Goal: Task Accomplishment & Management: Complete application form

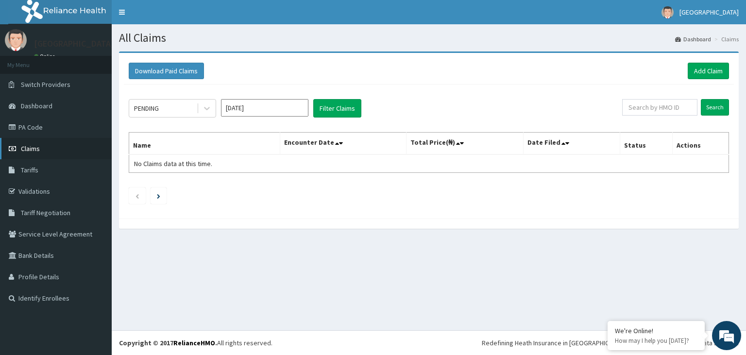
click at [67, 148] on link "Claims" at bounding box center [56, 148] width 112 height 21
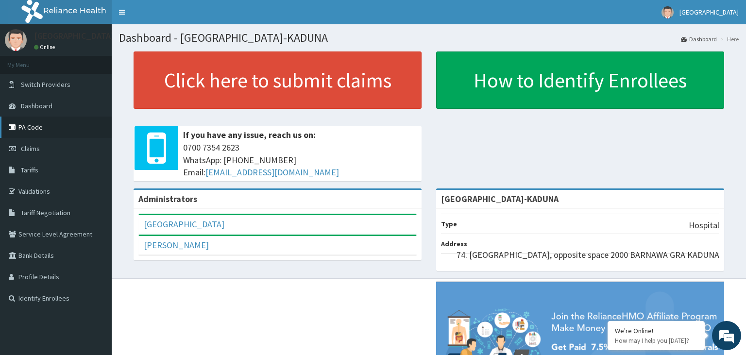
click at [50, 134] on link "PA Code" at bounding box center [56, 127] width 112 height 21
click at [33, 150] on span "Claims" at bounding box center [30, 148] width 19 height 9
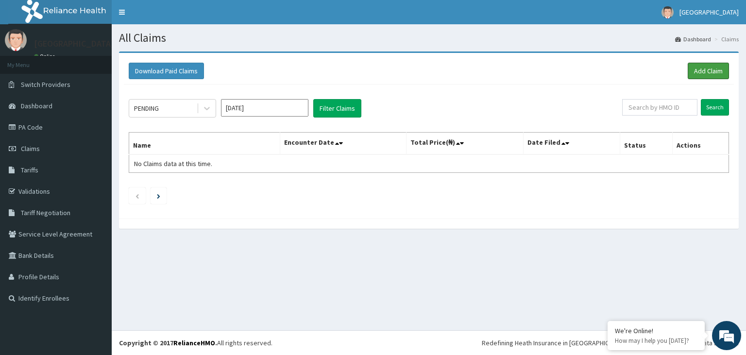
click at [716, 69] on link "Add Claim" at bounding box center [708, 71] width 41 height 17
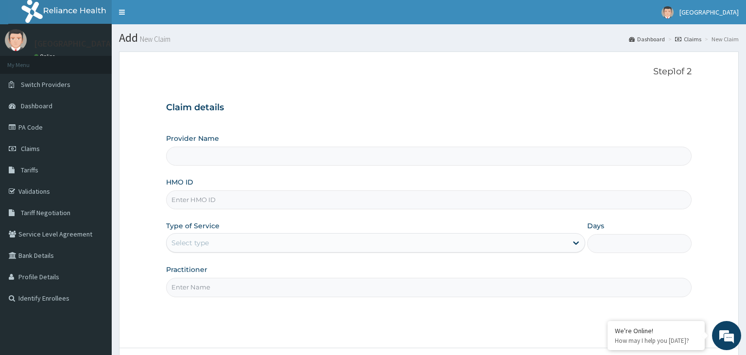
type input "Harmony Hospital-KADUNA"
click at [188, 205] on input "SSV/10044/B" at bounding box center [429, 200] width 526 height 19
type input "SSV/10044/B"
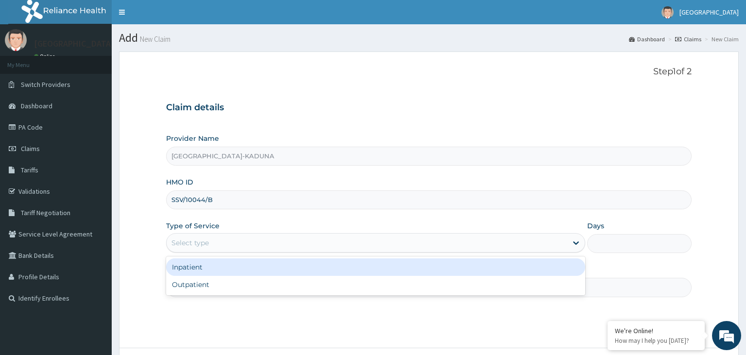
click at [298, 242] on div "Select type" at bounding box center [367, 243] width 401 height 16
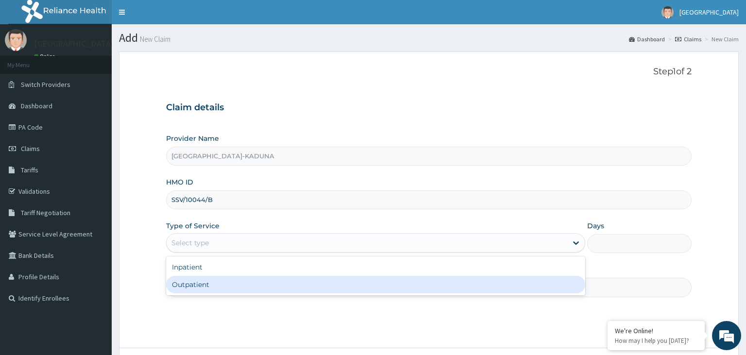
click at [263, 291] on div "Outpatient" at bounding box center [375, 284] width 419 height 17
type input "1"
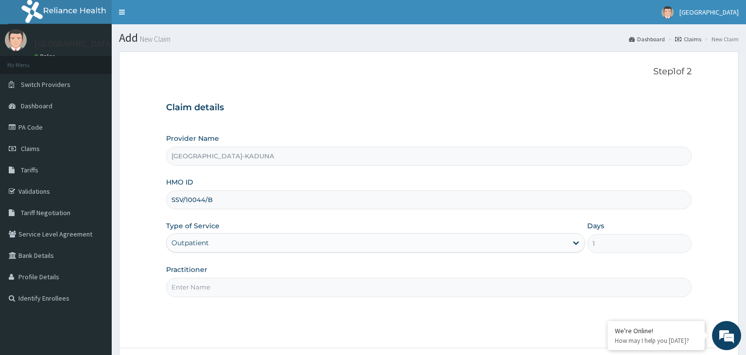
click at [262, 292] on input "Practitioner" at bounding box center [429, 287] width 526 height 19
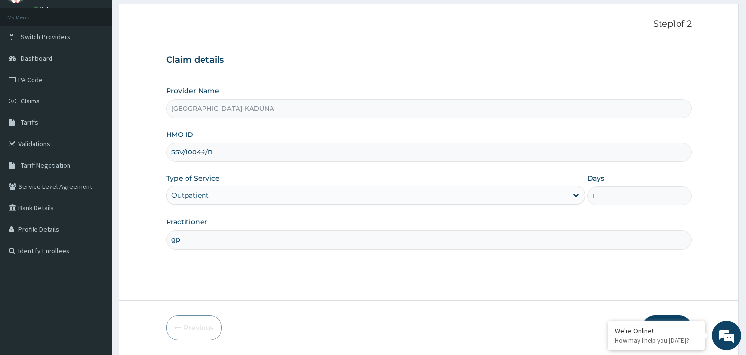
scroll to position [80, 0]
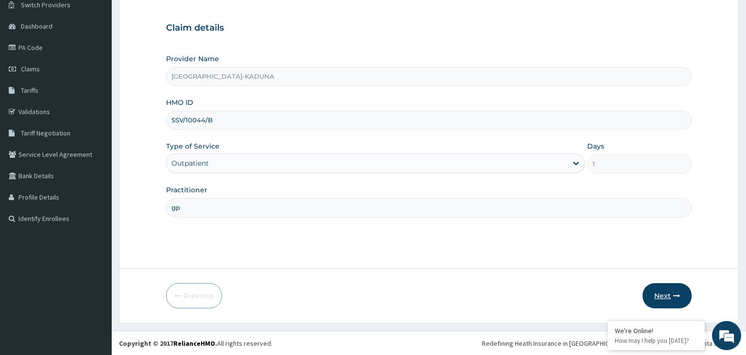
type input "gp"
click at [664, 293] on button "Next" at bounding box center [667, 295] width 49 height 25
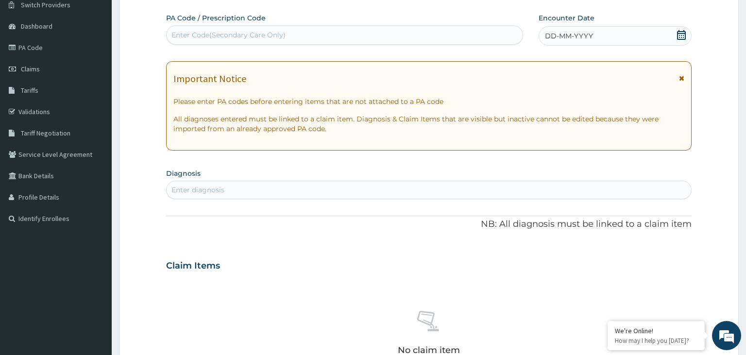
scroll to position [0, 0]
click at [251, 52] on div "PA Code / Prescription Code Enter Code(Secondary Care Only) Encounter Date DD-M…" at bounding box center [429, 264] width 526 height 503
click at [254, 38] on div "Enter Code(Secondary Care Only)" at bounding box center [229, 35] width 114 height 10
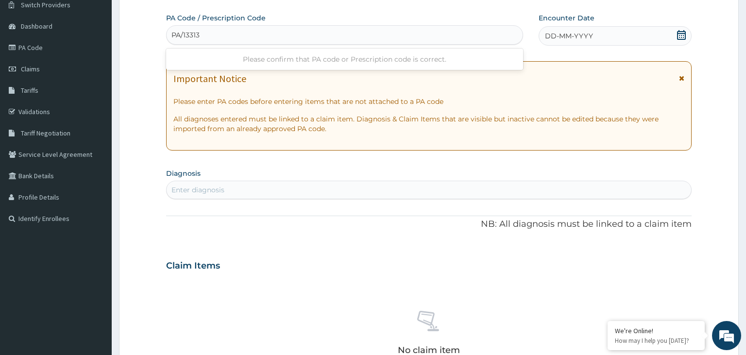
type input "PA/13313E"
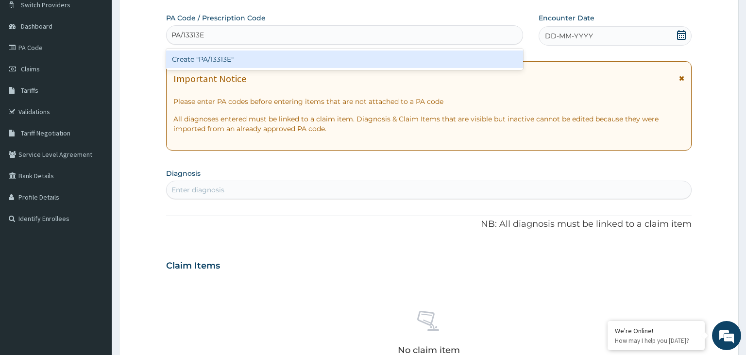
click at [245, 60] on div "Create "PA/13313E"" at bounding box center [345, 59] width 358 height 17
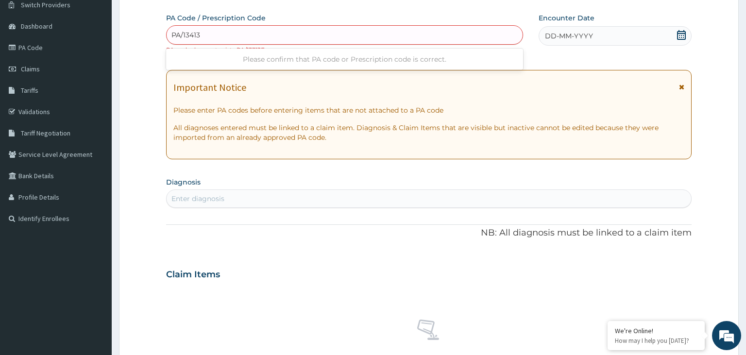
type input "PA/13413E"
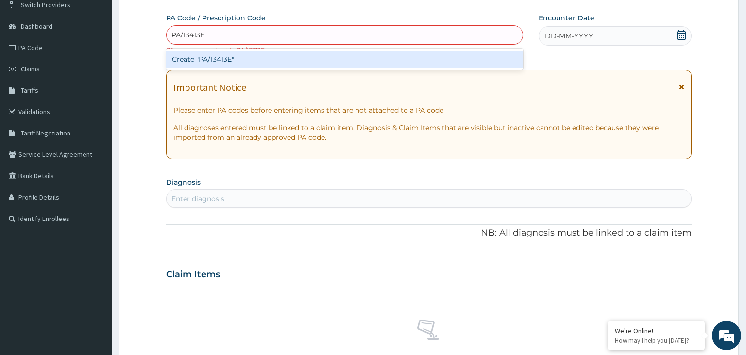
click at [218, 63] on div "Create "PA/13413E"" at bounding box center [345, 59] width 358 height 17
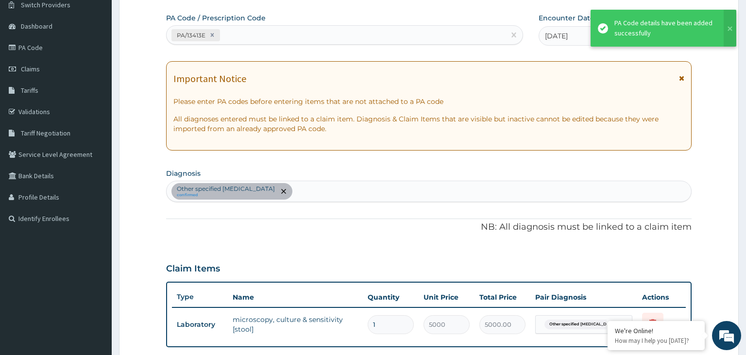
scroll to position [131, 0]
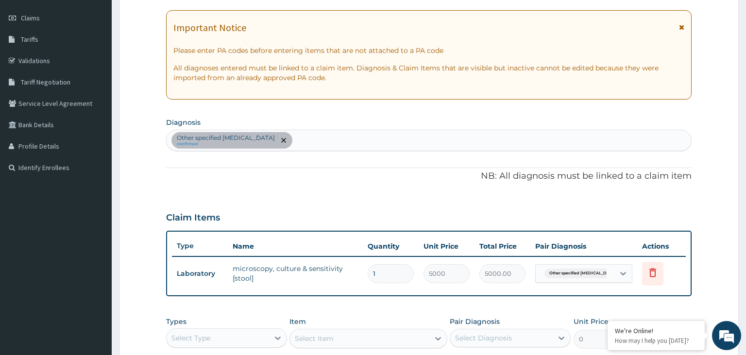
click at [325, 142] on div "Other specified typhoid fever confirmed" at bounding box center [429, 140] width 525 height 20
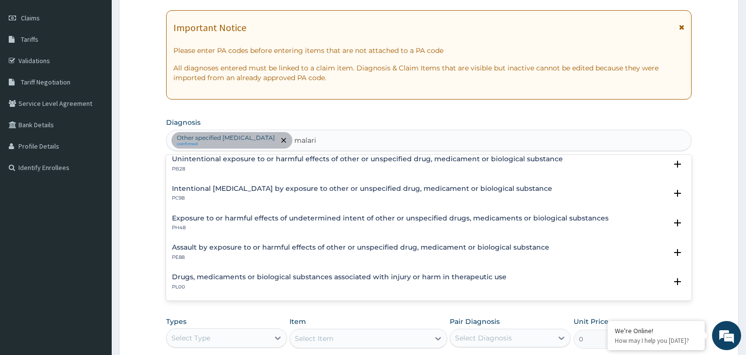
scroll to position [0, 0]
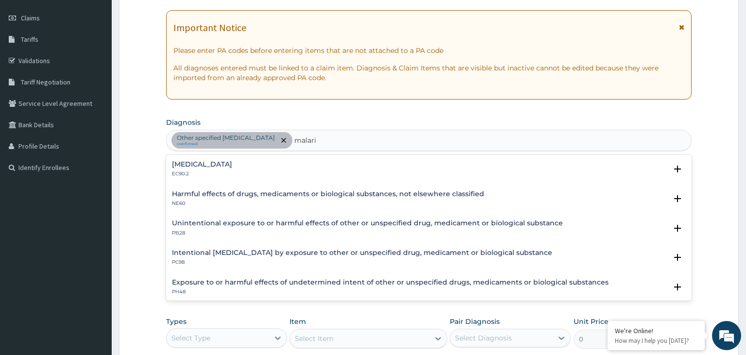
type input "[MEDICAL_DATA]"
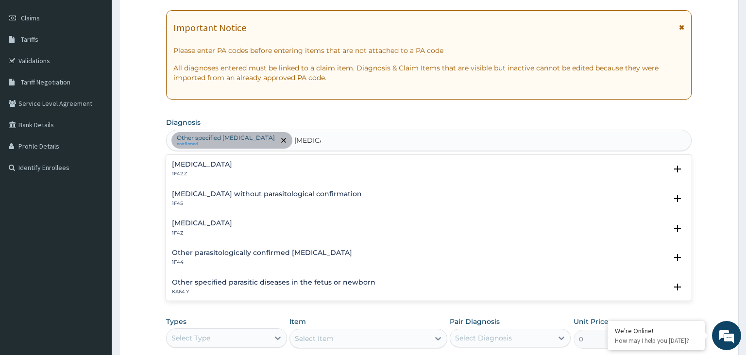
click at [221, 223] on h4 "[MEDICAL_DATA]" at bounding box center [202, 223] width 60 height 7
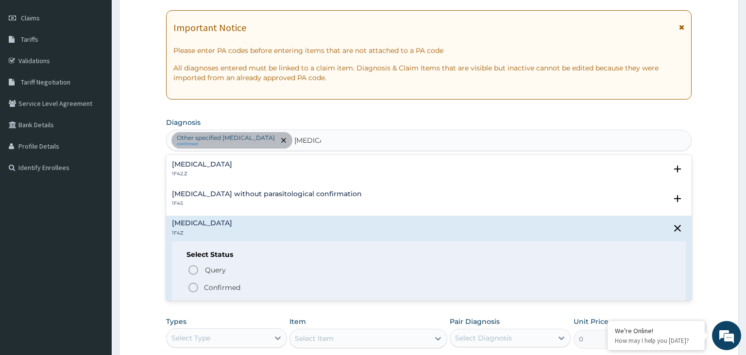
click at [211, 288] on p "Confirmed" at bounding box center [222, 288] width 36 height 10
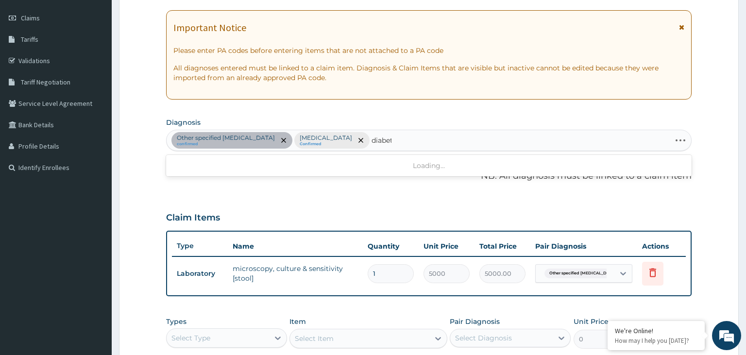
type input "diabete"
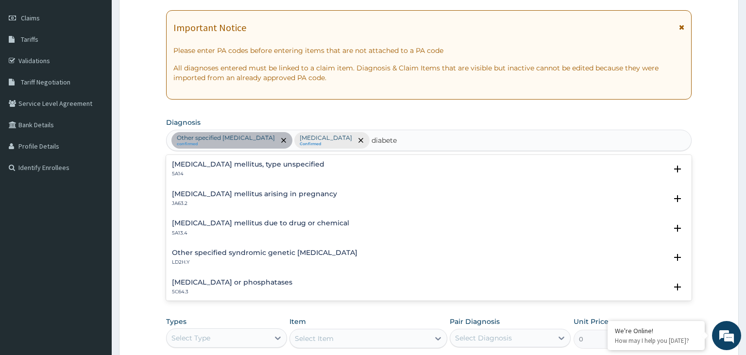
click at [221, 164] on h4 "Diabetes mellitus, type unspecified" at bounding box center [248, 164] width 153 height 7
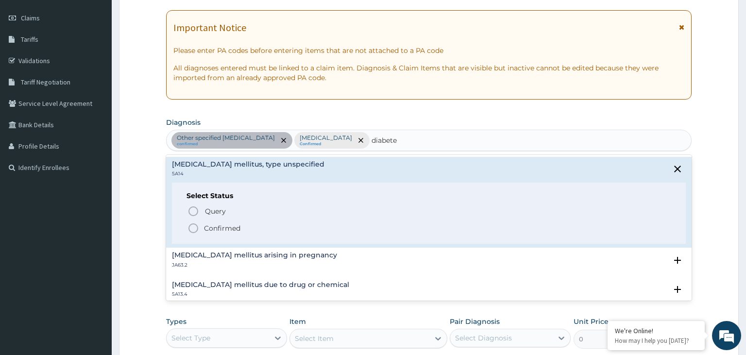
click at [225, 232] on p "Confirmed" at bounding box center [222, 229] width 36 height 10
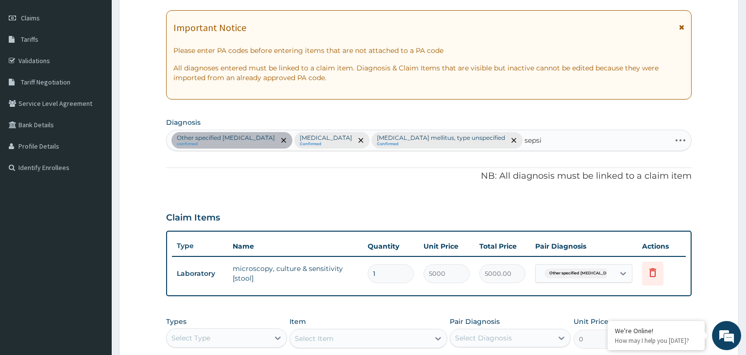
type input "sepsis"
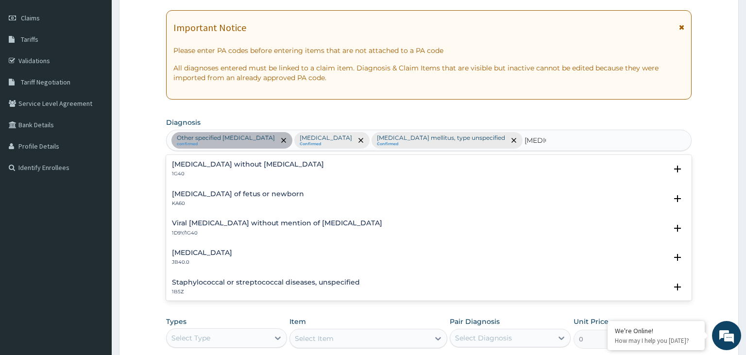
click at [232, 168] on div "Sepsis without septic shock 1G40" at bounding box center [248, 169] width 152 height 17
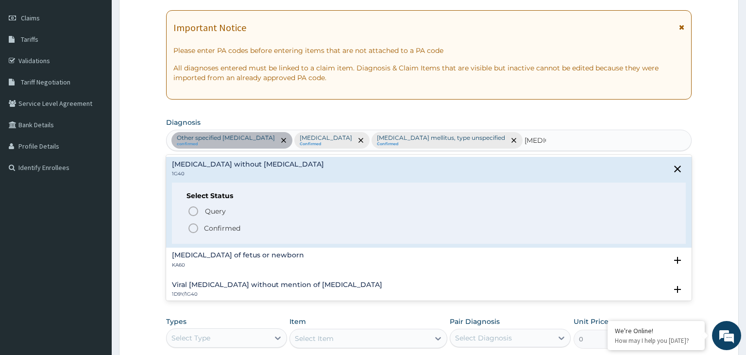
click at [224, 228] on p "Confirmed" at bounding box center [222, 229] width 36 height 10
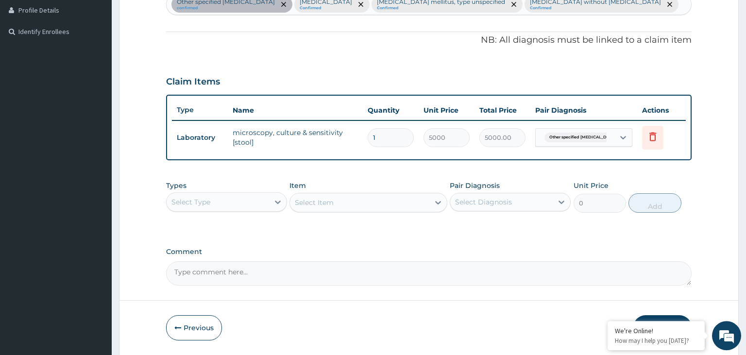
scroll to position [297, 0]
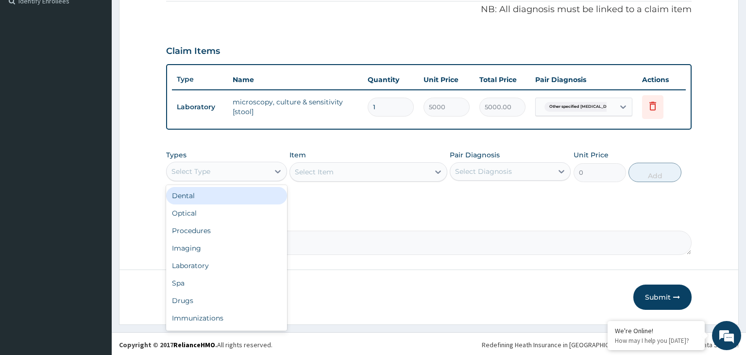
click at [237, 177] on div "Select Type" at bounding box center [218, 172] width 103 height 16
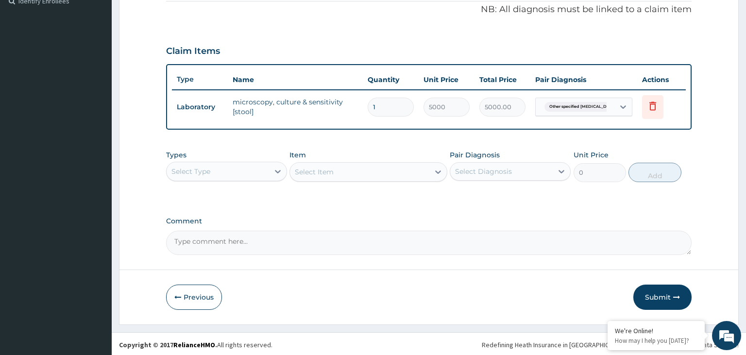
click at [265, 176] on div "Select Type" at bounding box center [218, 172] width 103 height 16
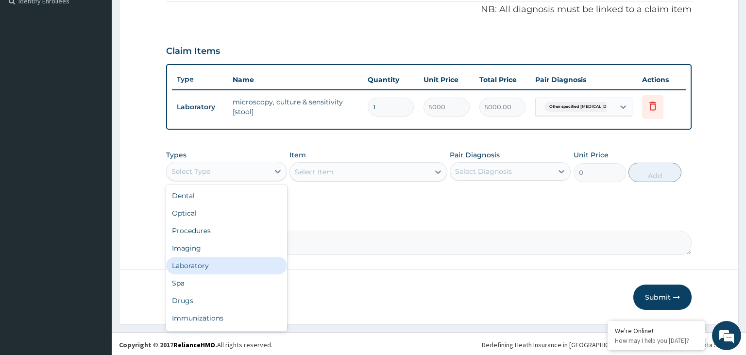
click at [230, 260] on div "Laboratory" at bounding box center [226, 265] width 121 height 17
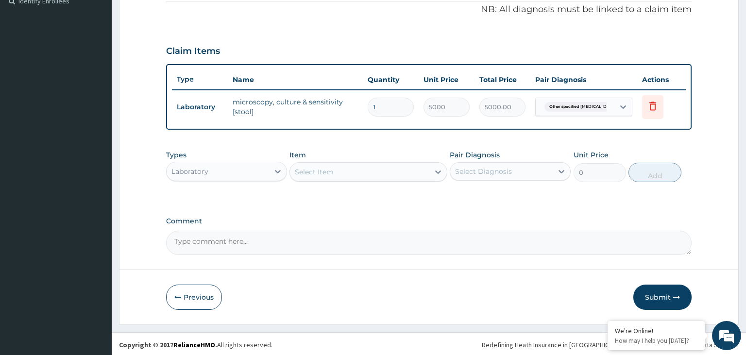
click at [364, 173] on div "Select Item" at bounding box center [359, 172] width 139 height 16
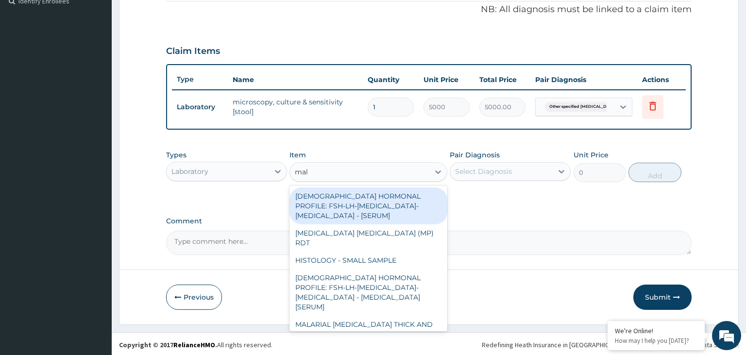
type input "mala"
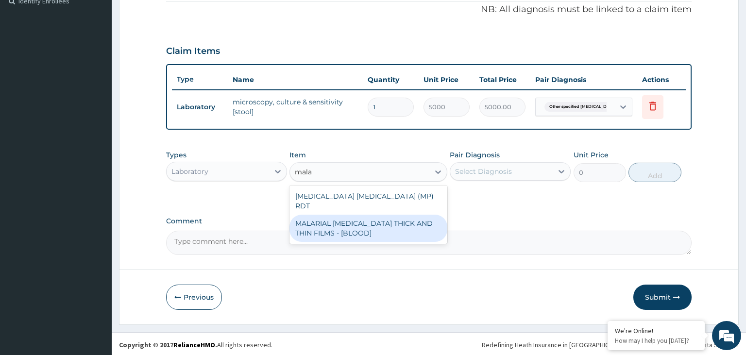
click at [368, 215] on div "MALARIAL PARASITE THICK AND THIN FILMS - [BLOOD]" at bounding box center [369, 228] width 158 height 27
type input "2187.5"
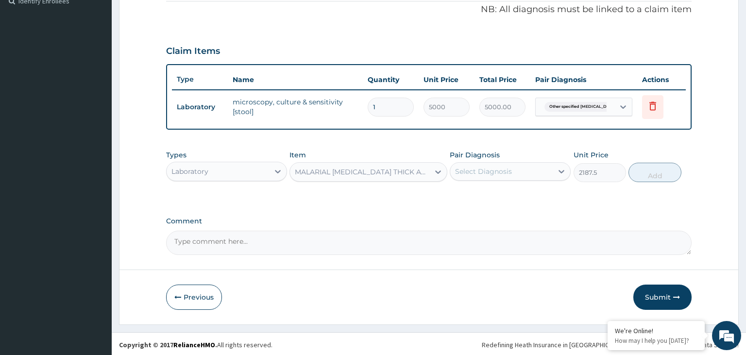
click at [530, 168] on div "Select Diagnosis" at bounding box center [502, 172] width 103 height 16
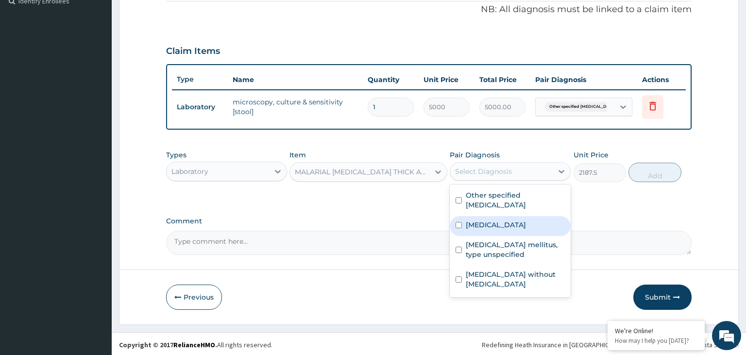
click at [526, 223] on label "[MEDICAL_DATA]" at bounding box center [496, 225] width 60 height 10
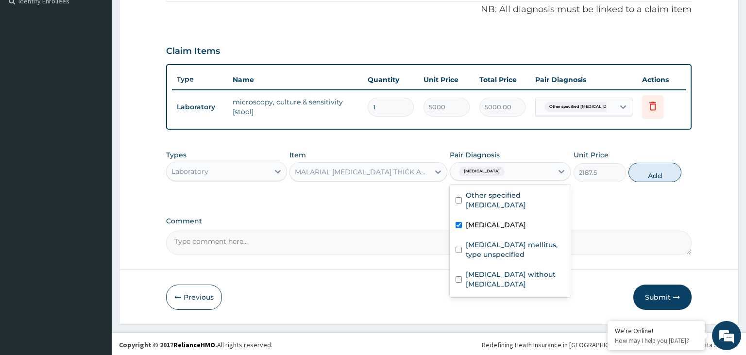
checkbox input "true"
click at [662, 170] on button "Add" at bounding box center [655, 172] width 52 height 19
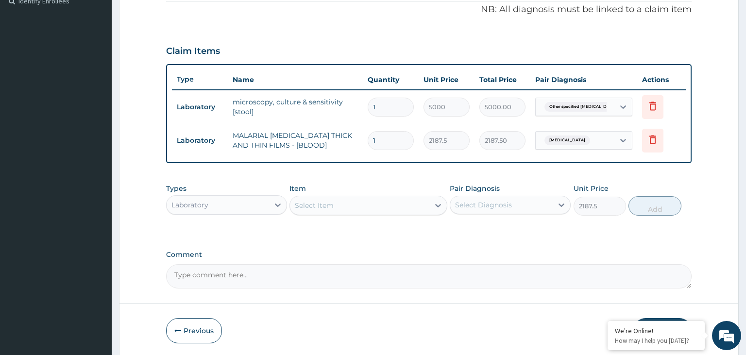
type input "0"
click at [362, 190] on div "Item Select Item" at bounding box center [369, 200] width 158 height 32
click at [356, 199] on div "Select Item" at bounding box center [359, 206] width 139 height 16
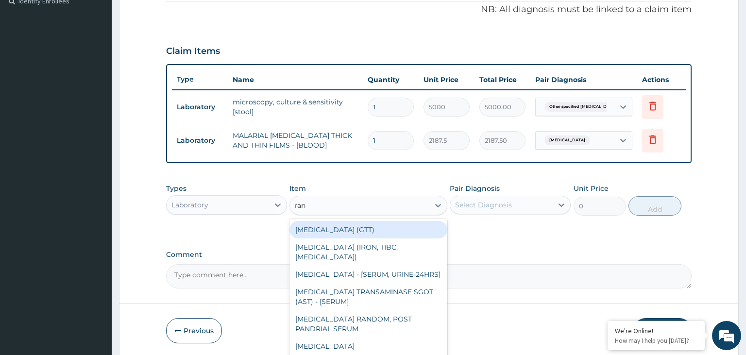
type input "rand"
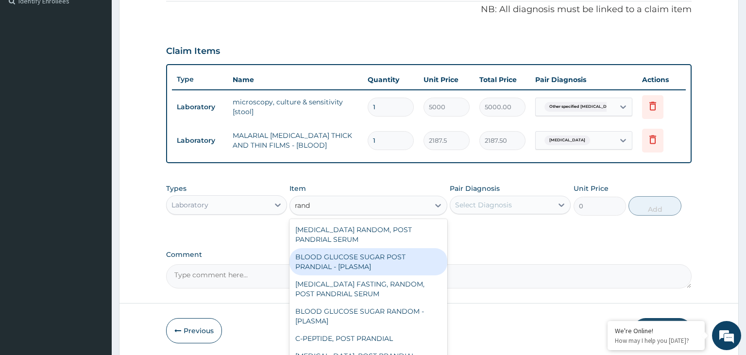
click at [399, 257] on div "BLOOD GLUCOSE SUGAR POST PRANDIAL - [PLASMA]" at bounding box center [369, 261] width 158 height 27
type input "1875"
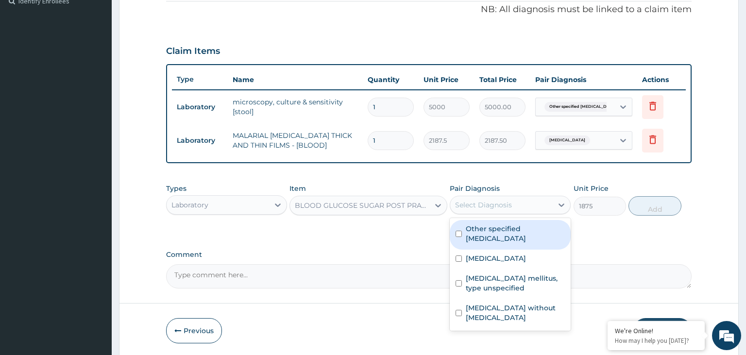
click at [545, 208] on div "Select Diagnosis" at bounding box center [502, 205] width 103 height 16
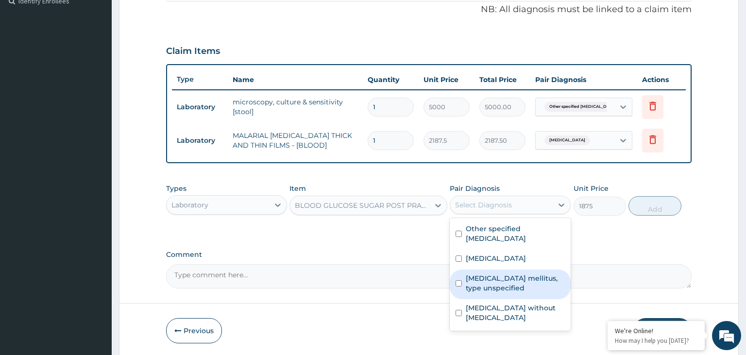
click at [487, 279] on label "Diabetes mellitus, type unspecified" at bounding box center [515, 283] width 99 height 19
checkbox input "true"
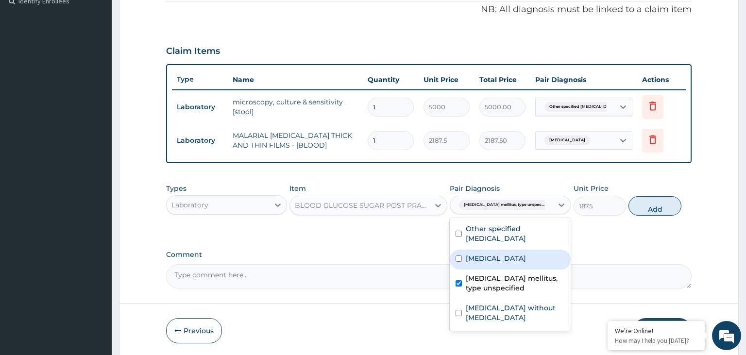
click at [664, 199] on button "Add" at bounding box center [655, 205] width 52 height 19
type input "0"
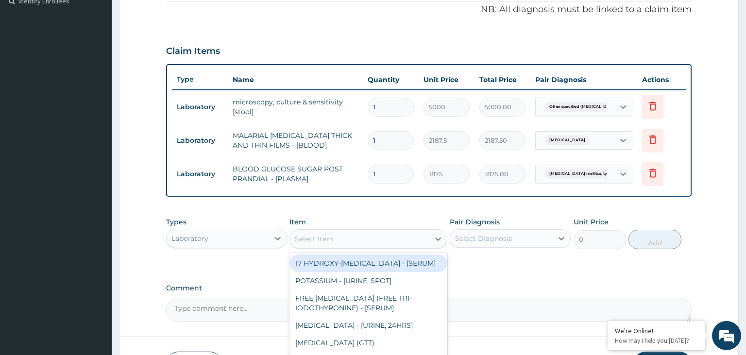
click at [358, 231] on div "Select Item" at bounding box center [359, 239] width 139 height 16
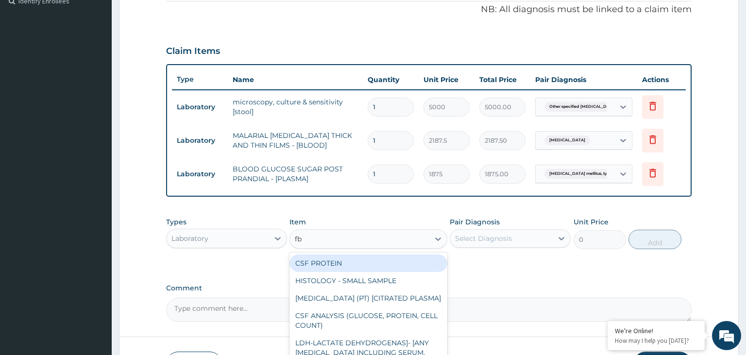
type input "fbc"
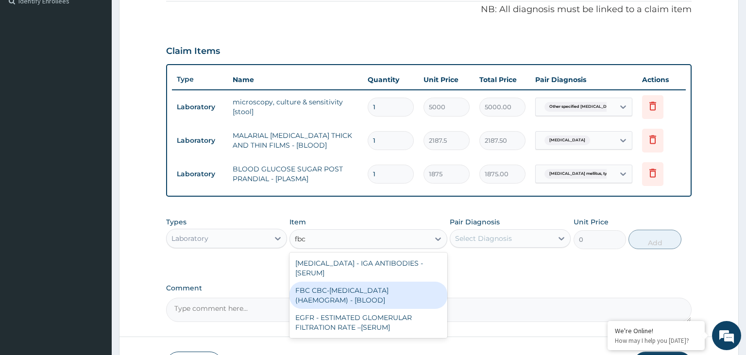
click at [372, 291] on div "FBC CBC-COMPLETE BLOOD COUNT (HAEMOGRAM) - [BLOOD]" at bounding box center [369, 295] width 158 height 27
type input "5000"
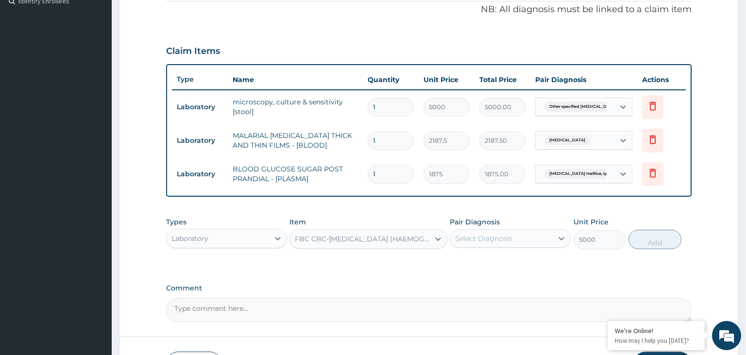
click at [526, 239] on div "Select Diagnosis" at bounding box center [502, 239] width 103 height 16
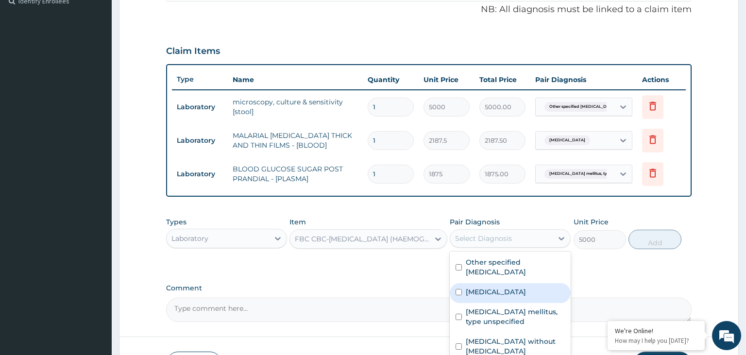
scroll to position [349, 0]
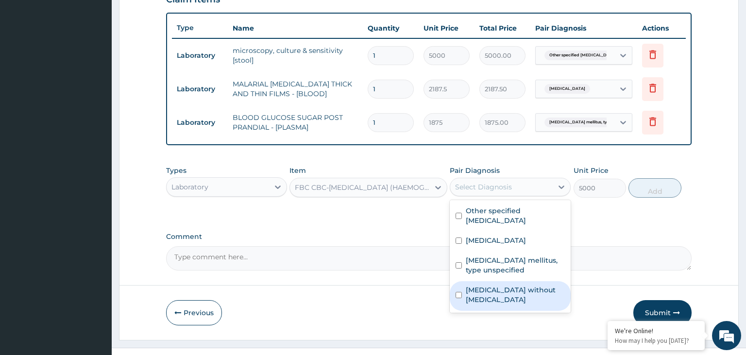
click at [515, 291] on label "Sepsis without septic shock" at bounding box center [515, 294] width 99 height 19
checkbox input "true"
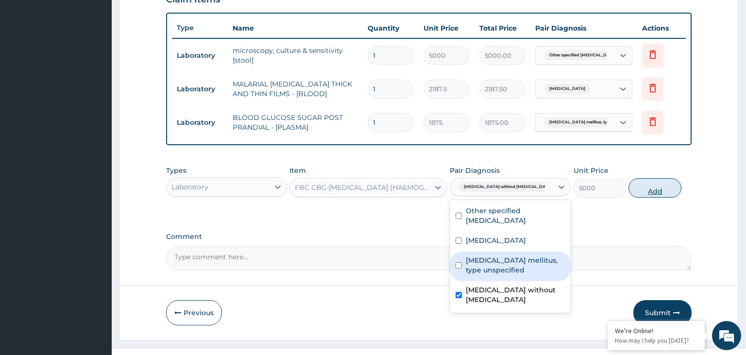
click at [646, 184] on button "Add" at bounding box center [655, 187] width 52 height 19
type input "0"
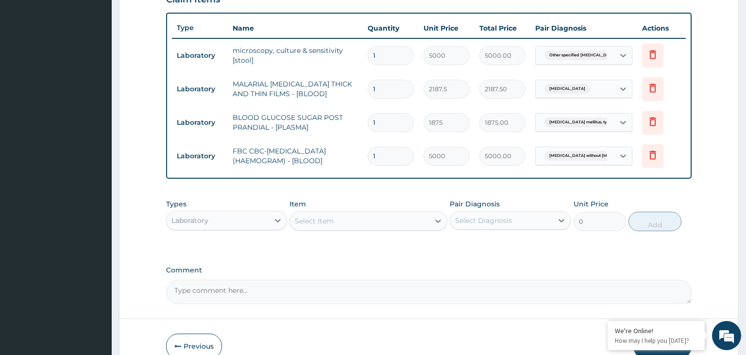
click at [254, 222] on div "Laboratory" at bounding box center [218, 221] width 103 height 16
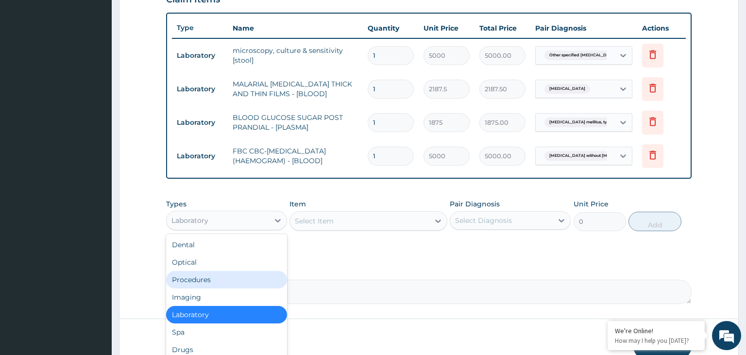
click at [236, 279] on div "Procedures" at bounding box center [226, 279] width 121 height 17
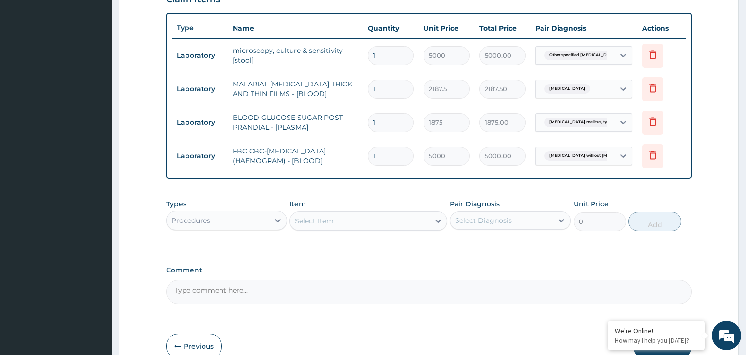
click at [378, 217] on div "Select Item" at bounding box center [359, 221] width 139 height 16
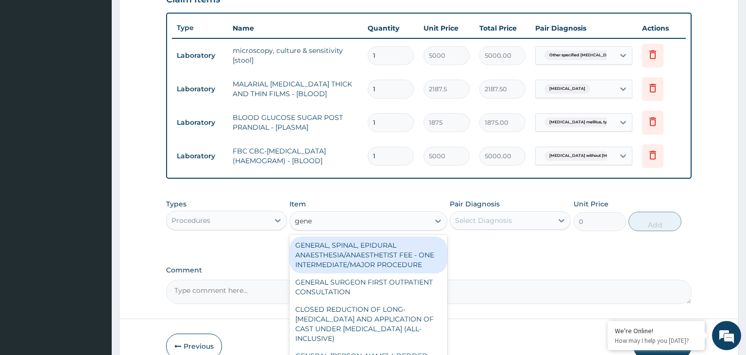
type input "gener"
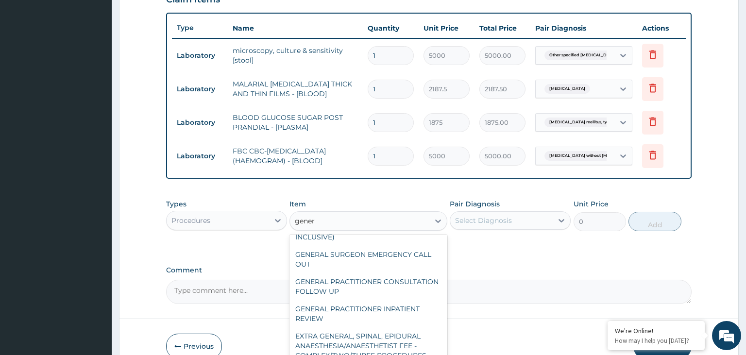
scroll to position [196, 0]
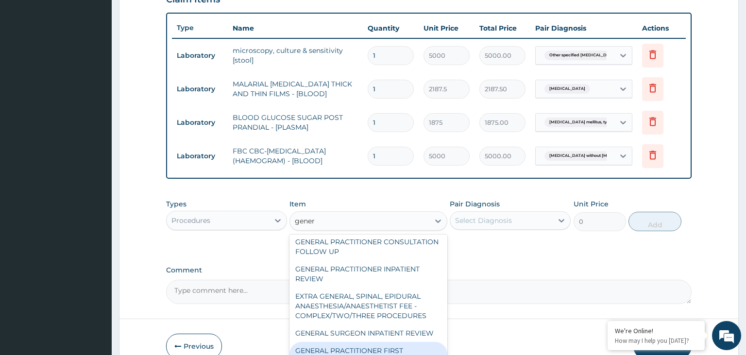
click at [390, 342] on div "GENERAL PRACTITIONER FIRST OUTPATIENT CONSULTATION" at bounding box center [369, 355] width 158 height 27
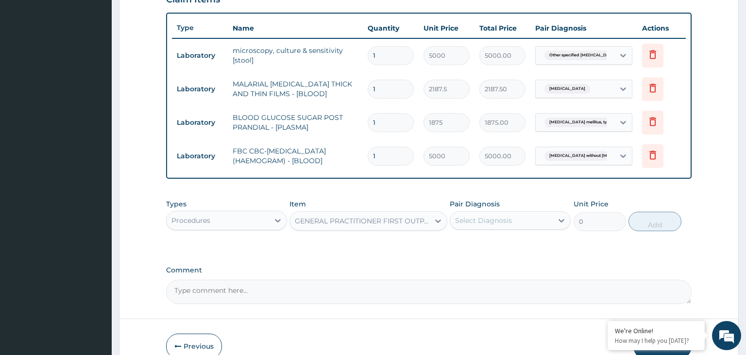
type input "3750"
click at [513, 224] on div "Select Diagnosis" at bounding box center [502, 221] width 103 height 16
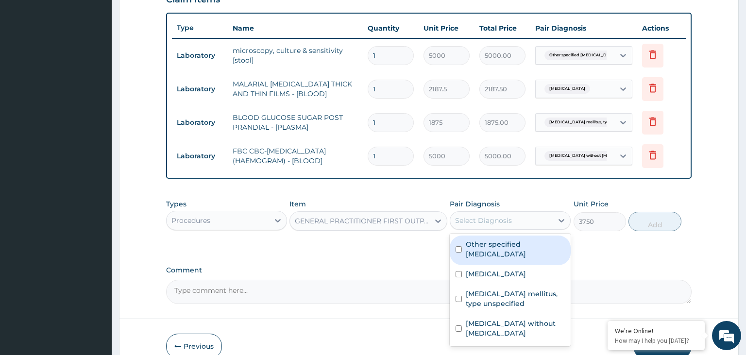
click at [498, 258] on div "Other specified typhoid fever" at bounding box center [510, 251] width 121 height 30
checkbox input "true"
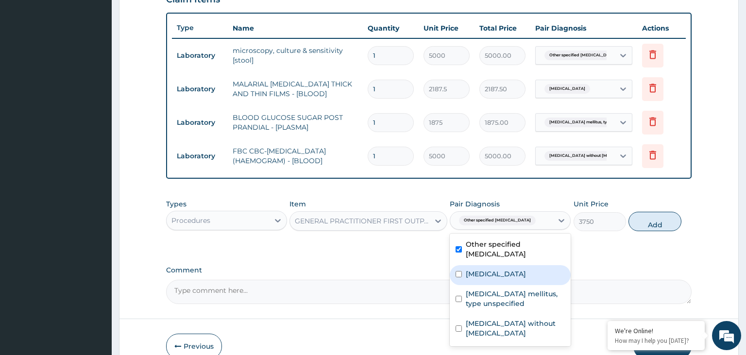
click at [491, 279] on div "Malaria, unspecified" at bounding box center [510, 275] width 121 height 20
checkbox input "true"
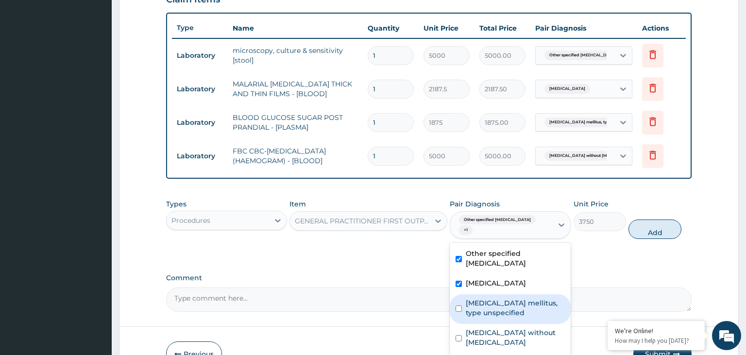
click at [484, 311] on div "Diabetes mellitus, type unspecified" at bounding box center [510, 310] width 121 height 30
click at [490, 298] on label "Diabetes mellitus, type unspecified" at bounding box center [515, 307] width 99 height 19
click at [489, 310] on div "Diabetes mellitus, type unspecified" at bounding box center [510, 310] width 121 height 30
checkbox input "true"
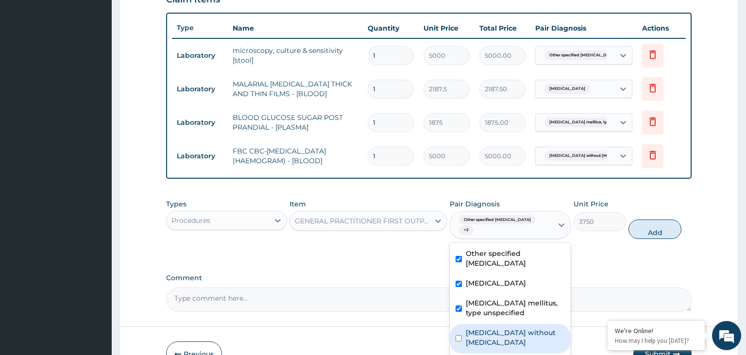
click at [485, 328] on label "Sepsis without septic shock" at bounding box center [515, 337] width 99 height 19
checkbox input "true"
click at [669, 220] on button "Add" at bounding box center [655, 229] width 52 height 19
type input "0"
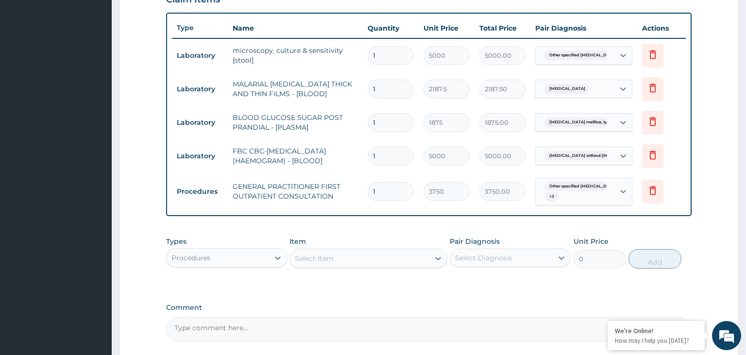
click at [253, 248] on div "Procedures" at bounding box center [226, 257] width 121 height 19
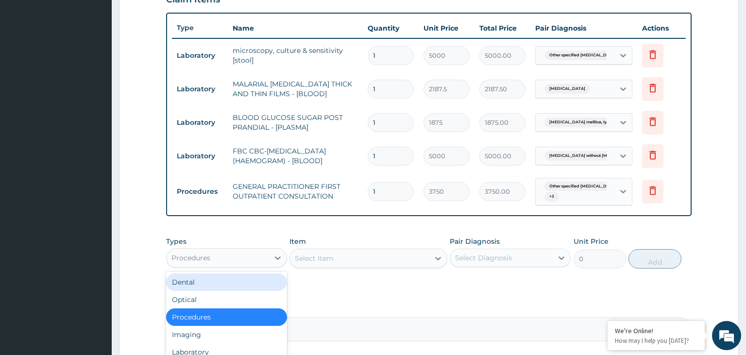
scroll to position [33, 0]
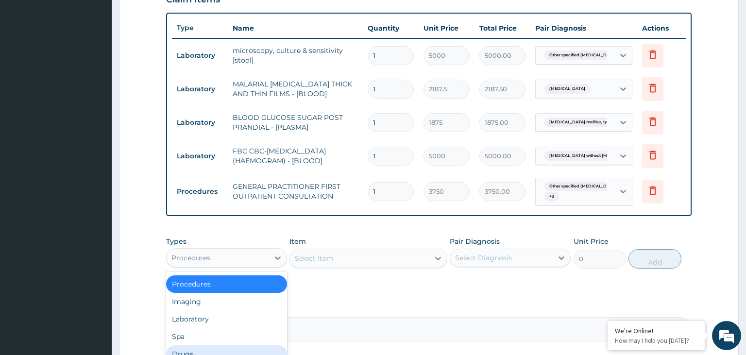
click at [227, 351] on div "Drugs" at bounding box center [226, 354] width 121 height 17
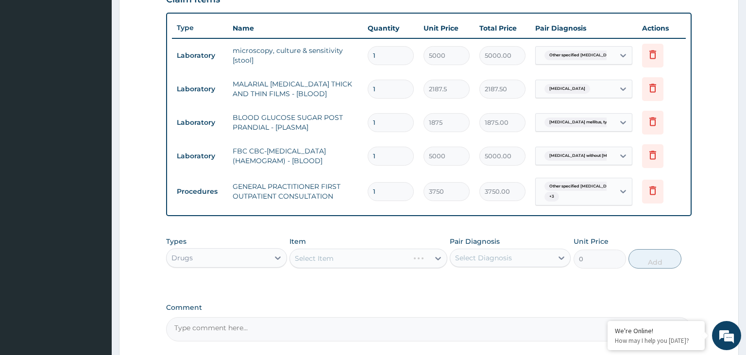
click at [330, 261] on div "Select Item" at bounding box center [369, 258] width 158 height 19
click at [339, 260] on div "Select Item" at bounding box center [359, 259] width 139 height 16
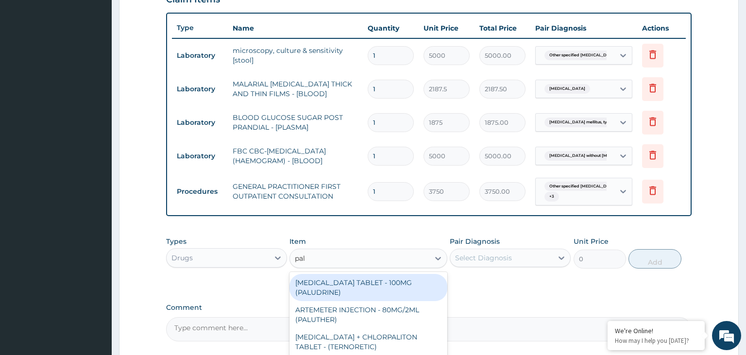
type input "palu"
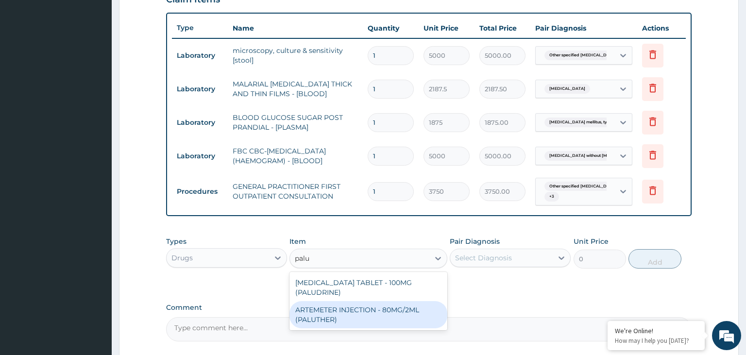
click at [382, 316] on div "ARTEMETER INJECTION - 80MG/2ML (PALUTHER)" at bounding box center [369, 314] width 158 height 27
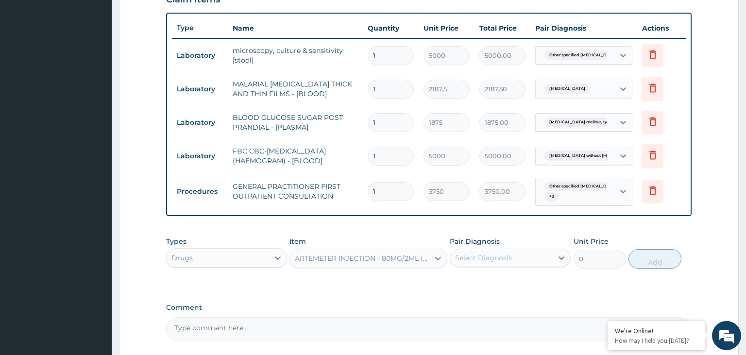
type input "700"
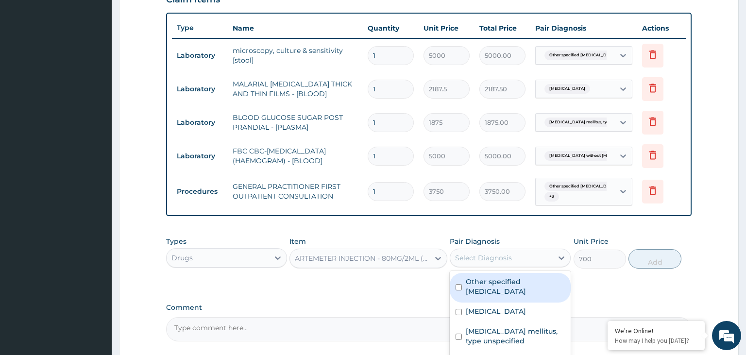
click at [516, 258] on div "Select Diagnosis" at bounding box center [502, 258] width 103 height 16
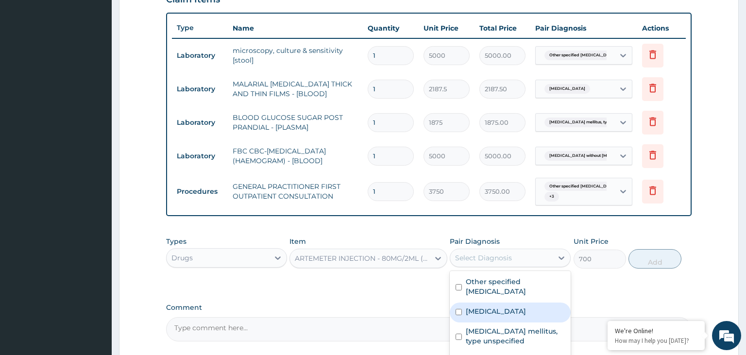
click at [506, 313] on label "Malaria, unspecified" at bounding box center [496, 312] width 60 height 10
checkbox input "true"
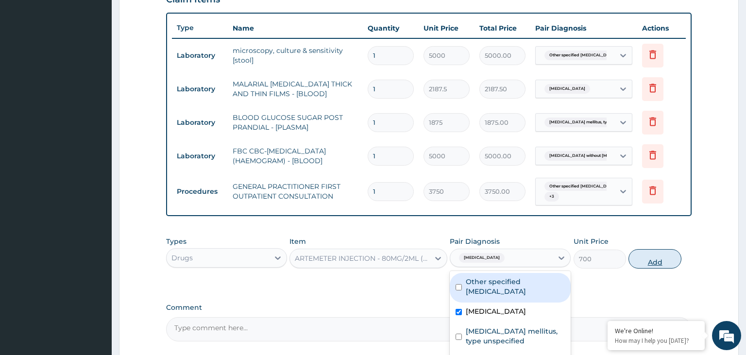
click at [641, 251] on button "Add" at bounding box center [655, 258] width 52 height 19
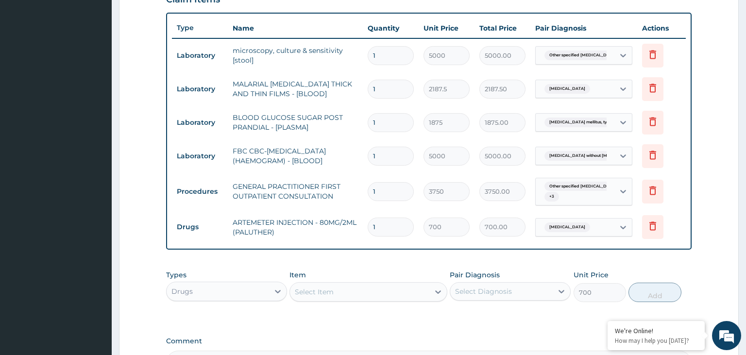
type input "0"
drag, startPoint x: 385, startPoint y: 225, endPoint x: 341, endPoint y: 234, distance: 45.1
click at [368, 234] on input "1" at bounding box center [391, 227] width 46 height 19
type input "4"
type input "2800.00"
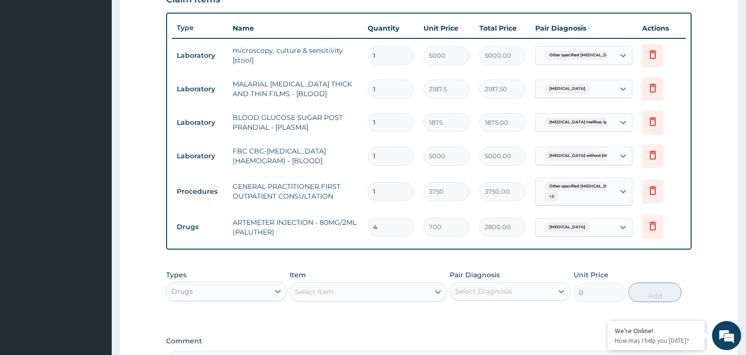
type input "4"
click at [359, 295] on div "Select Item" at bounding box center [359, 292] width 139 height 16
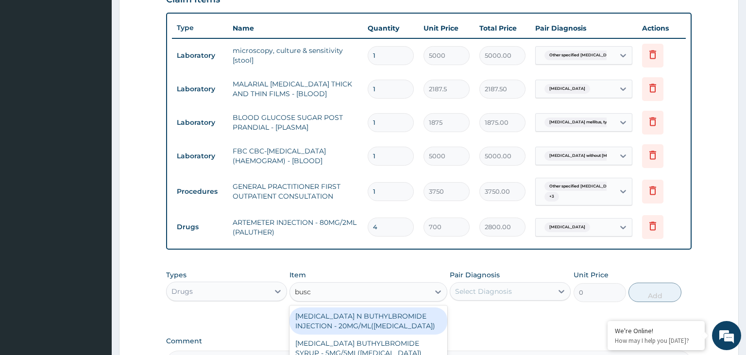
type input "busc"
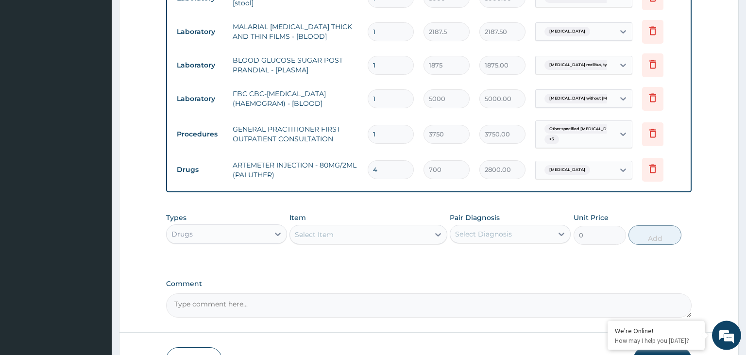
scroll to position [451, 0]
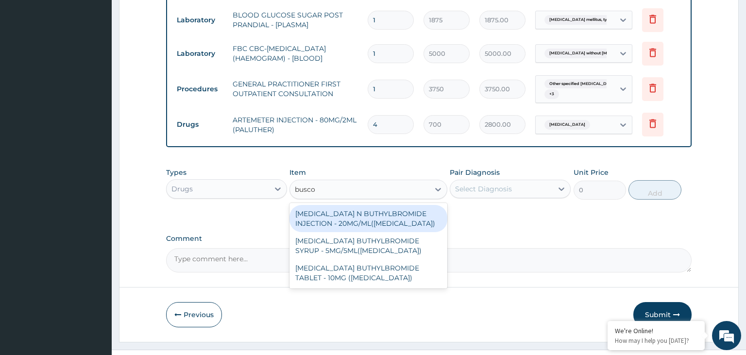
type input "buscop"
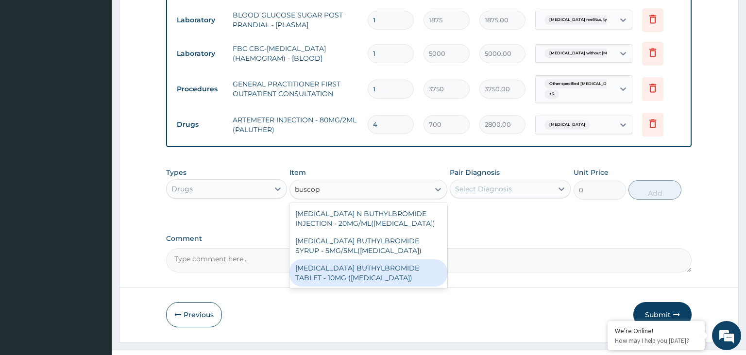
click at [392, 273] on div "HYOSCINE BUTHYLBROMIDE TABLET - 10MG (BUSCOPAN)" at bounding box center [369, 273] width 158 height 27
type input "56"
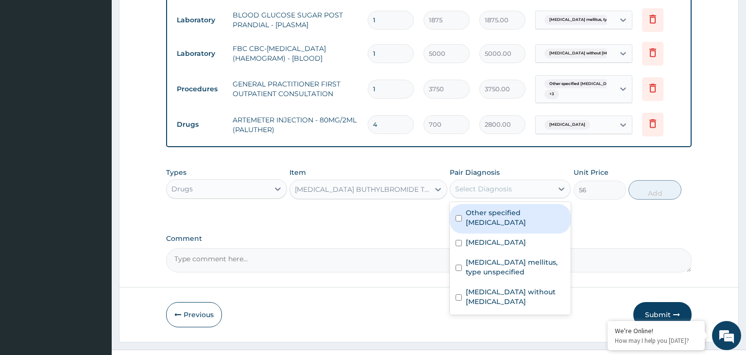
click at [515, 192] on div "Select Diagnosis" at bounding box center [502, 189] width 103 height 16
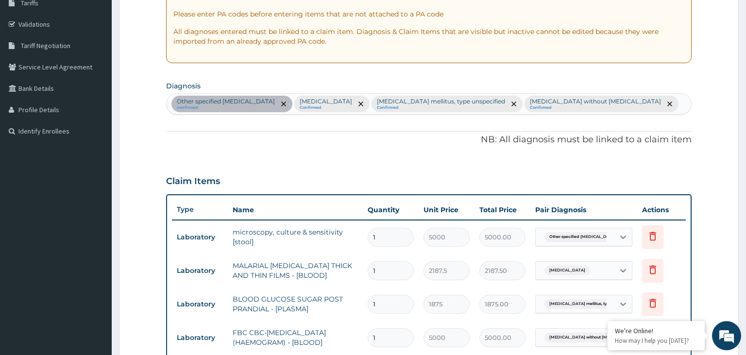
scroll to position [144, 0]
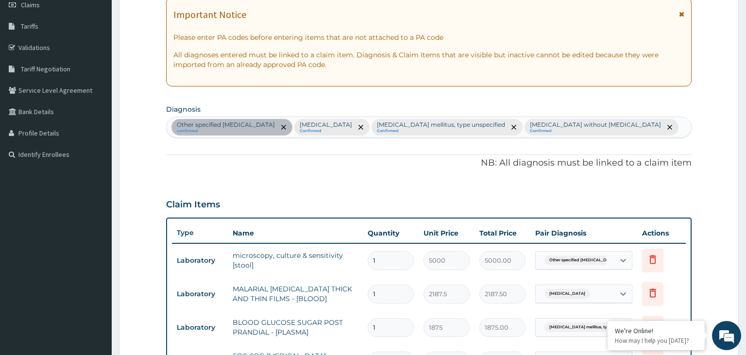
click at [607, 128] on div "Other specified typhoid fever confirmed Malaria, unspecified Confirmed Diabetes…" at bounding box center [429, 127] width 525 height 20
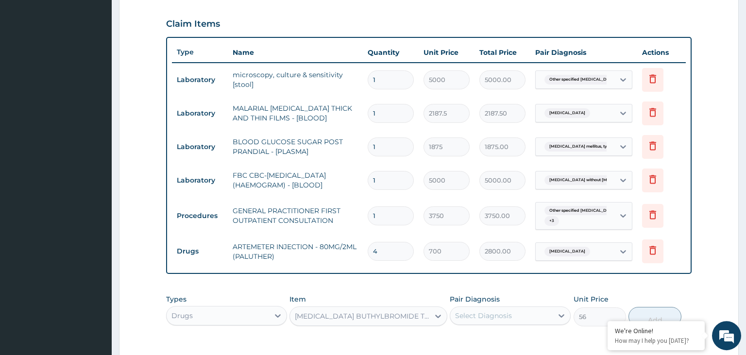
scroll to position [246, 0]
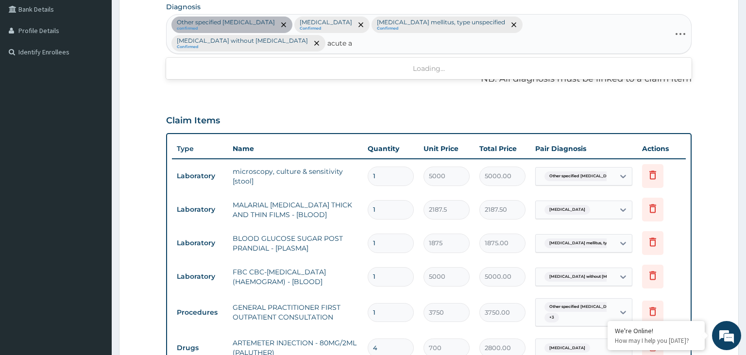
type input "acute"
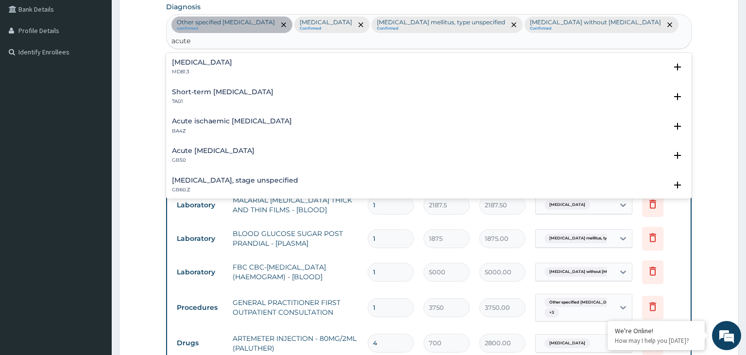
click at [180, 59] on h4 "Acute abdomen" at bounding box center [202, 62] width 60 height 7
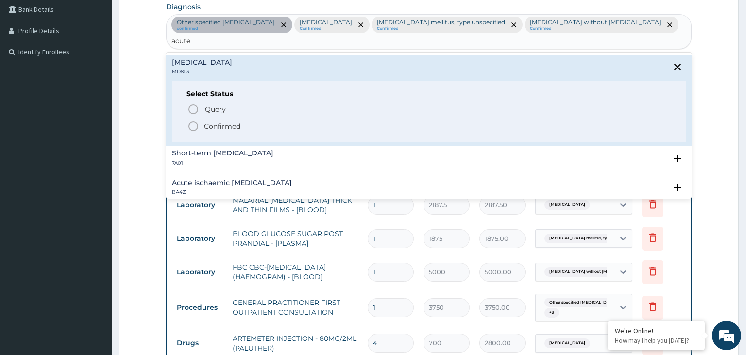
click at [202, 121] on span "Confirmed" at bounding box center [430, 127] width 485 height 12
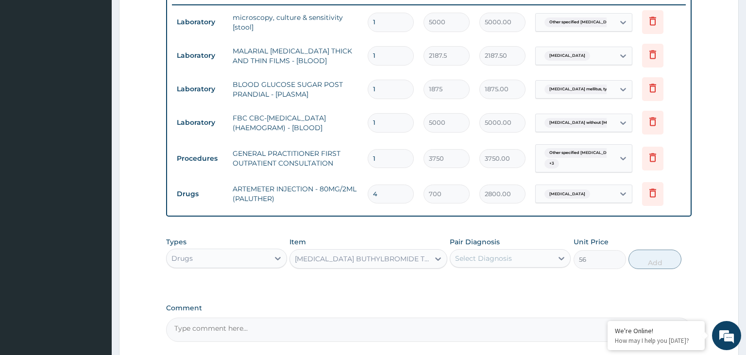
scroll to position [468, 0]
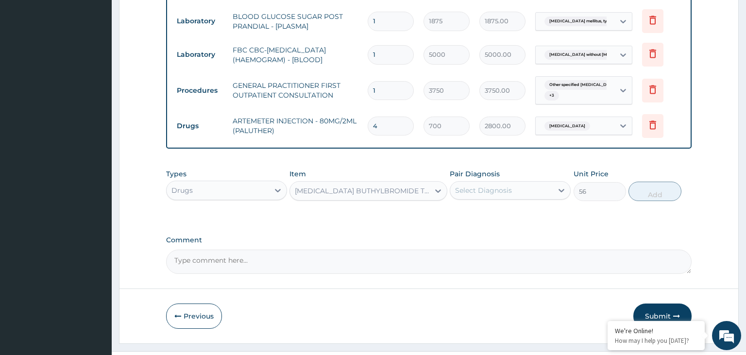
click at [546, 183] on div "Select Diagnosis" at bounding box center [502, 191] width 103 height 16
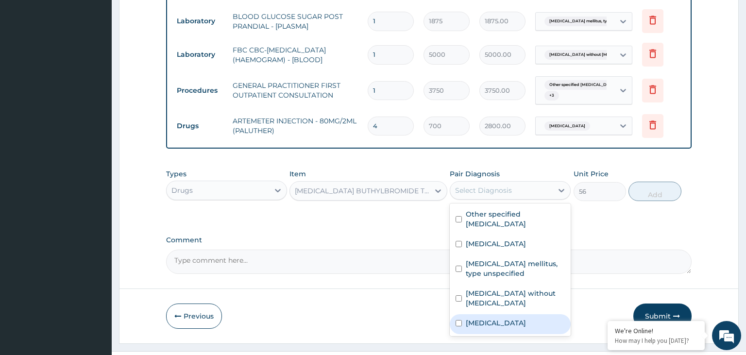
drag, startPoint x: 507, startPoint y: 299, endPoint x: 562, endPoint y: 274, distance: 60.5
click at [507, 314] on div "Acute abdomen" at bounding box center [510, 324] width 121 height 20
checkbox input "true"
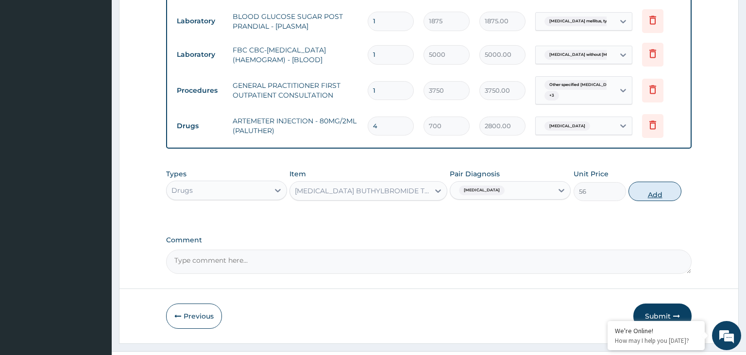
click at [664, 182] on button "Add" at bounding box center [655, 191] width 52 height 19
type input "0"
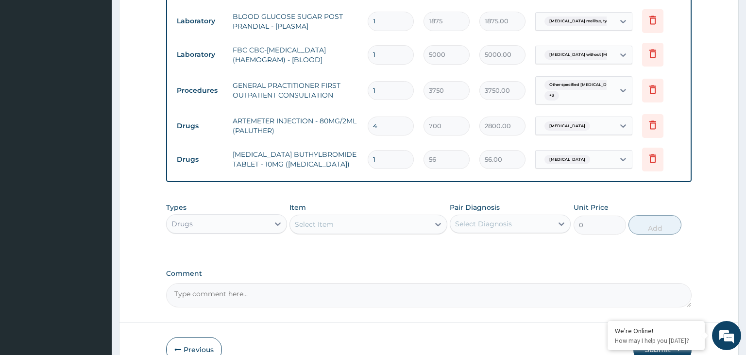
click at [387, 150] on input "1" at bounding box center [391, 159] width 46 height 19
drag, startPoint x: 384, startPoint y: 144, endPoint x: 345, endPoint y: 143, distance: 39.9
click at [368, 150] on input "1" at bounding box center [391, 159] width 46 height 19
type input "6"
type input "336.00"
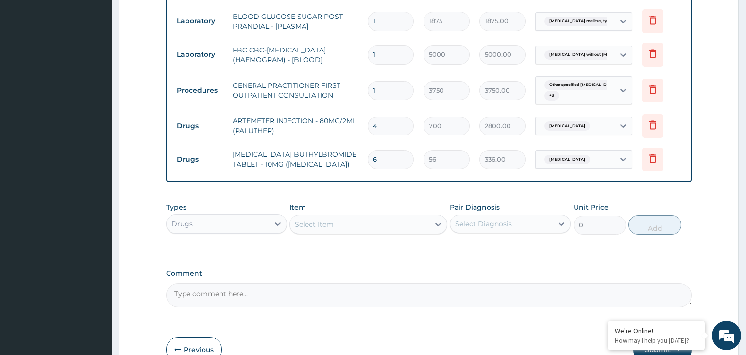
type input "6"
click at [384, 215] on div "Select Item" at bounding box center [369, 224] width 158 height 19
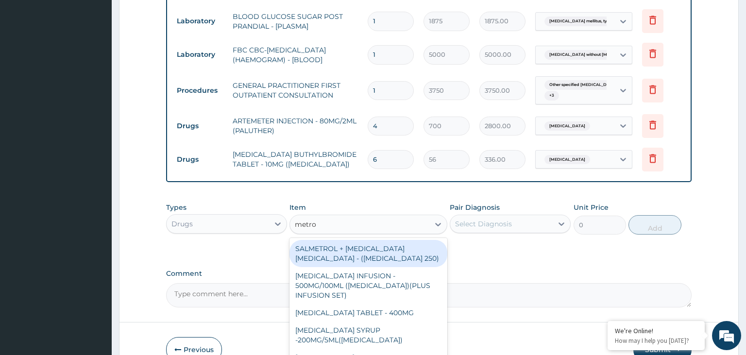
type input "metron"
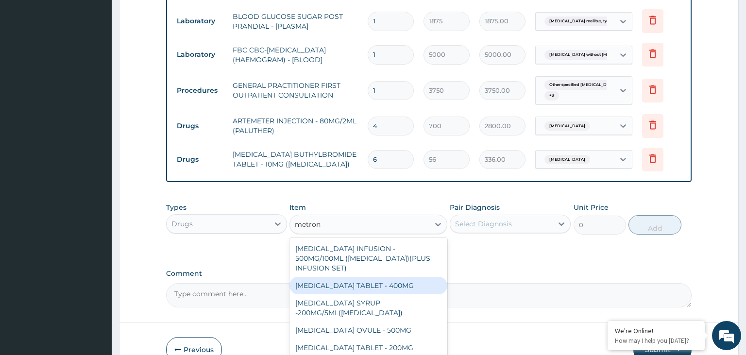
click at [380, 277] on div "METRONIDAZOLE TABLET - 400MG" at bounding box center [369, 285] width 158 height 17
type input "84"
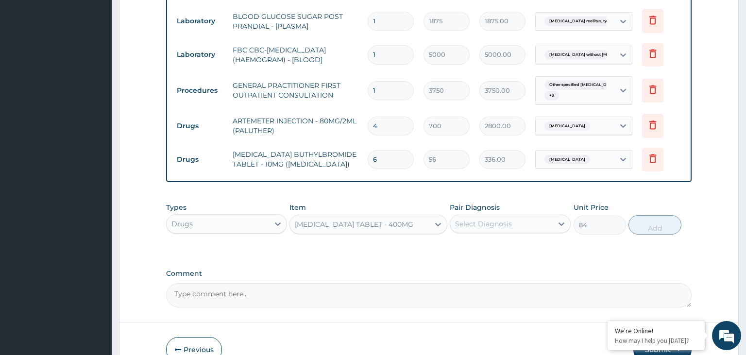
click at [515, 216] on div "Select Diagnosis" at bounding box center [502, 224] width 103 height 16
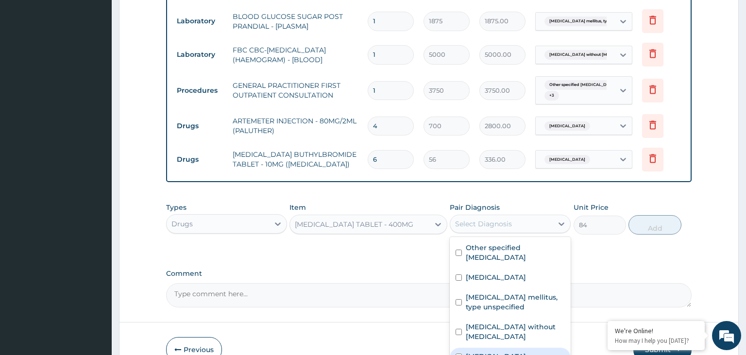
click at [520, 352] on label "Acute abdomen" at bounding box center [496, 357] width 60 height 10
checkbox input "true"
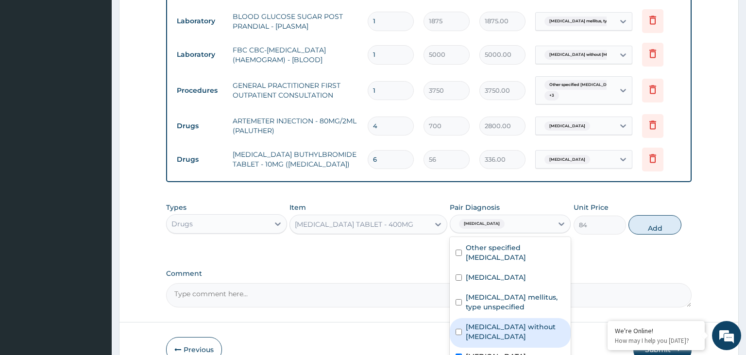
click at [521, 322] on label "Sepsis without septic shock" at bounding box center [515, 331] width 99 height 19
checkbox input "true"
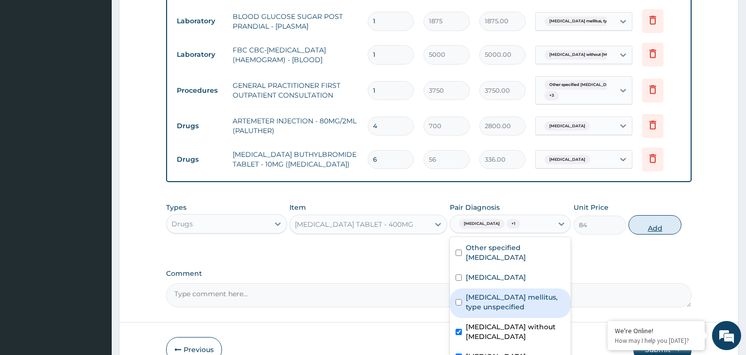
drag, startPoint x: 630, startPoint y: 209, endPoint x: 648, endPoint y: 203, distance: 18.4
click at [633, 208] on div "Types Drugs Item METRONIDAZOLE TABLET - 400MG Pair Diagnosis option Sepsis with…" at bounding box center [429, 219] width 526 height 42
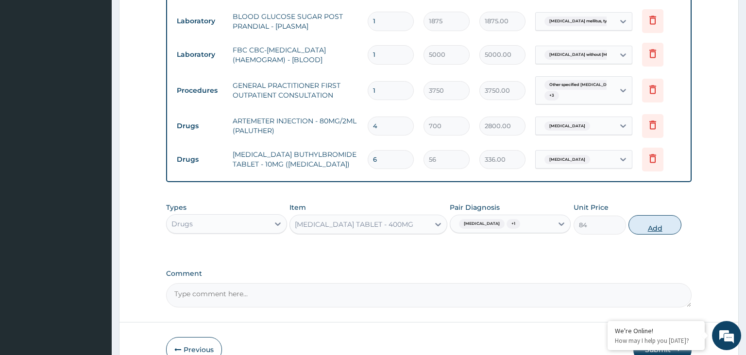
click at [648, 215] on button "Add" at bounding box center [655, 224] width 52 height 19
type input "0"
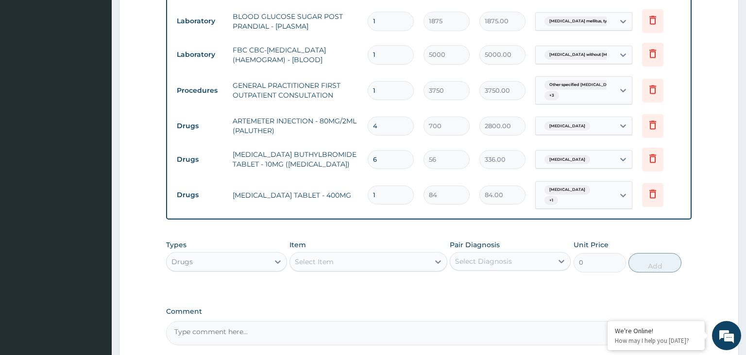
drag, startPoint x: 387, startPoint y: 174, endPoint x: 341, endPoint y: 173, distance: 45.7
click at [368, 186] on input "1" at bounding box center [391, 195] width 46 height 19
type input "9"
type input "756.00"
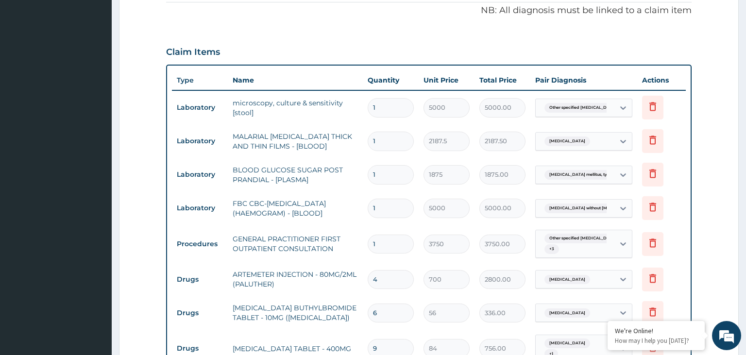
scroll to position [366, 0]
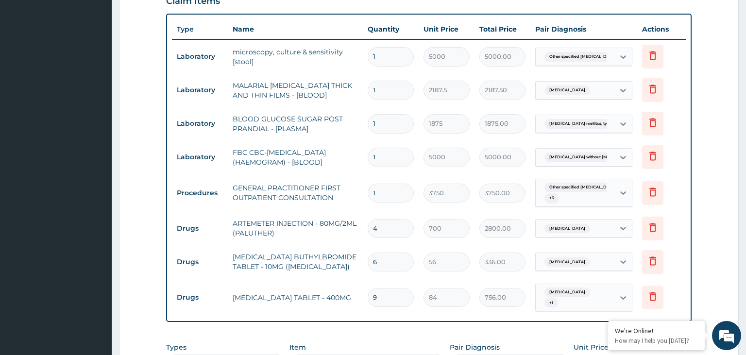
type input "9"
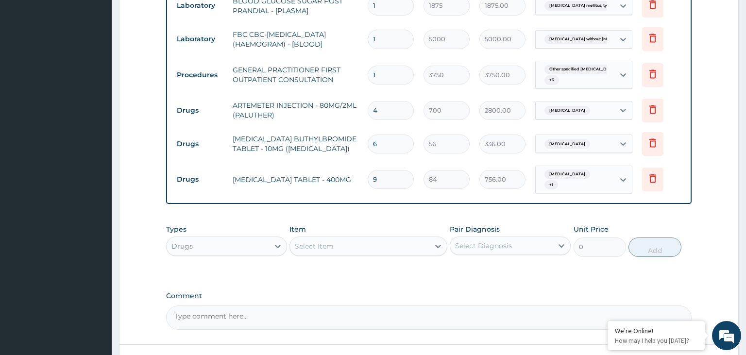
scroll to position [536, 0]
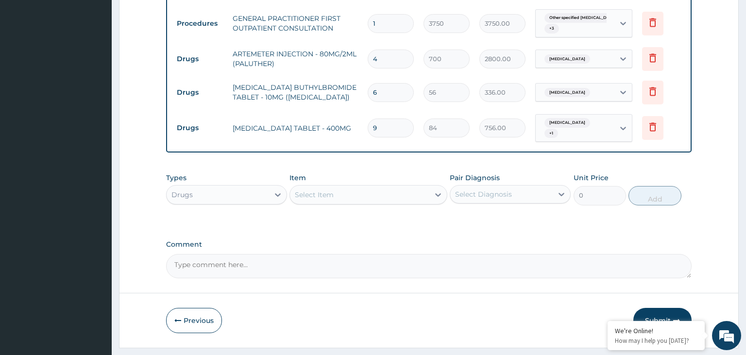
click at [658, 308] on button "Submit" at bounding box center [663, 320] width 58 height 25
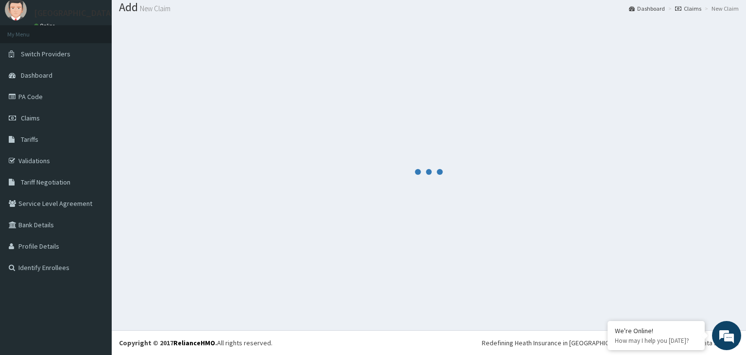
scroll to position [30, 0]
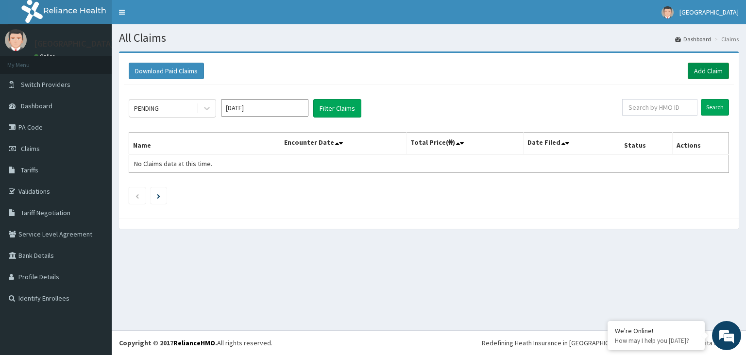
click at [706, 66] on link "Add Claim" at bounding box center [708, 71] width 41 height 17
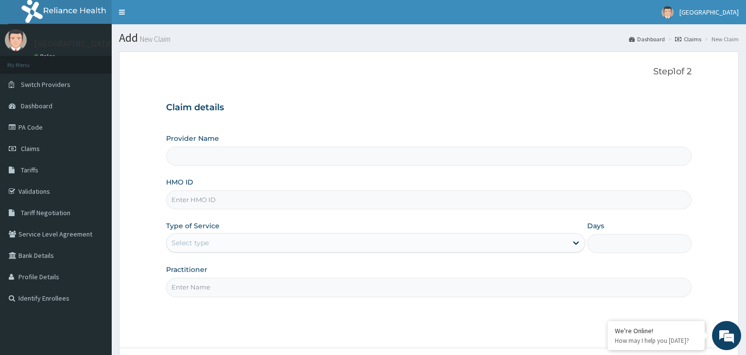
type input "EFM/10103/B"
click at [187, 203] on input "EFM/10103/B" at bounding box center [429, 200] width 526 height 19
type input "[GEOGRAPHIC_DATA]-KADUNA"
type input "EFM/10103/B"
click at [270, 243] on div "Select type" at bounding box center [367, 243] width 401 height 16
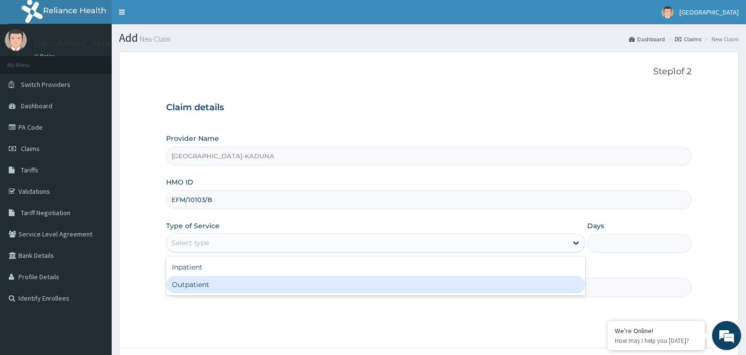
click at [247, 284] on div "Outpatient" at bounding box center [375, 284] width 419 height 17
type input "1"
click at [254, 285] on input "Practitioner" at bounding box center [429, 287] width 526 height 19
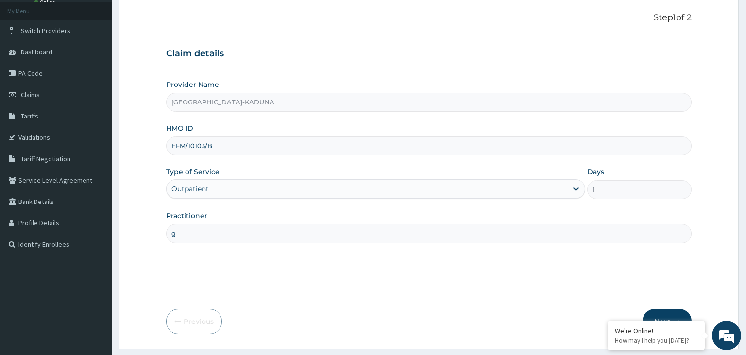
scroll to position [80, 0]
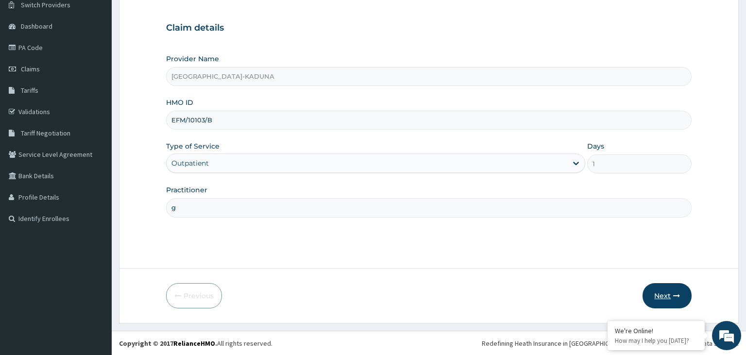
type input "g"
click at [672, 291] on button "Next" at bounding box center [667, 295] width 49 height 25
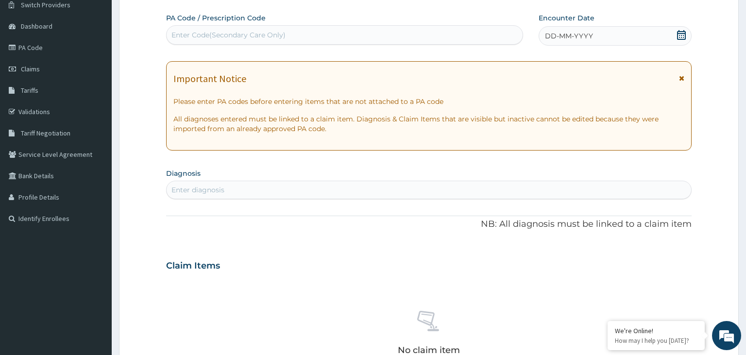
click at [226, 34] on div "Enter Code(Secondary Care Only)" at bounding box center [229, 35] width 114 height 10
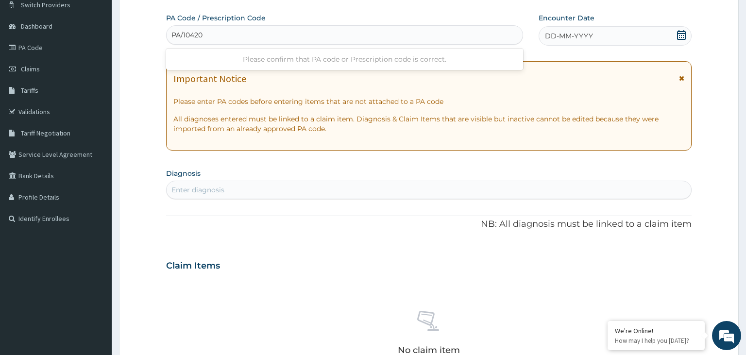
type input "PA/10420F"
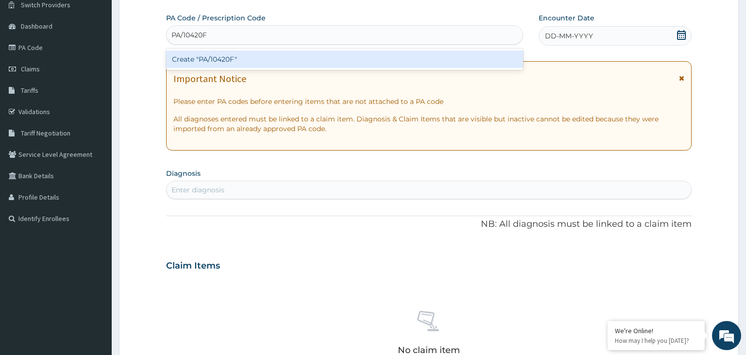
click at [248, 63] on div "Create "PA/10420F"" at bounding box center [345, 59] width 358 height 17
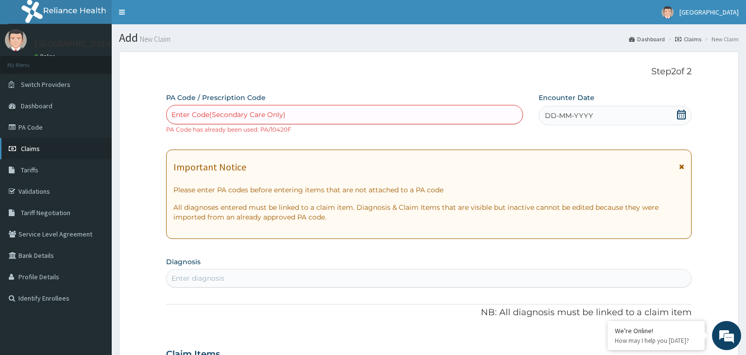
click at [37, 146] on span "Claims" at bounding box center [30, 148] width 19 height 9
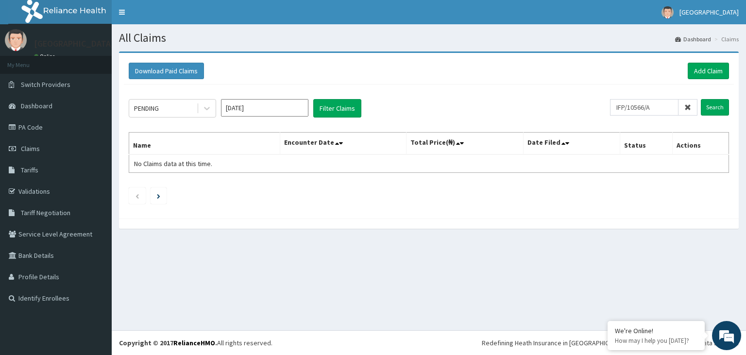
click at [636, 105] on input "IFP/10566/A" at bounding box center [644, 107] width 69 height 17
type input "IFP/10566/A"
click at [727, 109] on input "Search" at bounding box center [715, 107] width 28 height 17
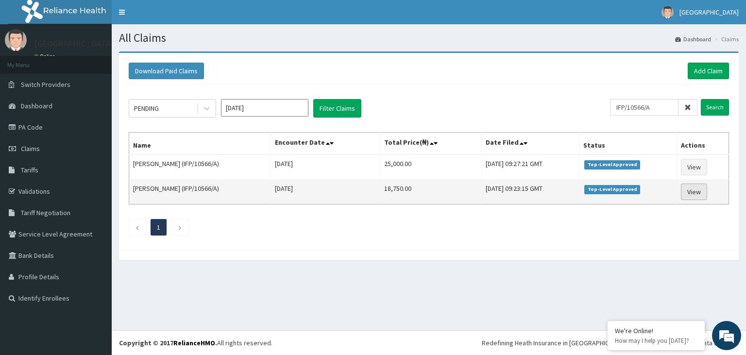
click at [691, 192] on link "View" at bounding box center [694, 192] width 26 height 17
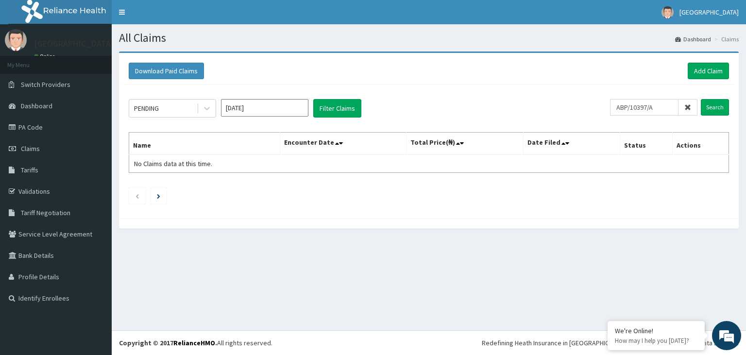
click at [637, 108] on input "ABP/10397/A" at bounding box center [644, 107] width 69 height 17
type input "ABP/10397/A"
click at [714, 109] on input "Search" at bounding box center [715, 107] width 28 height 17
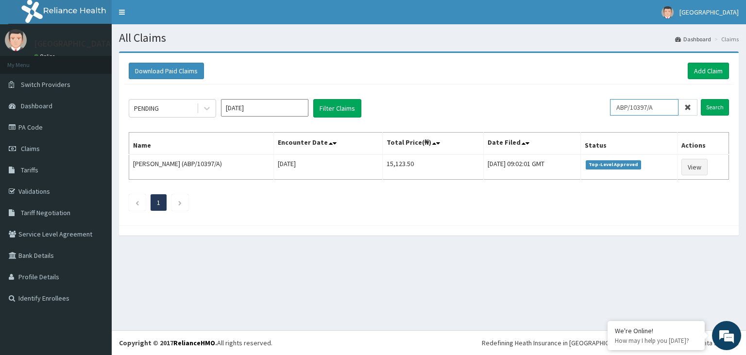
drag, startPoint x: 647, startPoint y: 104, endPoint x: 611, endPoint y: 109, distance: 36.2
click at [611, 109] on input "ABP/10397/A" at bounding box center [644, 107] width 69 height 17
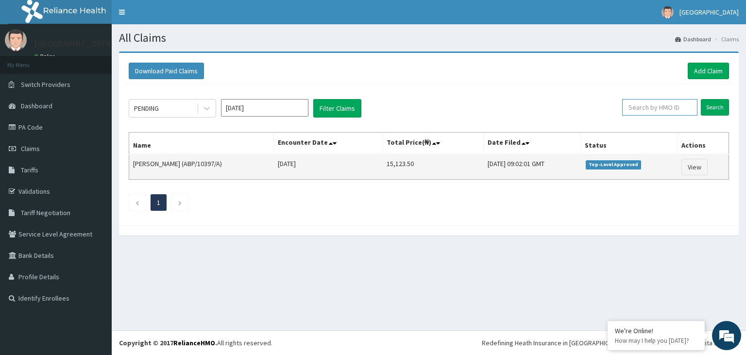
paste input "CYU/10406/E"
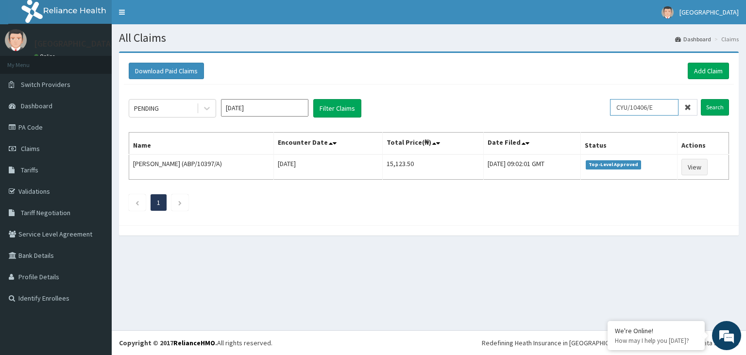
click at [638, 110] on input "CYU/10406/E" at bounding box center [644, 107] width 69 height 17
click at [635, 108] on input "CYU/10406/E" at bounding box center [644, 107] width 69 height 17
type input "CYU/10406/E"
click at [716, 108] on input "Search" at bounding box center [715, 107] width 28 height 17
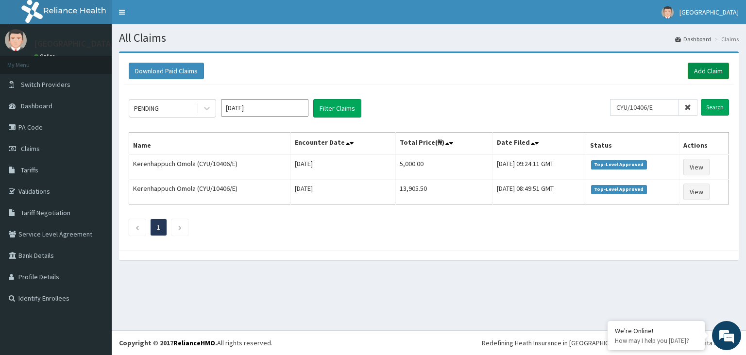
click at [697, 75] on link "Add Claim" at bounding box center [708, 71] width 41 height 17
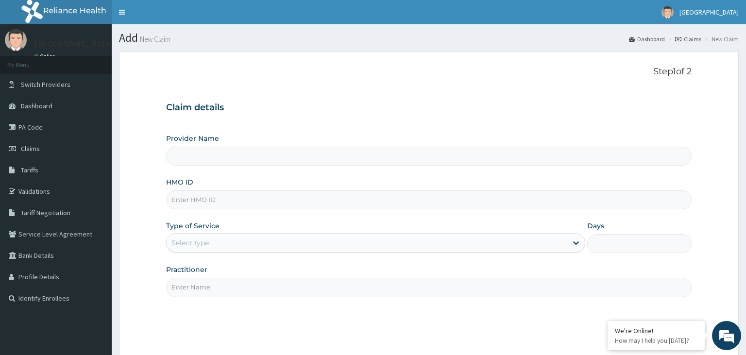
type input "CYU/10406/E"
type input "[GEOGRAPHIC_DATA]-KADUNA"
click at [188, 204] on input "CYU/10406/E" at bounding box center [429, 200] width 526 height 19
type input "CYU/10406/E"
click at [265, 238] on div "Select type" at bounding box center [367, 243] width 401 height 16
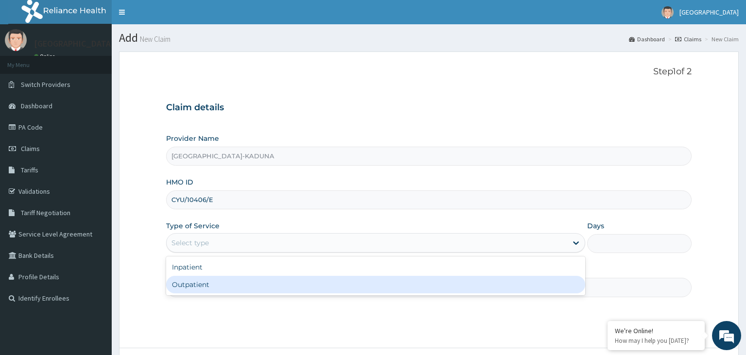
click at [220, 293] on div "Outpatient" at bounding box center [375, 284] width 419 height 17
type input "1"
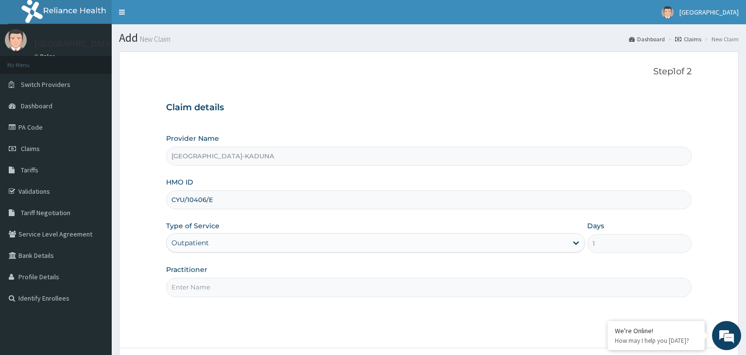
click at [220, 289] on input "Practitioner" at bounding box center [429, 287] width 526 height 19
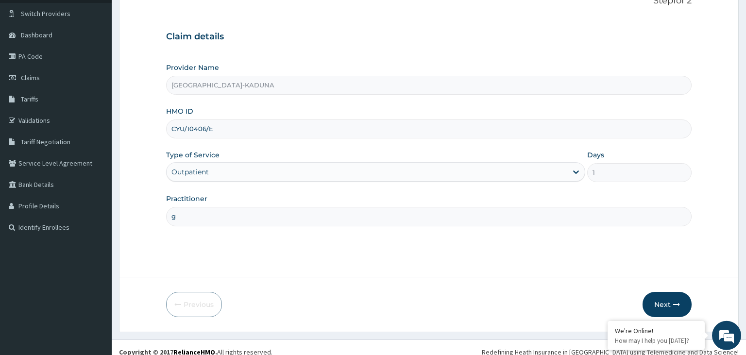
scroll to position [80, 0]
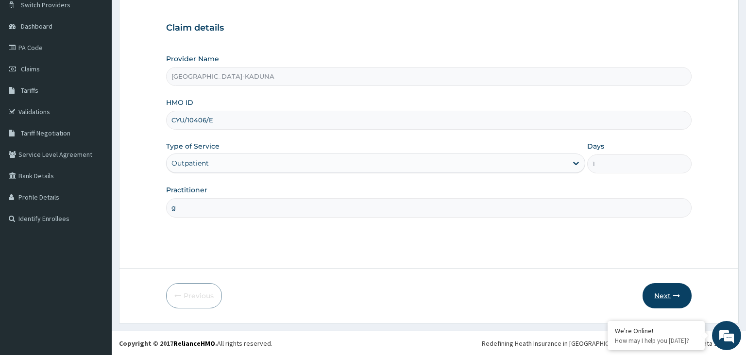
type input "g"
click at [651, 294] on button "Next" at bounding box center [667, 295] width 49 height 25
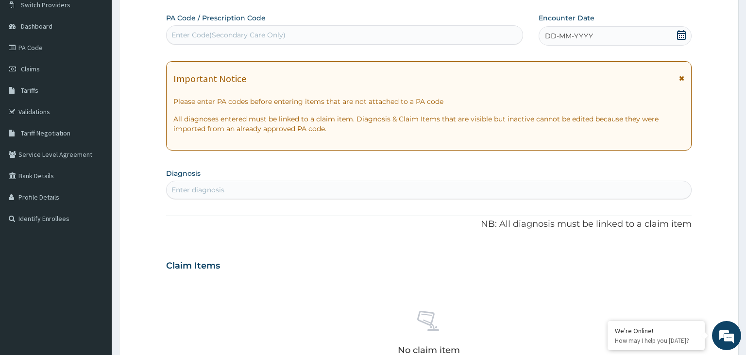
click at [685, 42] on span at bounding box center [682, 36] width 10 height 12
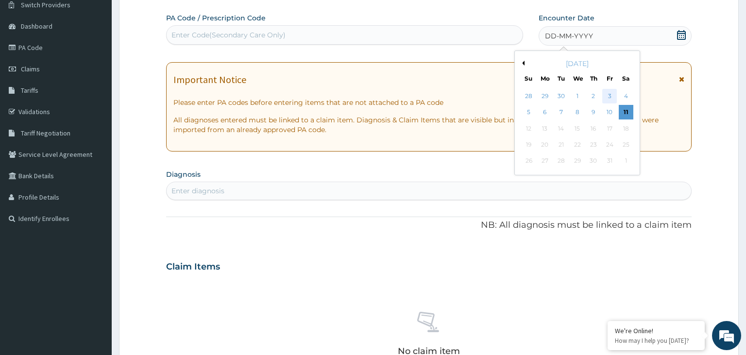
click at [611, 96] on div "3" at bounding box center [610, 96] width 15 height 15
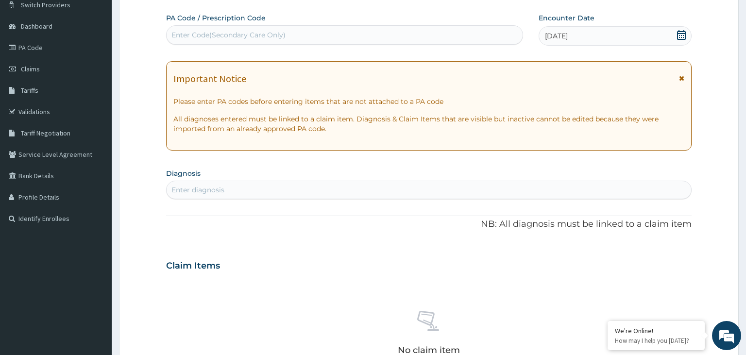
drag, startPoint x: 348, startPoint y: 179, endPoint x: 331, endPoint y: 194, distance: 23.4
click at [343, 185] on section "Diagnosis Enter diagnosis" at bounding box center [429, 182] width 526 height 33
click at [330, 195] on div "Enter diagnosis" at bounding box center [429, 190] width 525 height 16
type input "[MEDICAL_DATA]"
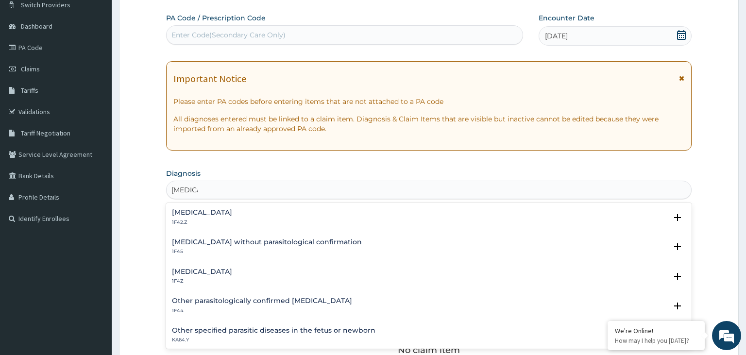
click at [220, 270] on h4 "[MEDICAL_DATA]" at bounding box center [202, 271] width 60 height 7
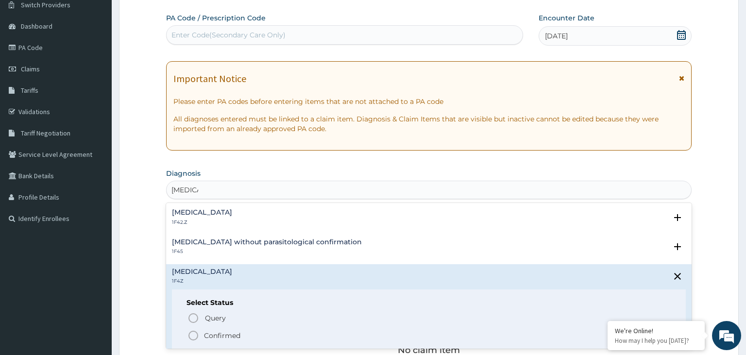
click at [213, 337] on p "Confirmed" at bounding box center [222, 336] width 36 height 10
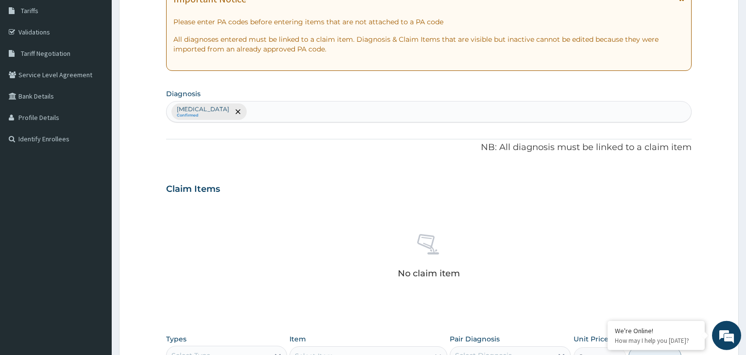
scroll to position [233, 0]
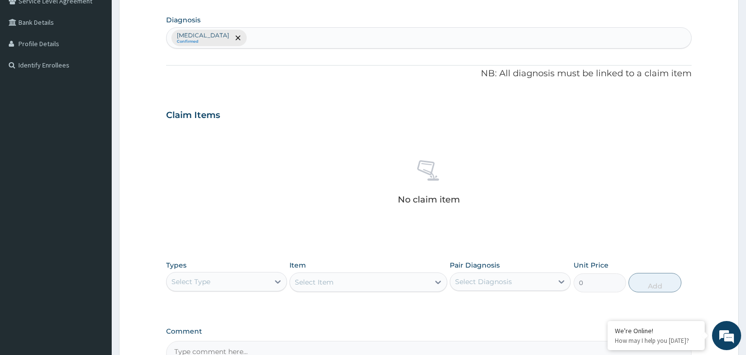
click at [230, 283] on div "Select Type" at bounding box center [218, 282] width 103 height 16
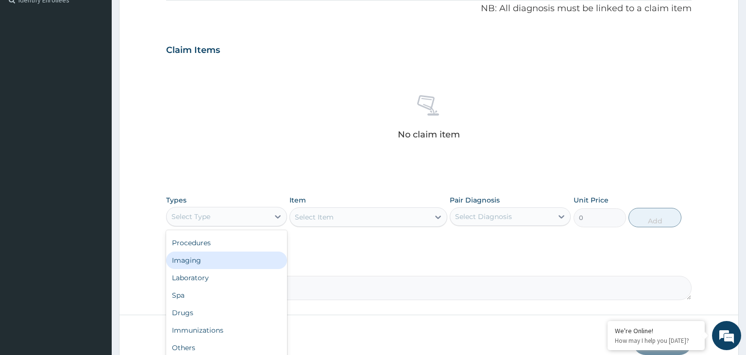
scroll to position [344, 0]
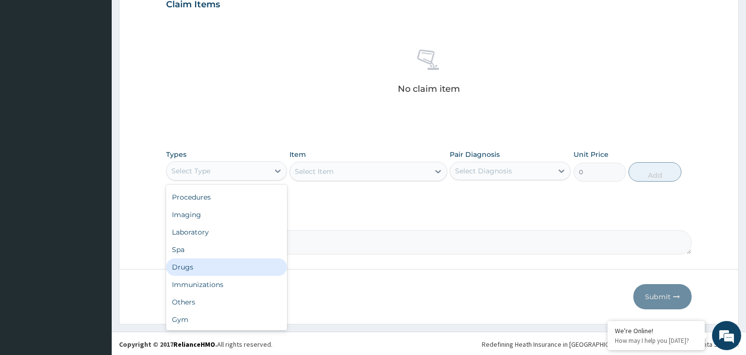
click at [199, 265] on div "Drugs" at bounding box center [226, 267] width 121 height 17
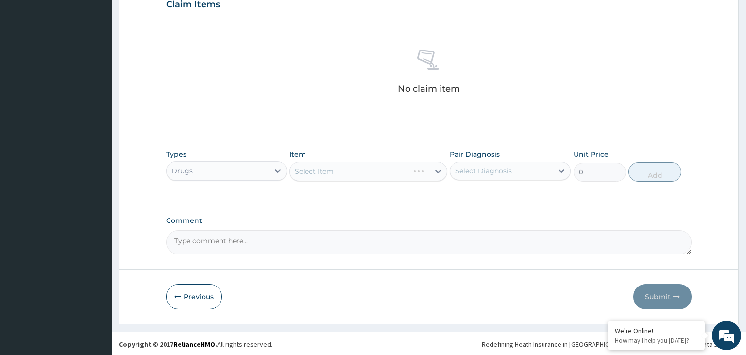
click at [348, 177] on div "Select Item" at bounding box center [369, 171] width 158 height 19
click at [361, 173] on div "Select Item" at bounding box center [359, 172] width 139 height 16
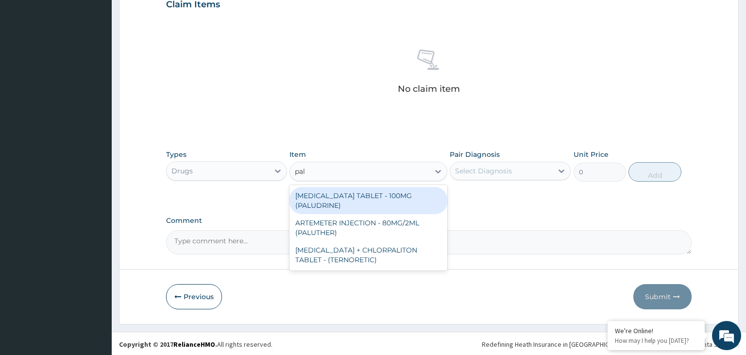
type input "palu"
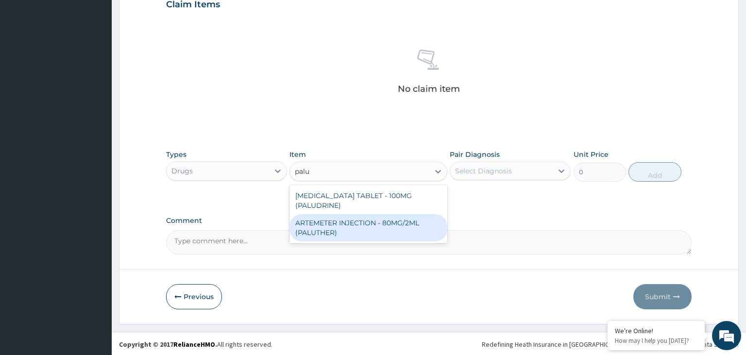
click at [367, 221] on div "ARTEMETER INJECTION - 80MG/2ML (PALUTHER)" at bounding box center [369, 227] width 158 height 27
type input "700"
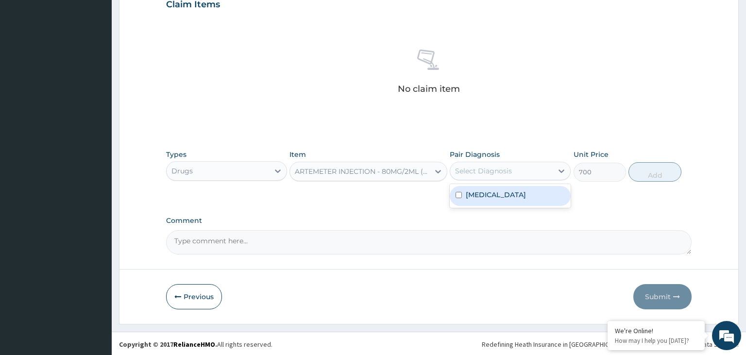
click at [541, 170] on div "Select Diagnosis" at bounding box center [502, 171] width 103 height 16
click at [521, 194] on label "[MEDICAL_DATA]" at bounding box center [496, 195] width 60 height 10
checkbox input "true"
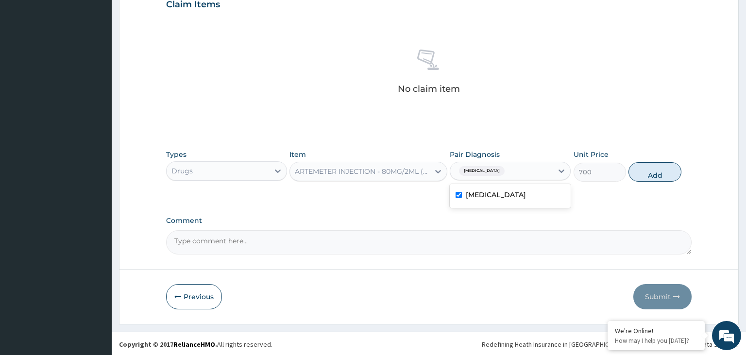
click at [673, 178] on button "Add" at bounding box center [655, 171] width 52 height 19
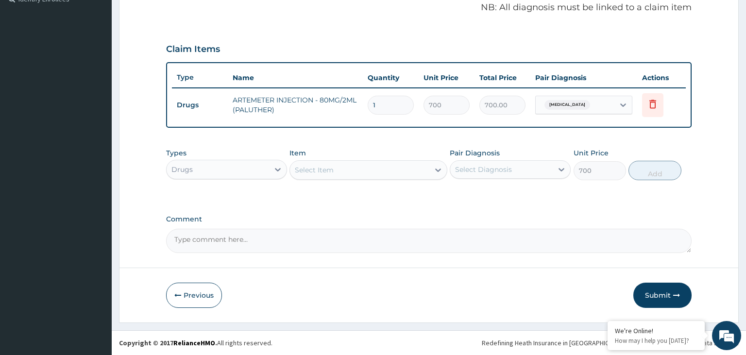
type input "0"
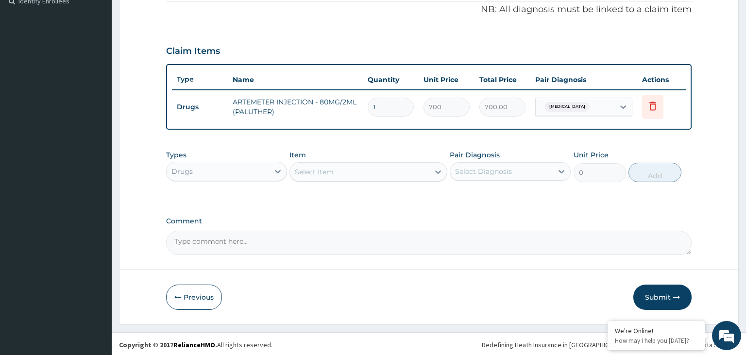
drag, startPoint x: 387, startPoint y: 104, endPoint x: 355, endPoint y: 106, distance: 32.1
click at [368, 105] on input "1" at bounding box center [391, 107] width 46 height 19
type input "2"
type input "1400.00"
type input "2"
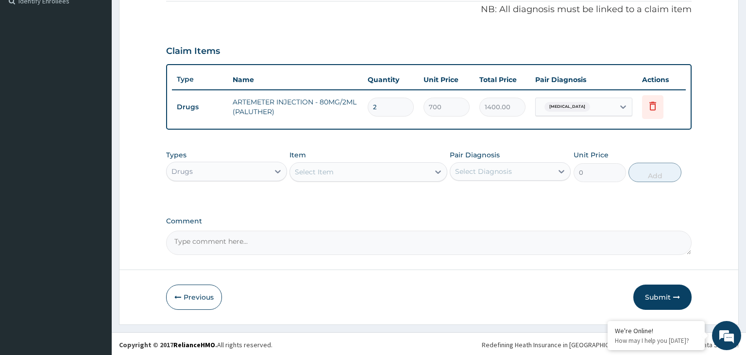
click at [357, 169] on div "Select Item" at bounding box center [359, 172] width 139 height 16
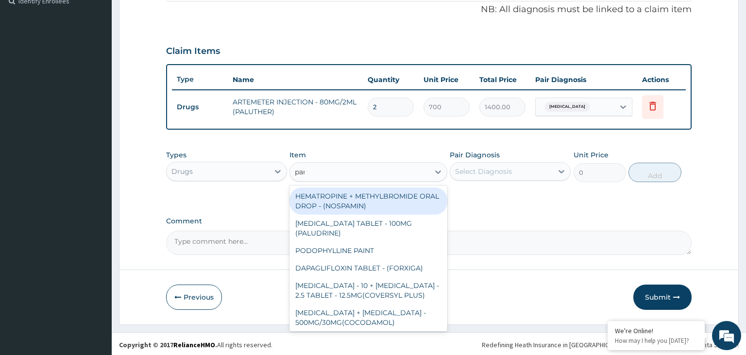
type input "parac"
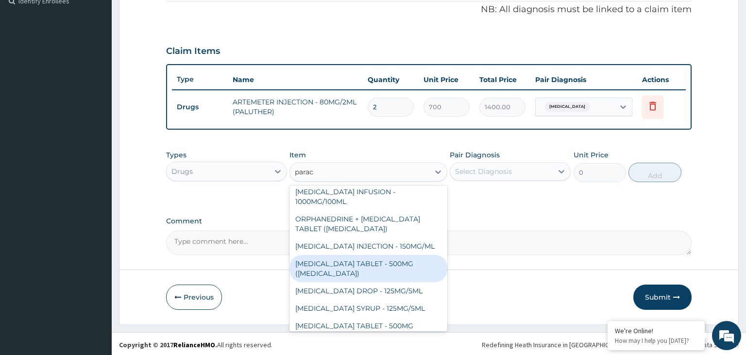
scroll to position [54, 0]
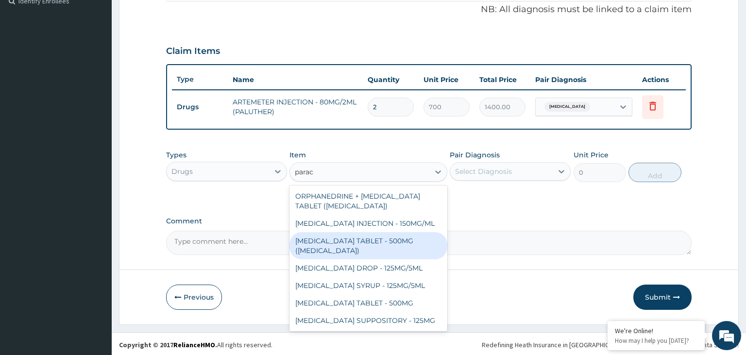
click at [388, 246] on div "[MEDICAL_DATA] TABLET - 500MG ([MEDICAL_DATA])" at bounding box center [369, 245] width 158 height 27
type input "42"
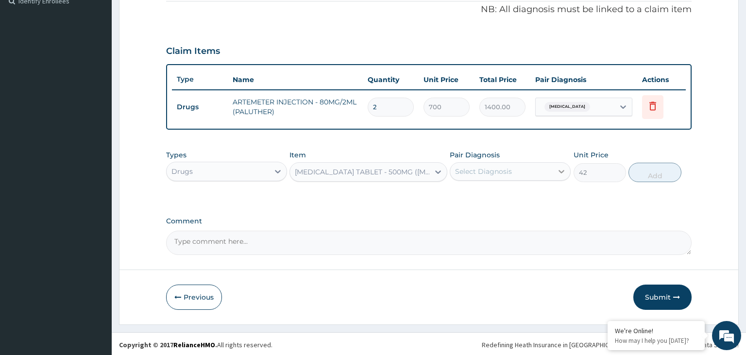
click at [560, 172] on icon at bounding box center [562, 172] width 10 height 10
click at [508, 198] on label "Malaria, unspecified" at bounding box center [496, 196] width 60 height 10
checkbox input "true"
click at [650, 177] on button "Add" at bounding box center [655, 172] width 52 height 19
type input "0"
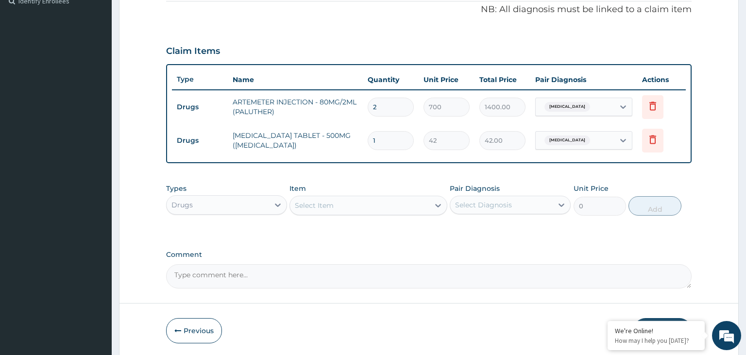
click at [357, 200] on div "Select Item" at bounding box center [359, 206] width 139 height 16
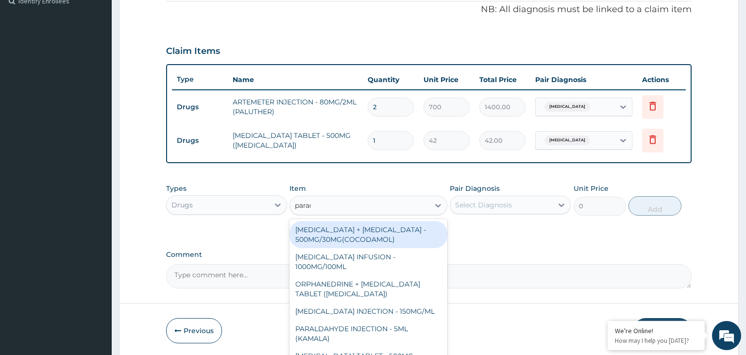
type input "parace"
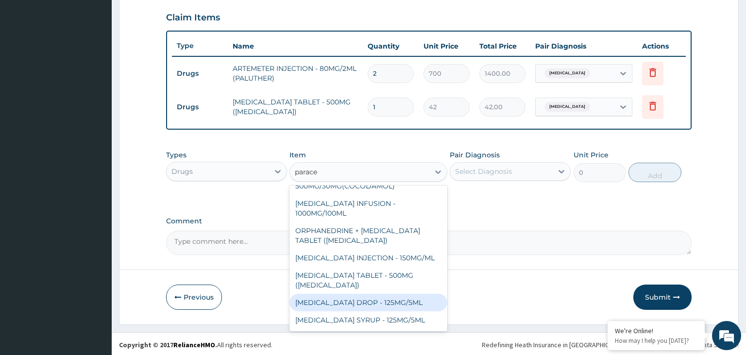
scroll to position [0, 0]
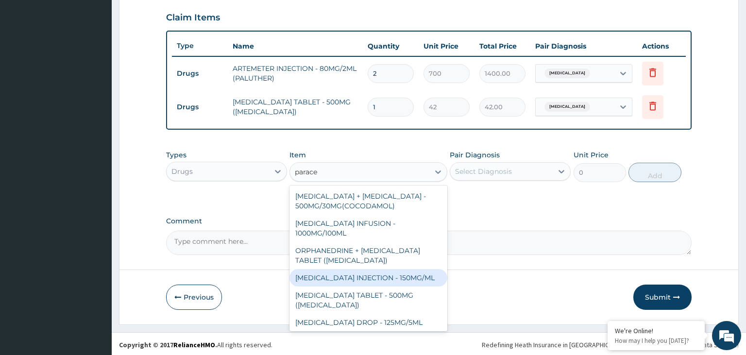
click at [364, 283] on div "[MEDICAL_DATA] INJECTION - 150MG/ML" at bounding box center [369, 277] width 158 height 17
type input "560"
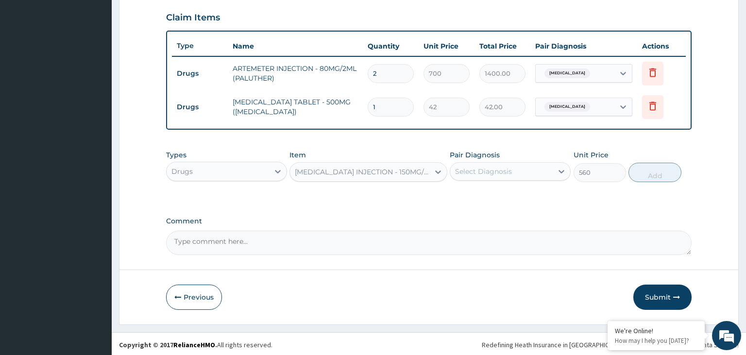
click at [533, 178] on div "Select Diagnosis" at bounding box center [510, 171] width 121 height 18
click at [518, 199] on div "Malaria, unspecified" at bounding box center [510, 197] width 121 height 20
checkbox input "true"
click at [661, 172] on button "Add" at bounding box center [655, 172] width 52 height 19
type input "0"
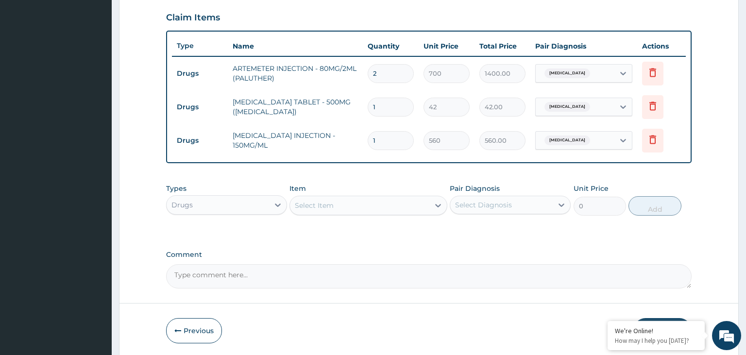
click at [248, 204] on div "Drugs" at bounding box center [218, 205] width 103 height 16
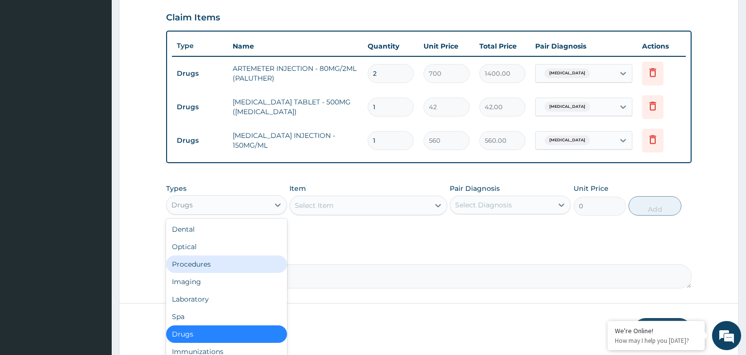
click at [226, 267] on div "Procedures" at bounding box center [226, 264] width 121 height 17
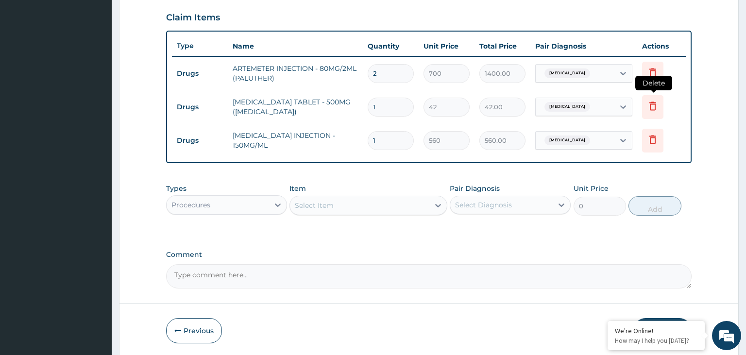
click at [653, 108] on icon at bounding box center [653, 106] width 12 height 12
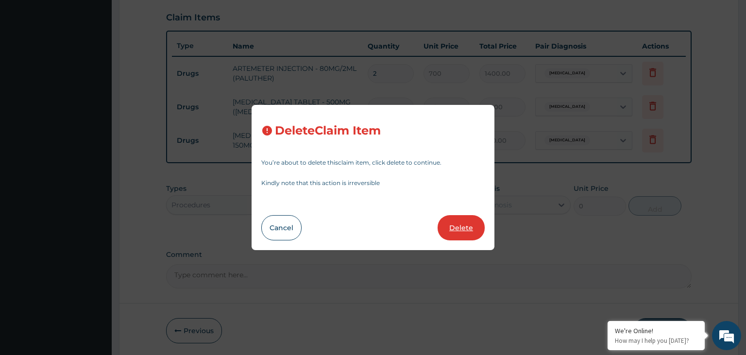
click at [469, 225] on button "Delete" at bounding box center [461, 227] width 47 height 25
type input "560"
type input "560.00"
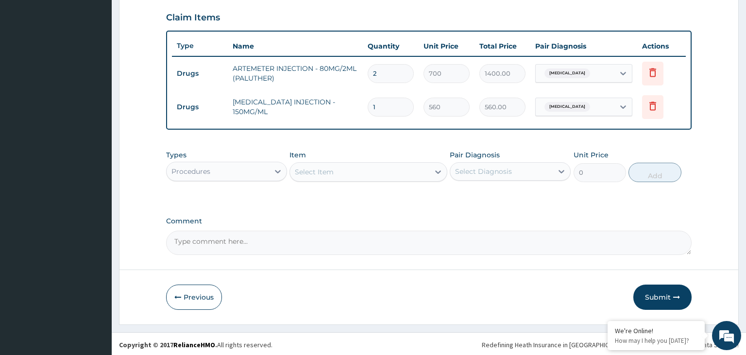
click at [396, 172] on div "Select Item" at bounding box center [359, 172] width 139 height 16
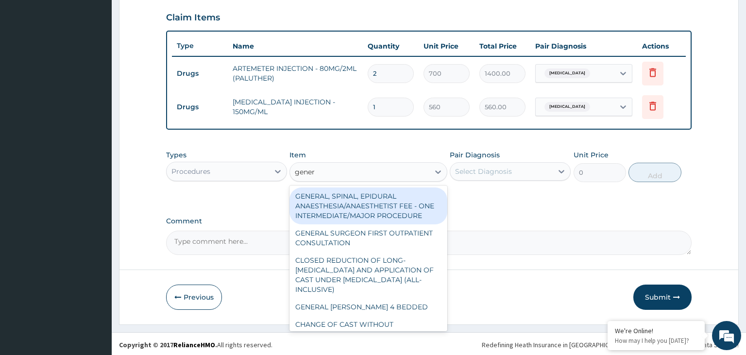
type input "genera"
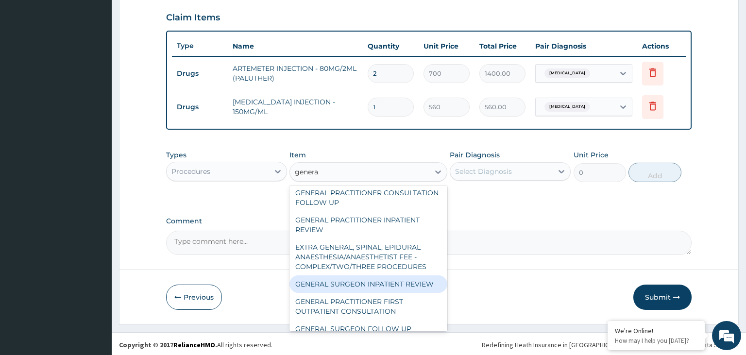
scroll to position [147, 0]
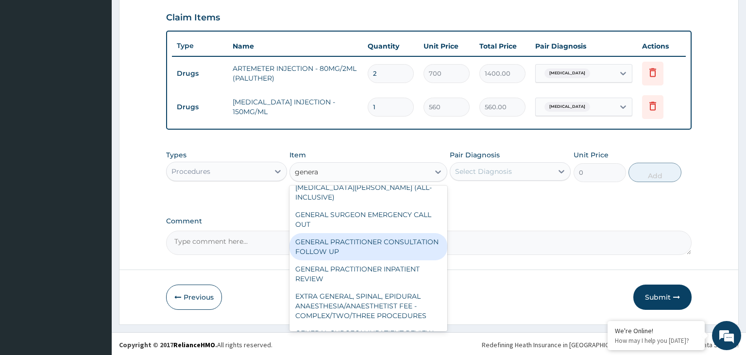
click at [390, 248] on div "GENERAL PRACTITIONER CONSULTATION FOLLOW UP" at bounding box center [369, 246] width 158 height 27
type input "1875"
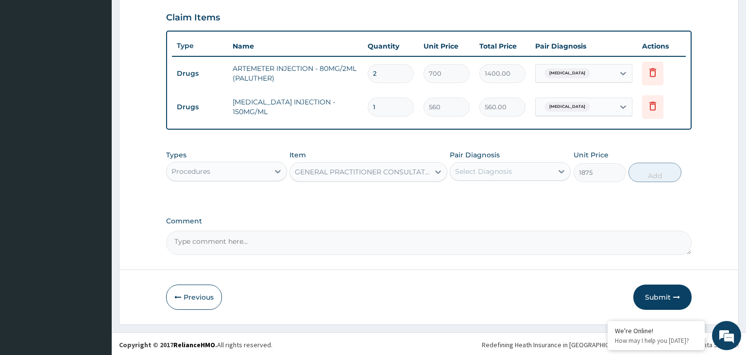
click at [520, 176] on div "Select Diagnosis" at bounding box center [502, 172] width 103 height 16
drag, startPoint x: 500, startPoint y: 206, endPoint x: 519, endPoint y: 198, distance: 20.9
click at [499, 206] on div "Malaria, unspecified" at bounding box center [510, 197] width 121 height 24
click at [526, 195] on label "Malaria, unspecified" at bounding box center [496, 196] width 60 height 10
checkbox input "true"
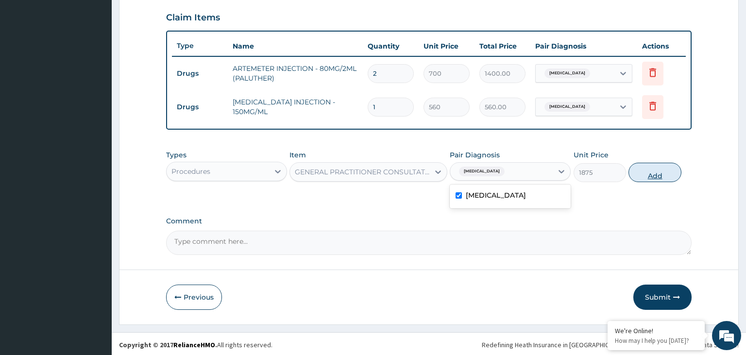
click at [661, 175] on button "Add" at bounding box center [655, 172] width 52 height 19
type input "0"
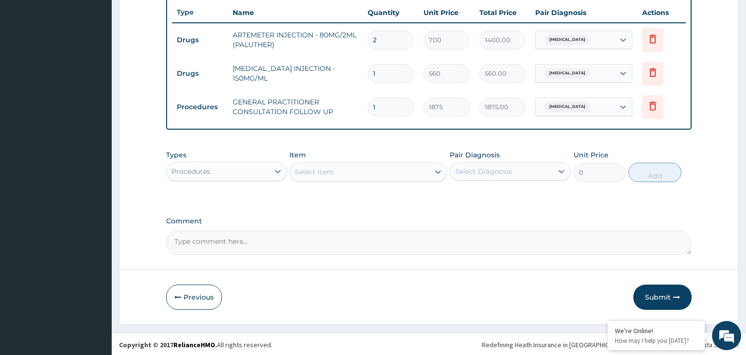
click at [663, 298] on button "Submit" at bounding box center [663, 297] width 58 height 25
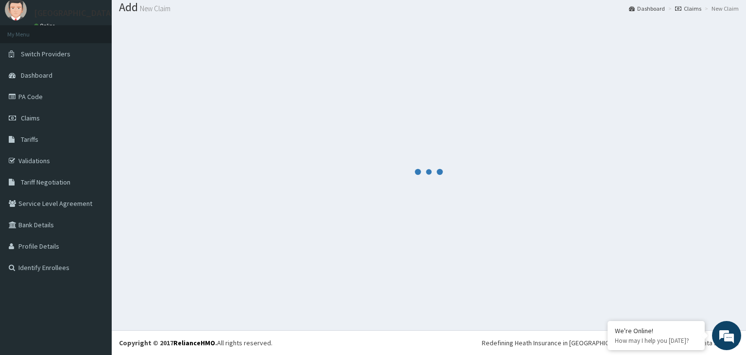
scroll to position [30, 0]
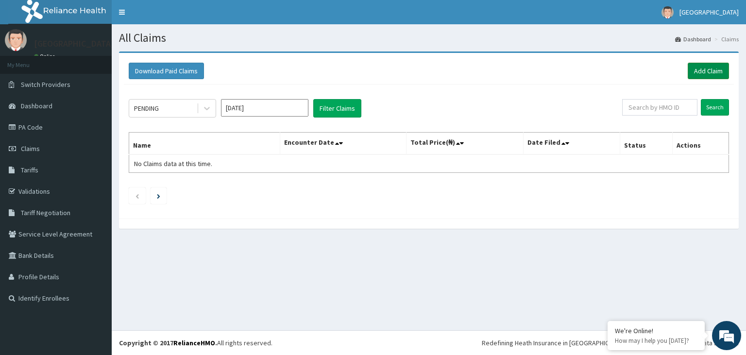
click at [721, 74] on link "Add Claim" at bounding box center [708, 71] width 41 height 17
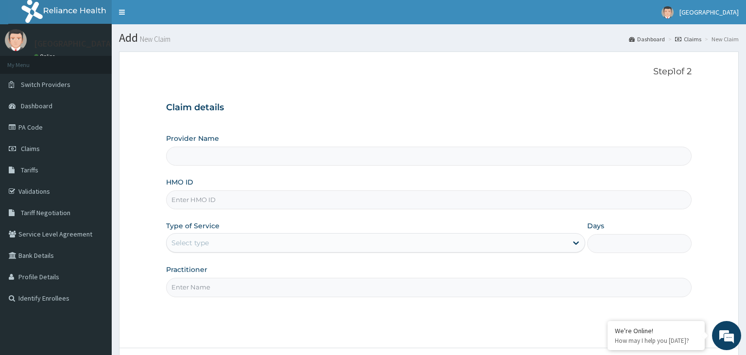
type input "BTR/11223/D"
type input "[GEOGRAPHIC_DATA]-KADUNA"
click at [187, 203] on input "BTR/11223/D" at bounding box center [429, 200] width 526 height 19
type input "BTR/11223/D"
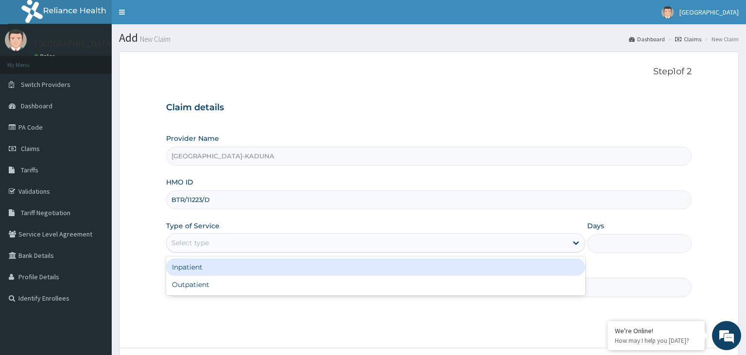
click at [222, 245] on div "Select type" at bounding box center [367, 243] width 401 height 16
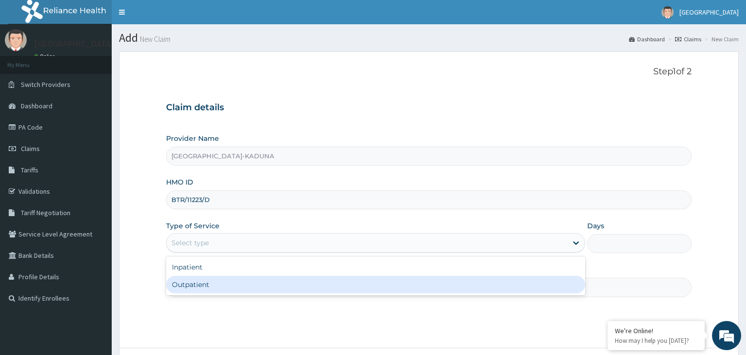
click at [209, 287] on div "Outpatient" at bounding box center [375, 284] width 419 height 17
type input "1"
click at [209, 287] on input "Practitioner" at bounding box center [429, 287] width 526 height 19
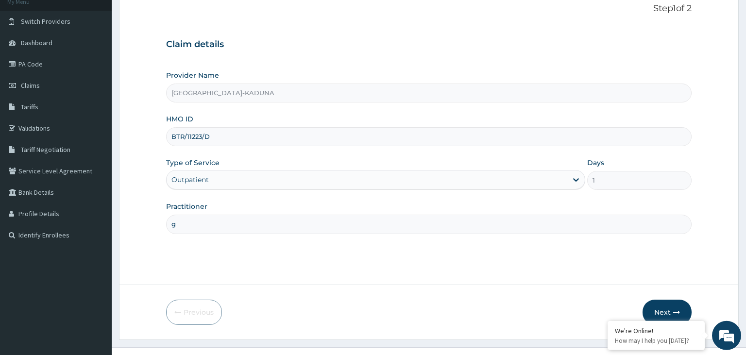
scroll to position [80, 0]
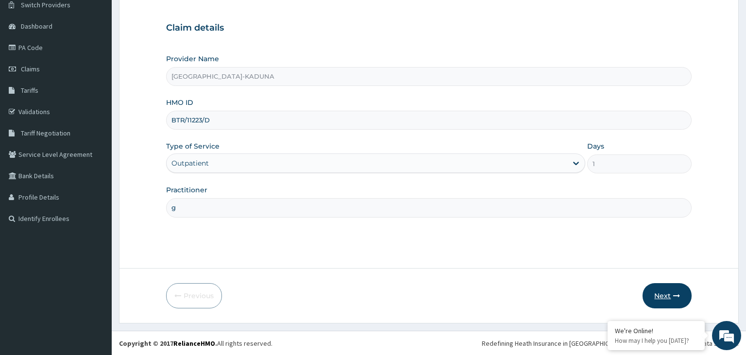
type input "g"
click at [663, 302] on button "Next" at bounding box center [667, 295] width 49 height 25
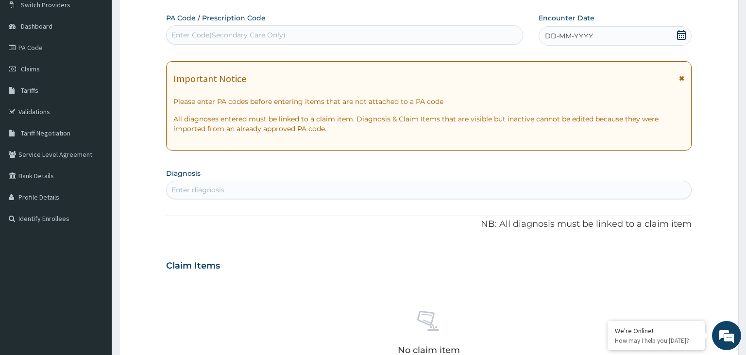
click at [683, 37] on icon at bounding box center [682, 35] width 10 height 10
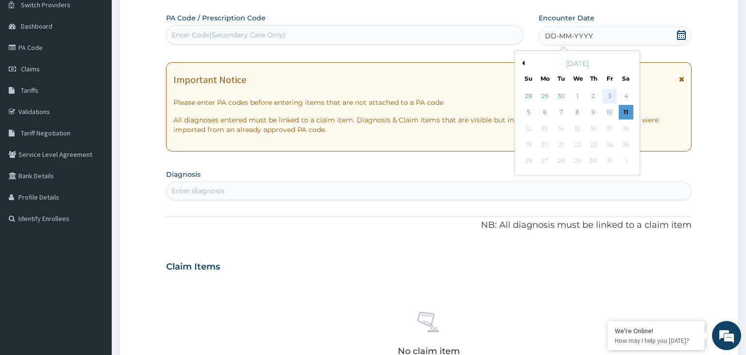
click at [613, 101] on div "3" at bounding box center [610, 96] width 15 height 15
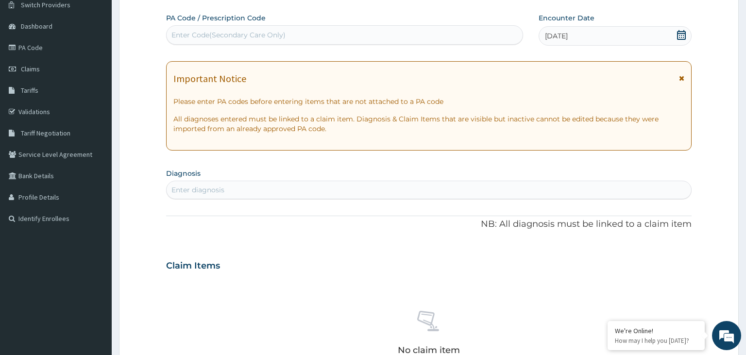
scroll to position [0, 0]
click at [274, 190] on div "Enter diagnosis" at bounding box center [429, 190] width 525 height 16
type input "[MEDICAL_DATA]"
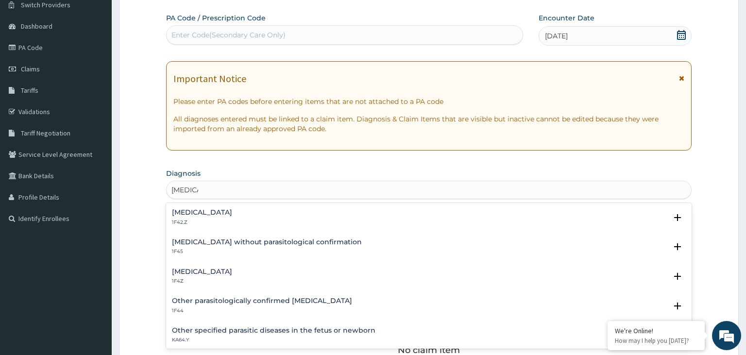
click at [228, 279] on p "1F4Z" at bounding box center [202, 281] width 60 height 7
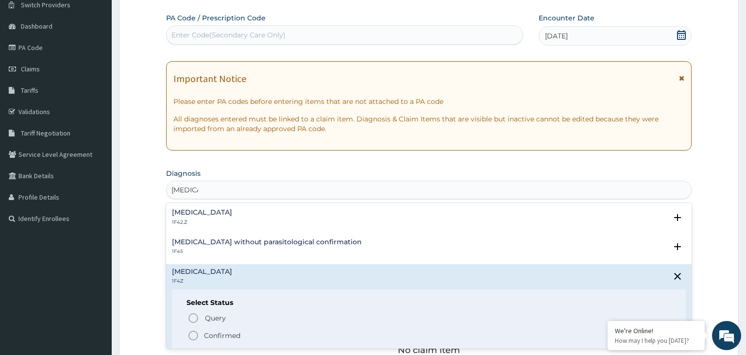
click at [218, 339] on p "Confirmed" at bounding box center [222, 336] width 36 height 10
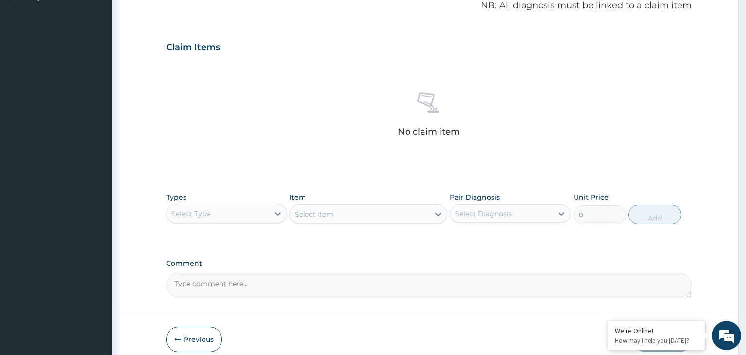
scroll to position [336, 0]
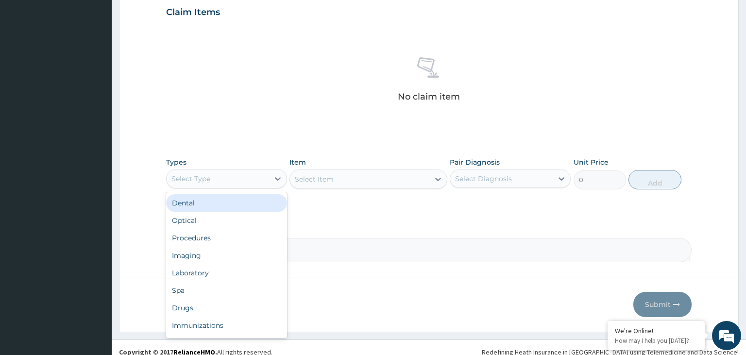
click at [263, 183] on div "Select Type" at bounding box center [218, 179] width 103 height 16
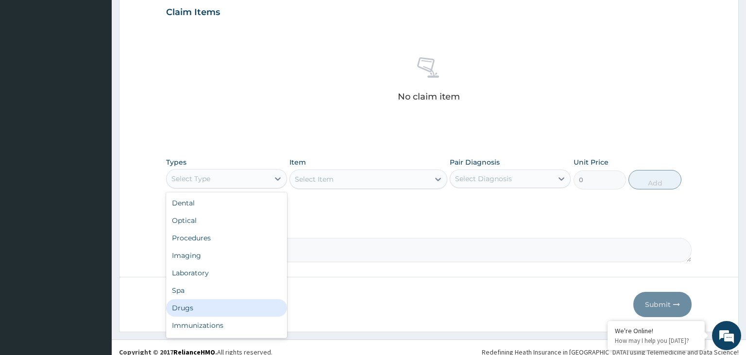
click at [202, 304] on div "Drugs" at bounding box center [226, 307] width 121 height 17
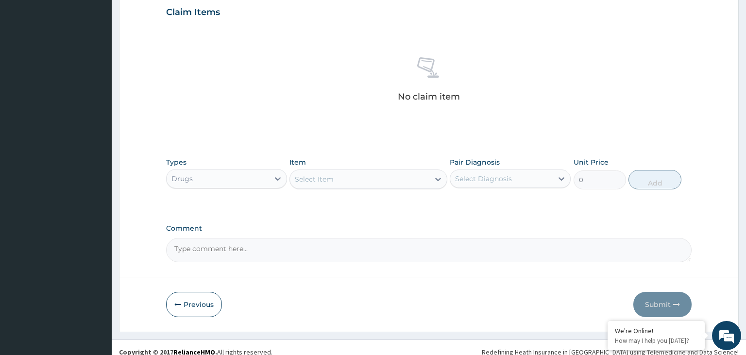
click at [427, 188] on div "Select Item" at bounding box center [369, 179] width 158 height 19
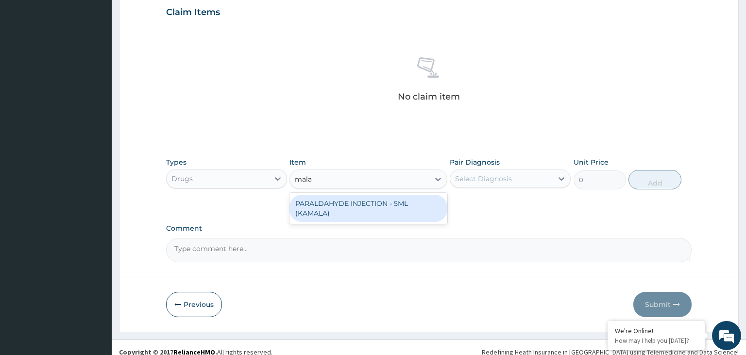
type input "mala"
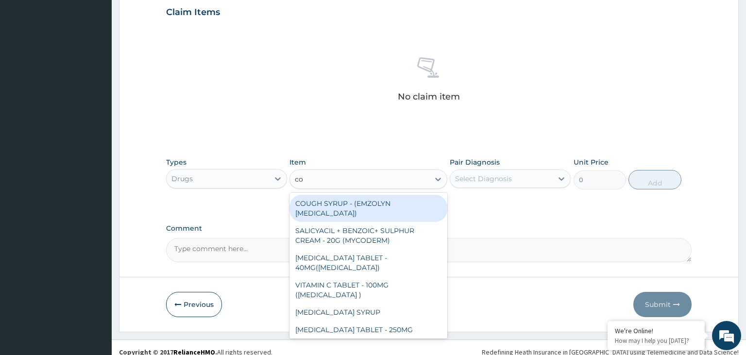
type input "coa"
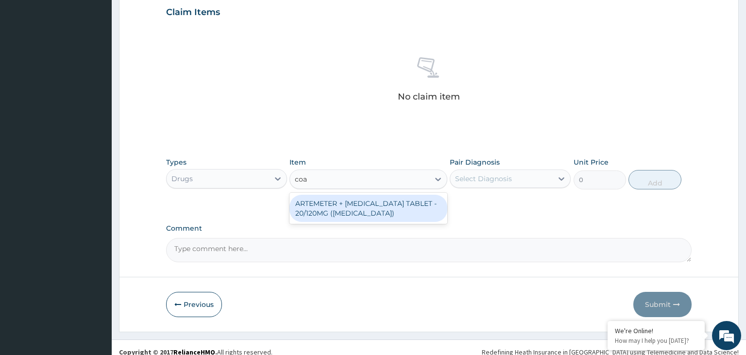
drag, startPoint x: 364, startPoint y: 215, endPoint x: 453, endPoint y: 209, distance: 90.1
click at [369, 215] on div "ARTEMETER + [MEDICAL_DATA] TABLET - 20/120MG ([MEDICAL_DATA])" at bounding box center [369, 208] width 158 height 27
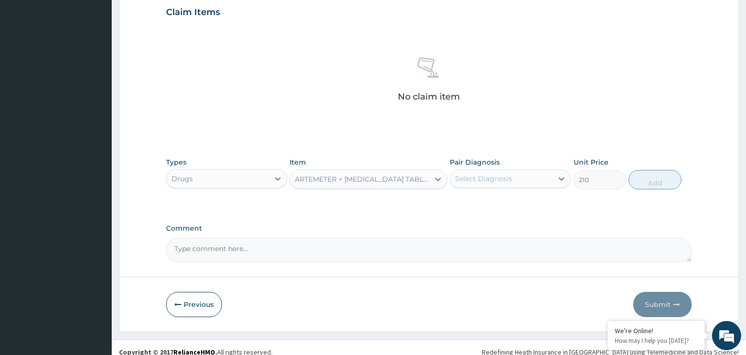
type input "210"
click at [534, 170] on div "Select Diagnosis" at bounding box center [510, 179] width 121 height 18
click at [510, 204] on label "[MEDICAL_DATA]" at bounding box center [496, 203] width 60 height 10
checkbox input "true"
click at [672, 174] on button "Add" at bounding box center [655, 179] width 52 height 19
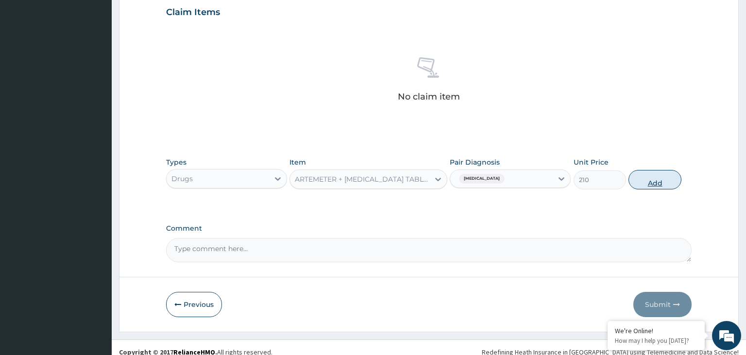
type input "0"
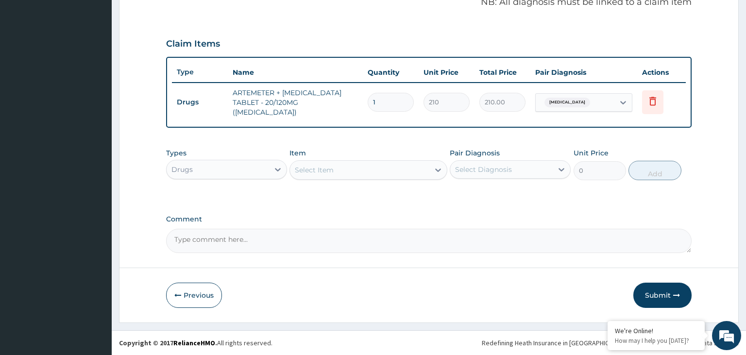
scroll to position [297, 0]
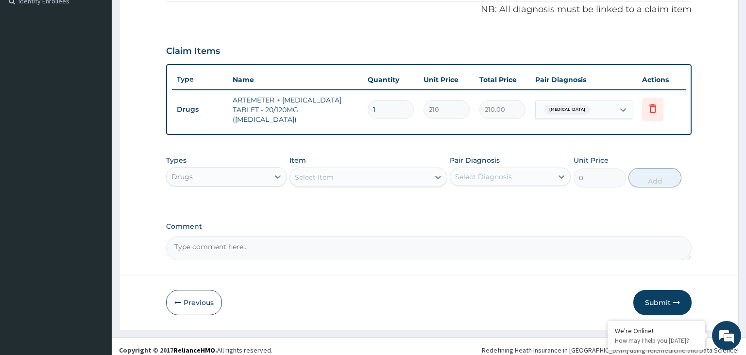
drag, startPoint x: 347, startPoint y: 108, endPoint x: 328, endPoint y: 112, distance: 20.4
click at [368, 110] on input "1" at bounding box center [391, 109] width 46 height 19
type input "6"
type input "1260.00"
type input "6"
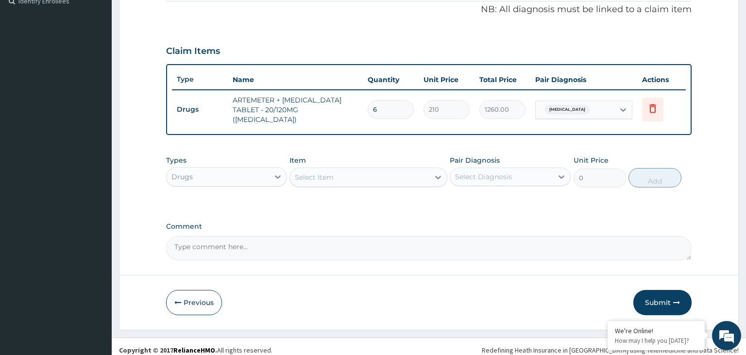
click at [334, 170] on div "Select Item" at bounding box center [359, 178] width 139 height 16
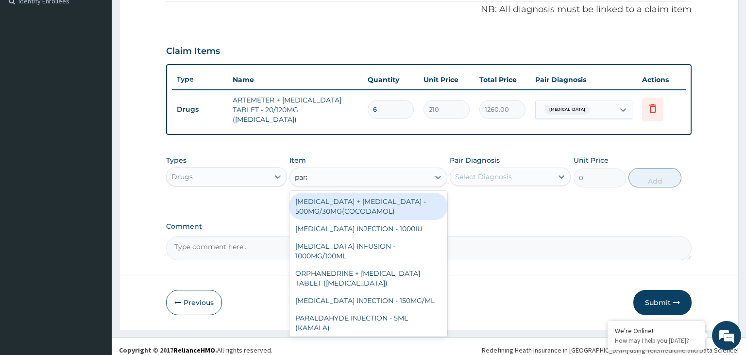
type input "parac"
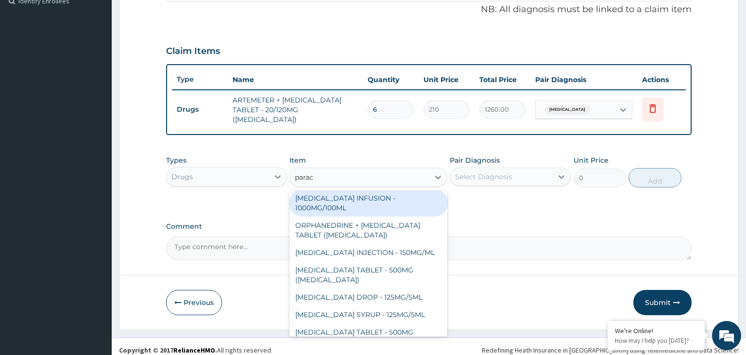
scroll to position [49, 0]
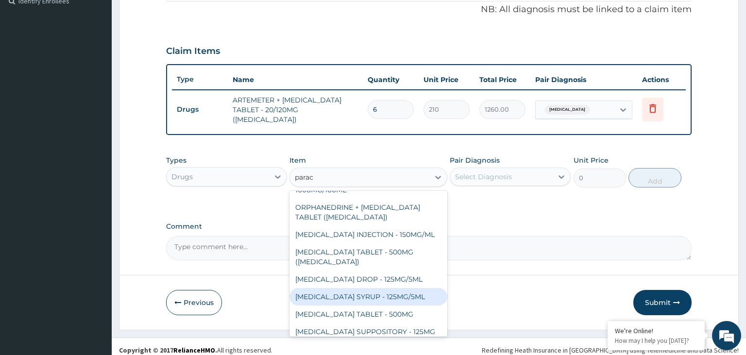
click at [399, 289] on div "[MEDICAL_DATA] SYRUP - 125MG/5ML" at bounding box center [369, 296] width 158 height 17
type input "840"
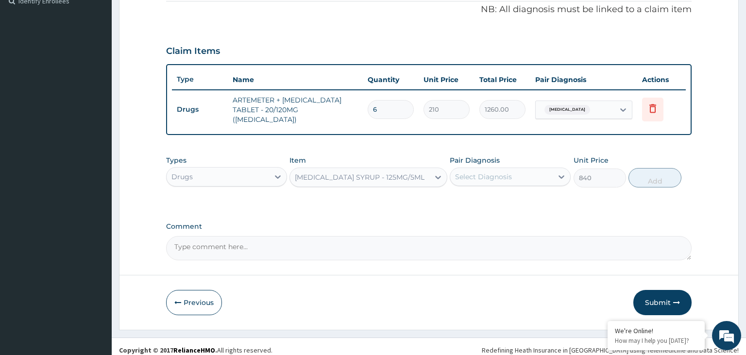
click at [544, 169] on div "Select Diagnosis" at bounding box center [502, 177] width 103 height 16
click at [508, 196] on label "[MEDICAL_DATA]" at bounding box center [496, 201] width 60 height 10
checkbox input "true"
click at [661, 174] on button "Add" at bounding box center [655, 177] width 52 height 19
type input "0"
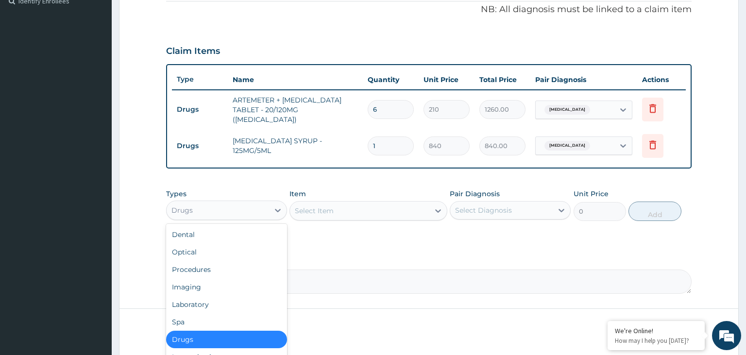
click at [240, 205] on div "Drugs" at bounding box center [218, 211] width 103 height 16
click at [223, 266] on div "Procedures" at bounding box center [226, 269] width 121 height 17
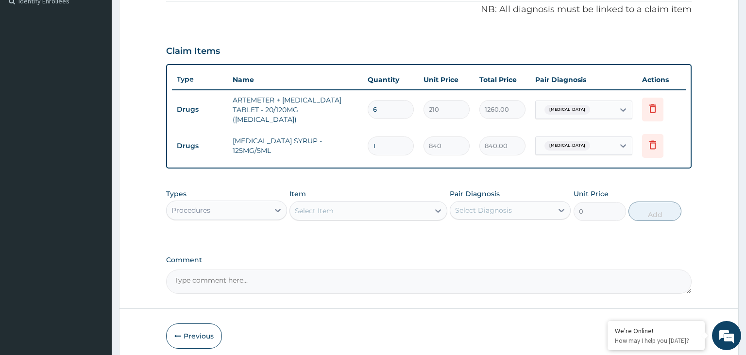
click at [393, 208] on div "Select Item" at bounding box center [359, 211] width 139 height 16
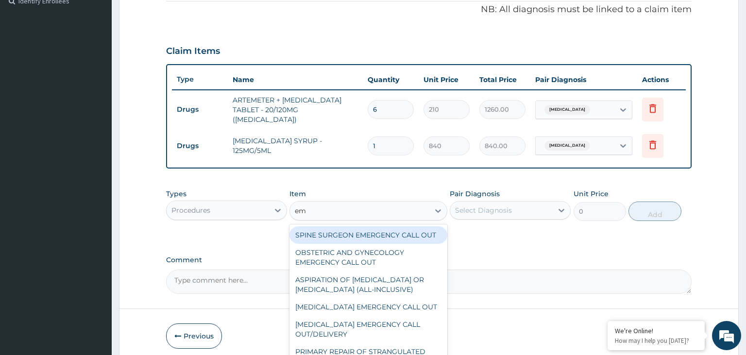
type input "e"
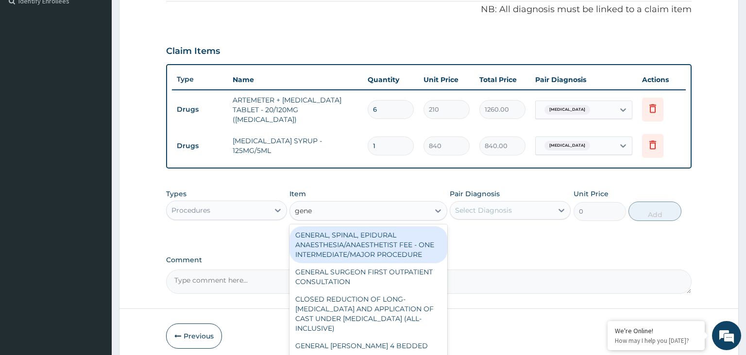
type input "gener"
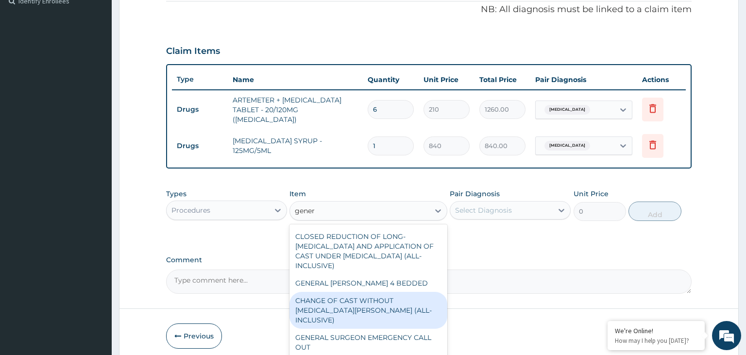
scroll to position [98, 0]
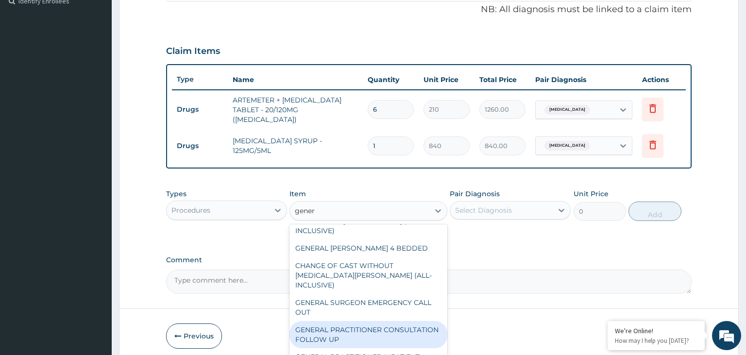
click at [384, 323] on div "GENERAL PRACTITIONER CONSULTATION FOLLOW UP" at bounding box center [369, 334] width 158 height 27
type input "1875"
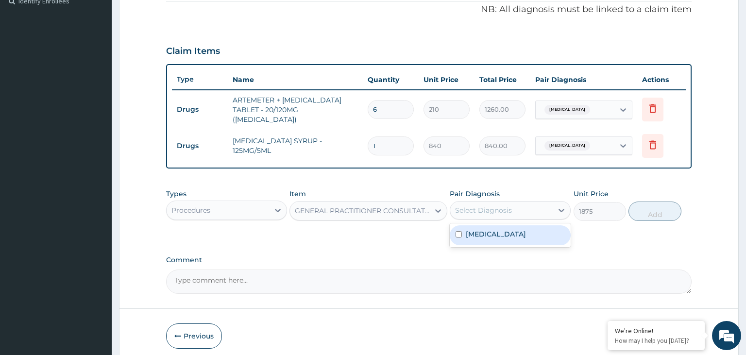
click at [530, 203] on div "Select Diagnosis" at bounding box center [502, 211] width 103 height 16
drag, startPoint x: 501, startPoint y: 242, endPoint x: 545, endPoint y: 235, distance: 44.8
click at [500, 242] on div "PA Code / Prescription Code Enter Code(Secondary Care Only) Encounter Date [DAT…" at bounding box center [429, 44] width 526 height 499
drag, startPoint x: 523, startPoint y: 190, endPoint x: 510, endPoint y: 234, distance: 46.6
click at [523, 190] on div "Pair Diagnosis Select Diagnosis" at bounding box center [510, 205] width 121 height 32
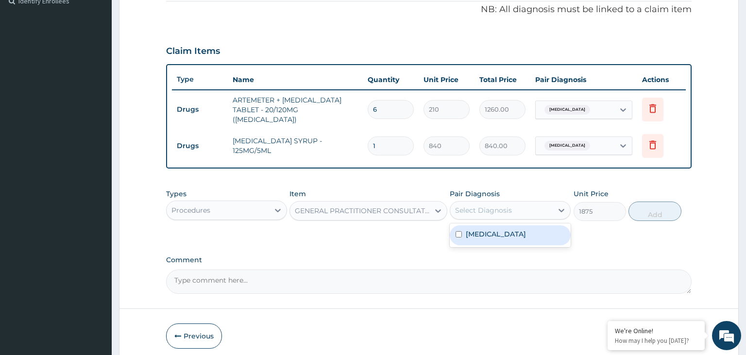
click at [517, 207] on div "Select Diagnosis" at bounding box center [502, 211] width 103 height 16
drag, startPoint x: 506, startPoint y: 230, endPoint x: 659, endPoint y: 221, distance: 152.9
click at [506, 230] on label "[MEDICAL_DATA]" at bounding box center [496, 234] width 60 height 10
checkbox input "true"
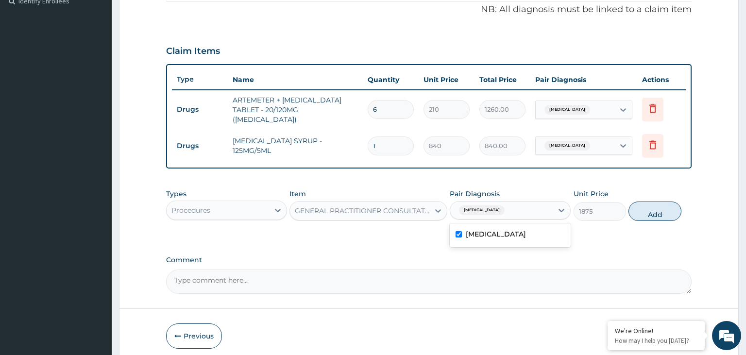
click at [660, 211] on button "Add" at bounding box center [655, 211] width 52 height 19
type input "0"
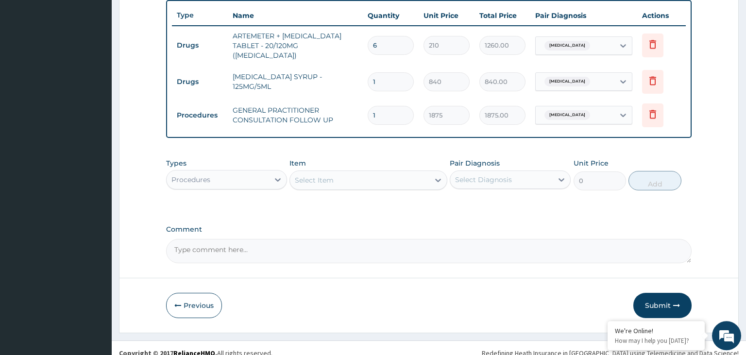
scroll to position [364, 0]
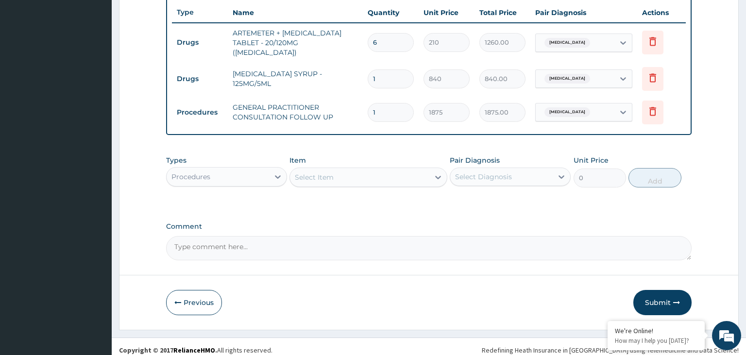
click at [655, 279] on form "Step 2 of 2 PA Code / Prescription Code Enter Code(Secondary Care Only) Encount…" at bounding box center [429, 8] width 620 height 643
click at [658, 290] on button "Submit" at bounding box center [663, 302] width 58 height 25
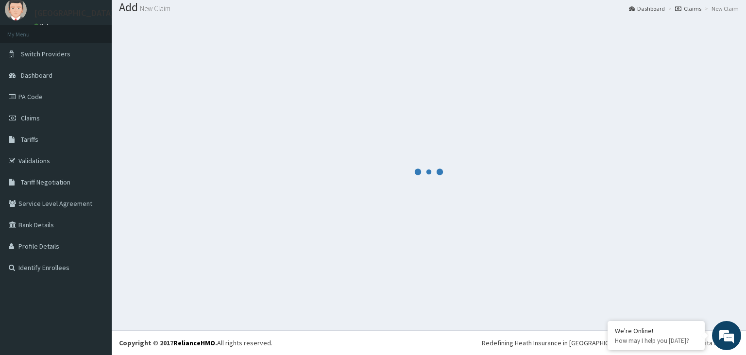
scroll to position [30, 0]
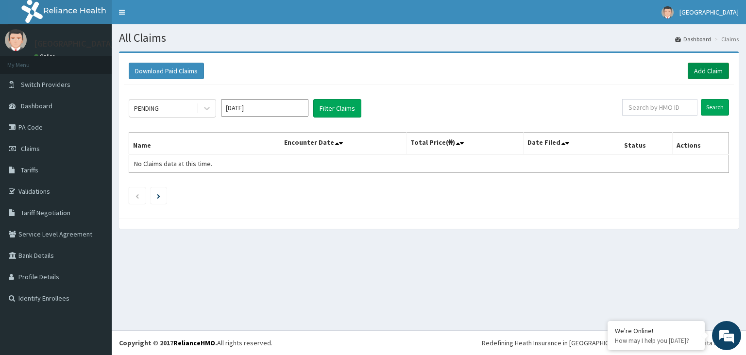
click at [718, 73] on link "Add Claim" at bounding box center [708, 71] width 41 height 17
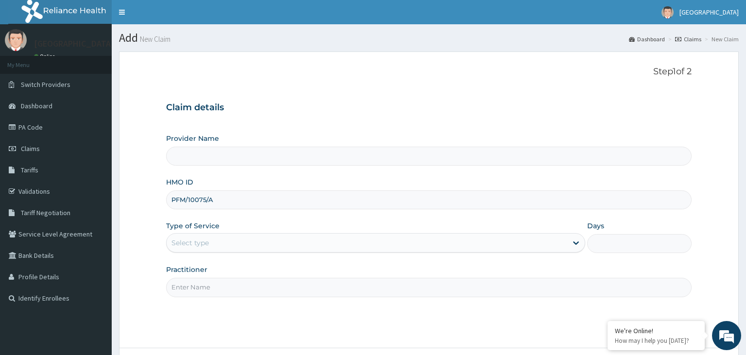
type input "[GEOGRAPHIC_DATA]-KADUNA"
click at [185, 205] on input "PFM/10075/A" at bounding box center [429, 200] width 526 height 19
click at [187, 205] on input "PFM/10075/A" at bounding box center [429, 200] width 526 height 19
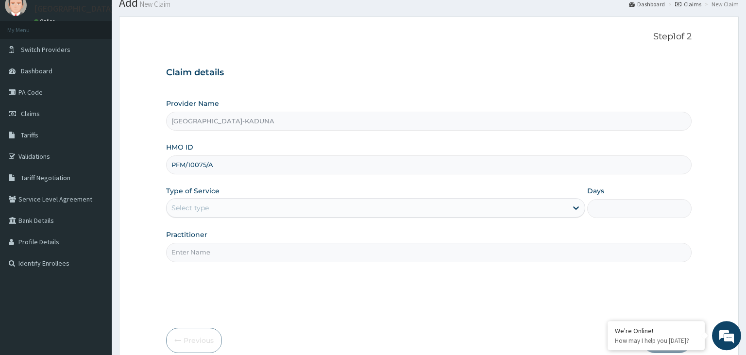
scroll to position [51, 0]
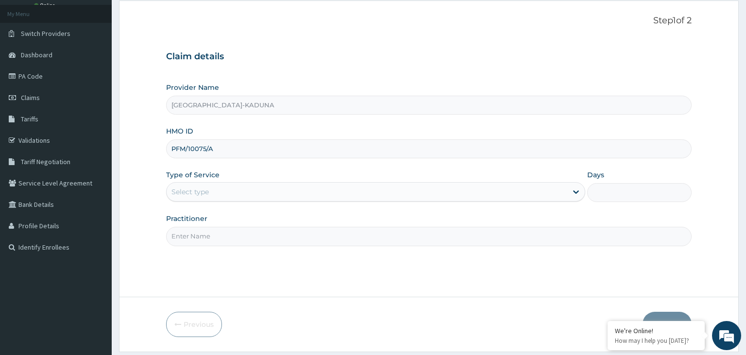
type input "PFM/10075/A"
click at [276, 199] on div "Select type" at bounding box center [367, 192] width 401 height 16
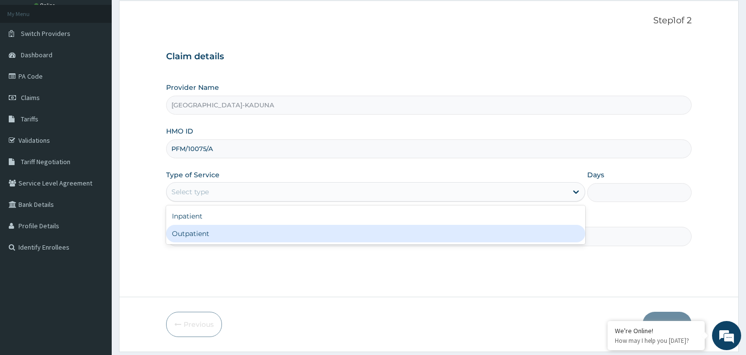
click at [240, 234] on div "Outpatient" at bounding box center [375, 233] width 419 height 17
type input "1"
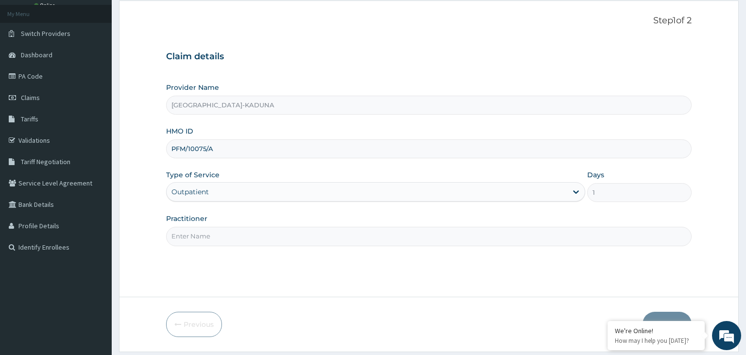
click at [240, 234] on input "Practitioner" at bounding box center [429, 236] width 526 height 19
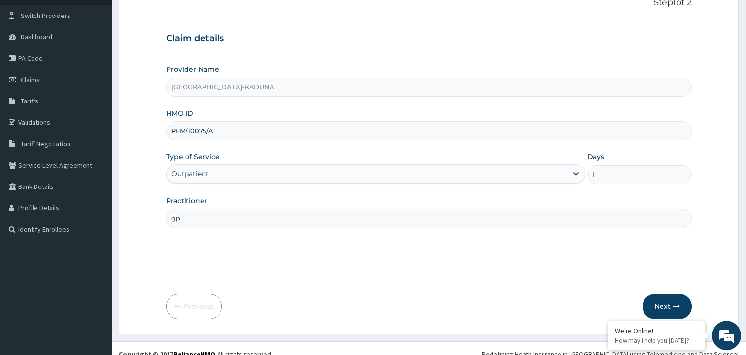
scroll to position [80, 0]
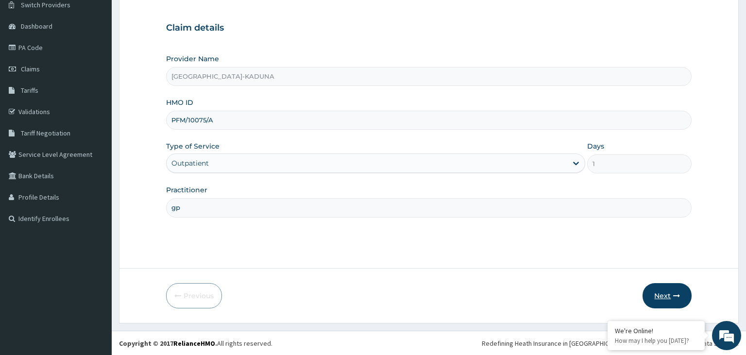
type input "gp"
click at [660, 294] on button "Next" at bounding box center [667, 295] width 49 height 25
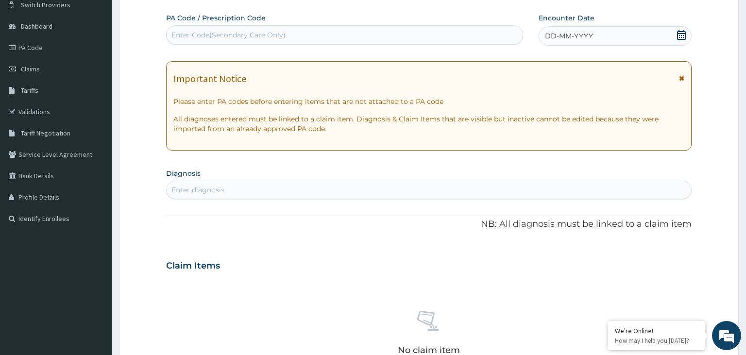
scroll to position [0, 0]
click at [685, 33] on icon at bounding box center [681, 35] width 9 height 10
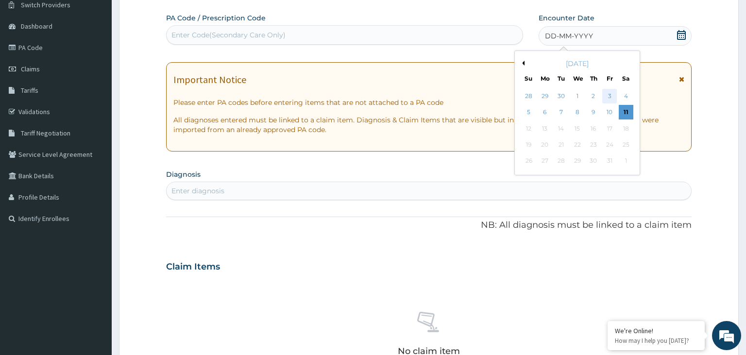
click at [611, 100] on div "3" at bounding box center [610, 96] width 15 height 15
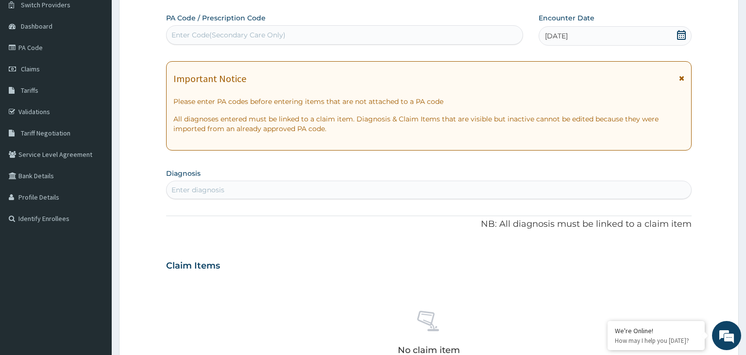
click at [241, 187] on div "Enter diagnosis" at bounding box center [429, 190] width 525 height 16
type input "allerg"
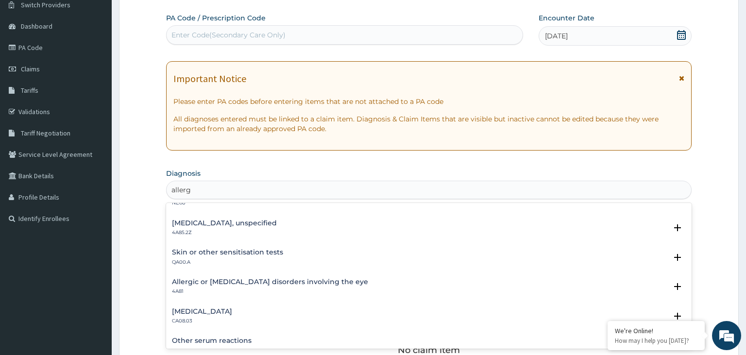
scroll to position [98, 0]
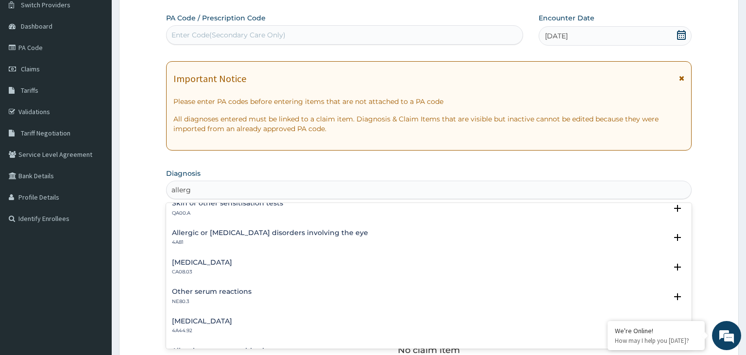
click at [226, 266] on h4 "Other allergic rhinitis" at bounding box center [202, 262] width 60 height 7
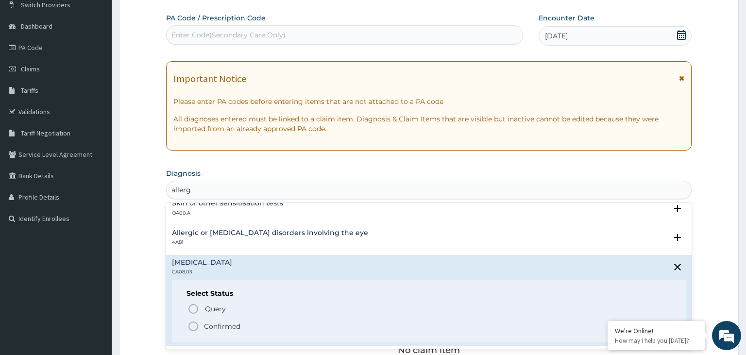
click at [217, 327] on p "Confirmed" at bounding box center [222, 327] width 36 height 10
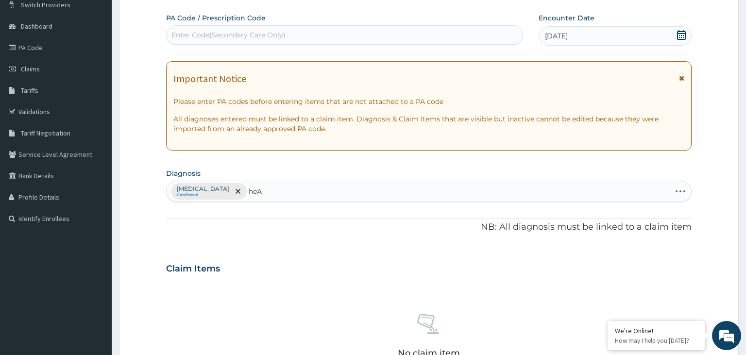
type input "heAD"
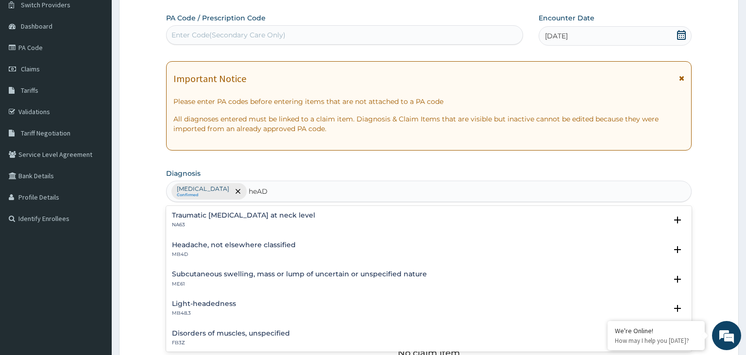
click at [261, 244] on h4 "Headache, not elsewhere classified" at bounding box center [234, 245] width 124 height 7
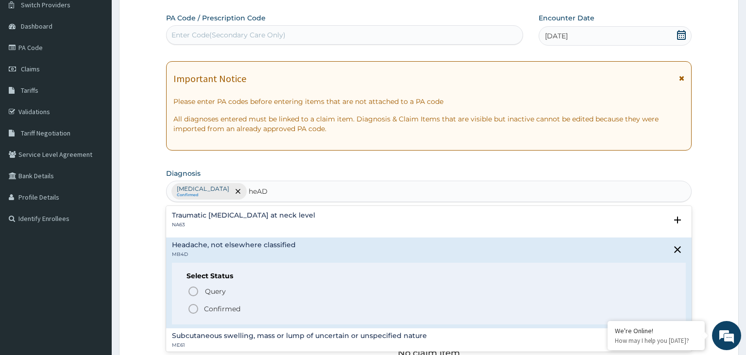
click at [223, 310] on p "Confirmed" at bounding box center [222, 309] width 36 height 10
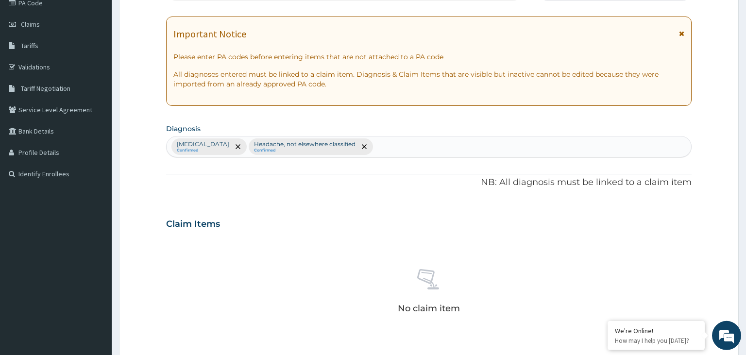
scroll to position [233, 0]
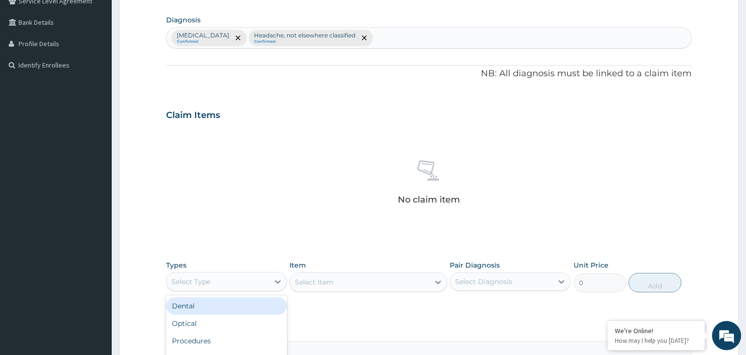
click at [264, 285] on div "Select Type" at bounding box center [218, 282] width 103 height 16
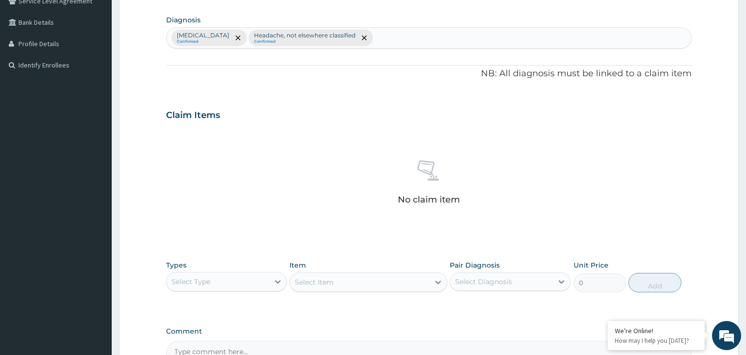
click at [228, 293] on div "Types Select is focused ,type to refine list, press Down to open the menu, Sele…" at bounding box center [429, 277] width 526 height 42
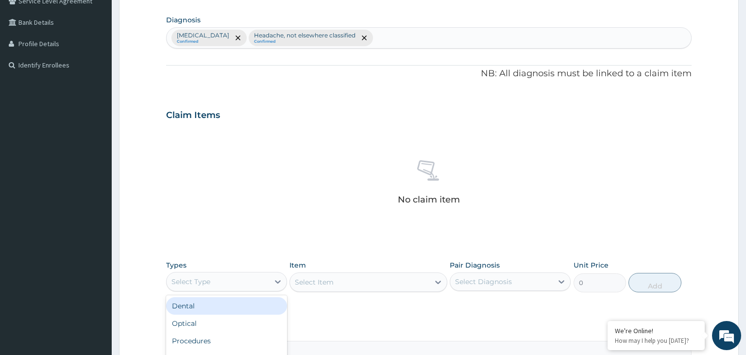
click at [230, 284] on div "Select Type" at bounding box center [218, 282] width 103 height 16
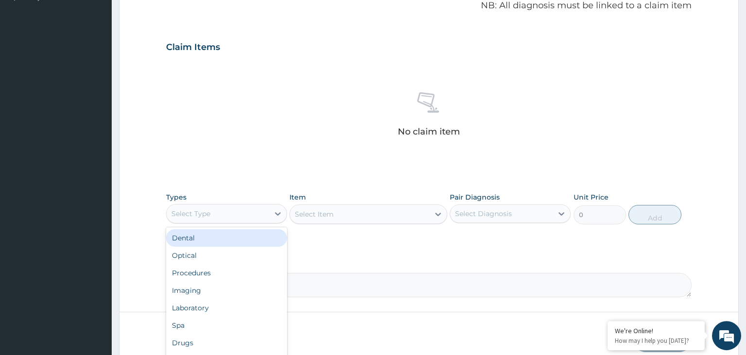
scroll to position [344, 0]
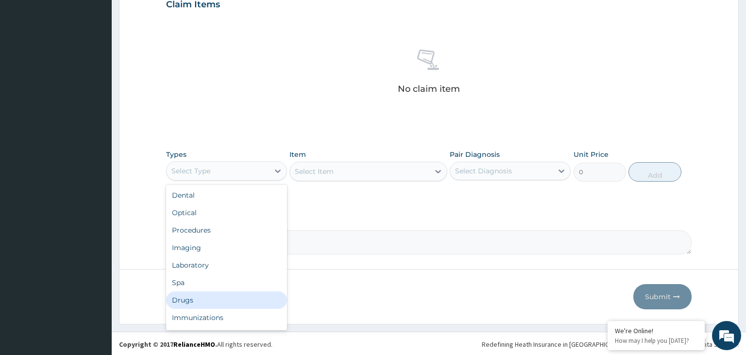
click at [207, 304] on div "Drugs" at bounding box center [226, 300] width 121 height 17
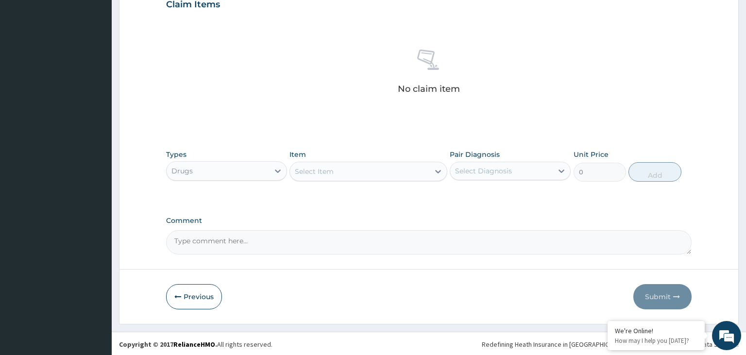
click at [363, 168] on div "Select Item" at bounding box center [359, 172] width 139 height 16
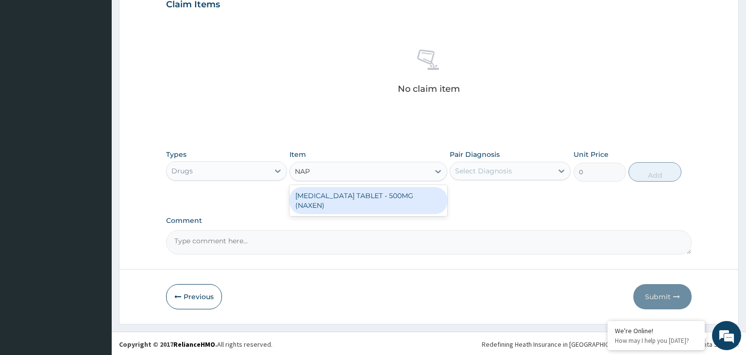
type input "NAPR"
click at [366, 199] on div "NAPROXEN TABLET - 500MG (NAXEN)" at bounding box center [369, 200] width 158 height 27
type input "81.19999999999999"
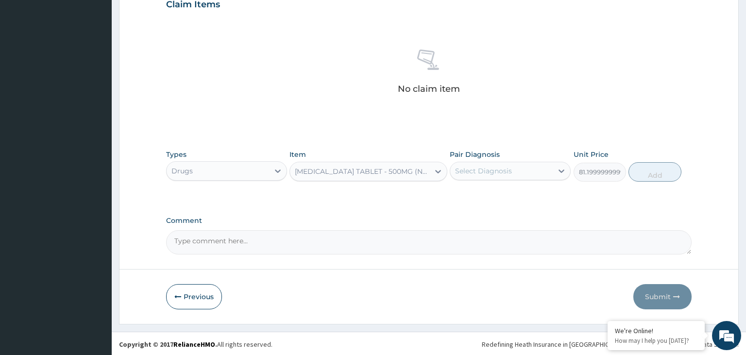
click at [537, 162] on div "Select Diagnosis" at bounding box center [510, 171] width 121 height 18
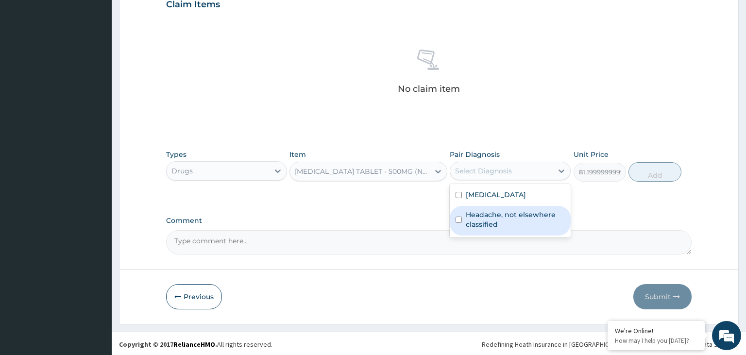
click at [510, 220] on label "Headache, not elsewhere classified" at bounding box center [515, 219] width 99 height 19
checkbox input "true"
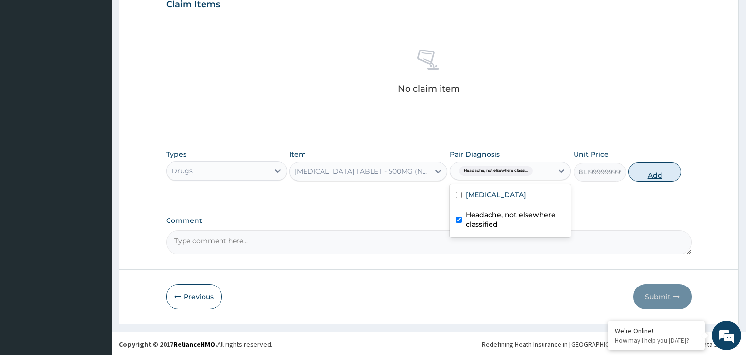
click at [667, 175] on button "Add" at bounding box center [655, 171] width 52 height 19
type input "0"
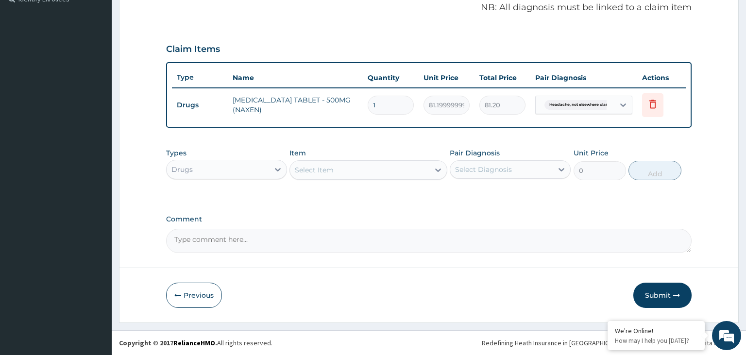
scroll to position [297, 0]
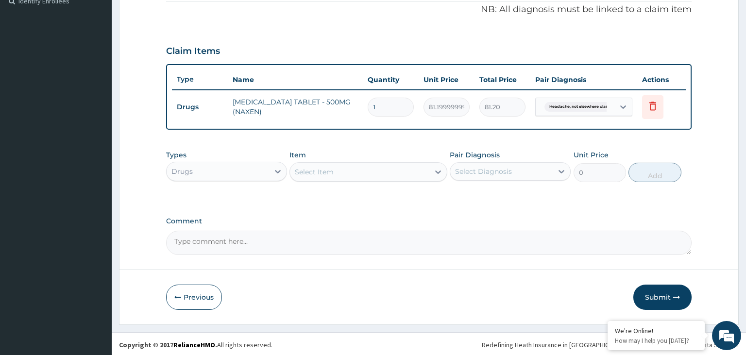
type input "10"
type input "812.00"
type input "10"
click at [341, 168] on div "Select Item" at bounding box center [359, 172] width 139 height 16
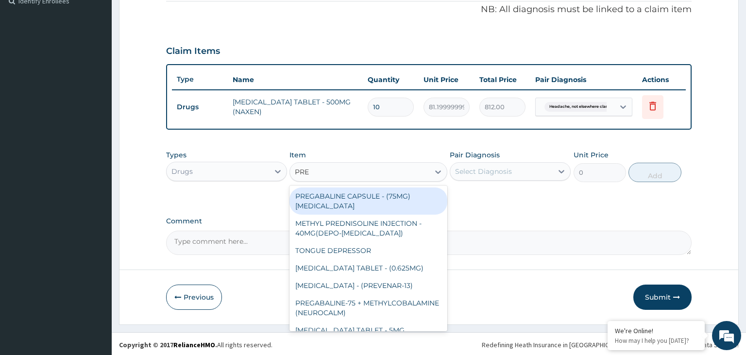
type input "PRED"
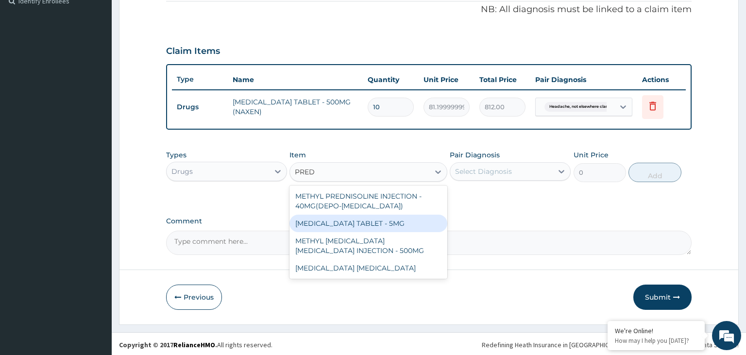
drag, startPoint x: 369, startPoint y: 223, endPoint x: 528, endPoint y: 204, distance: 159.6
click at [370, 223] on div "PREDNISOLONE TABLET - 5MG" at bounding box center [369, 223] width 158 height 17
type input "42"
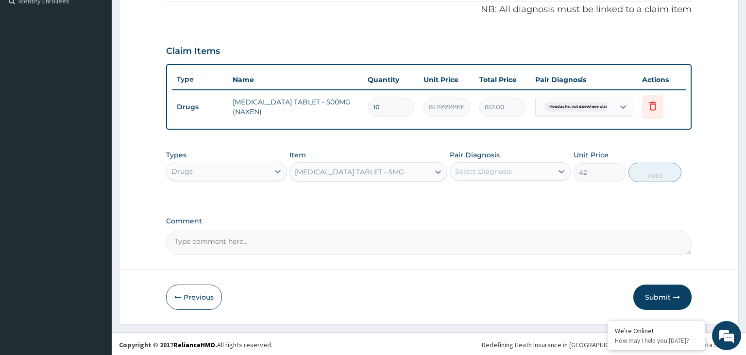
click at [549, 170] on div "Select Diagnosis" at bounding box center [502, 172] width 103 height 16
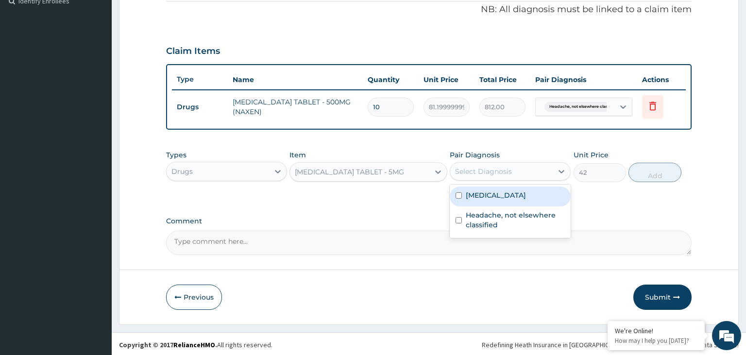
click at [504, 198] on label "Other allergic rhinitis" at bounding box center [496, 196] width 60 height 10
checkbox input "true"
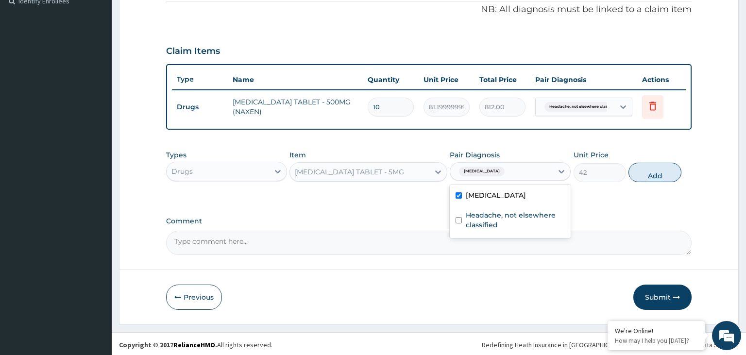
click at [677, 173] on button "Add" at bounding box center [655, 172] width 52 height 19
type input "0"
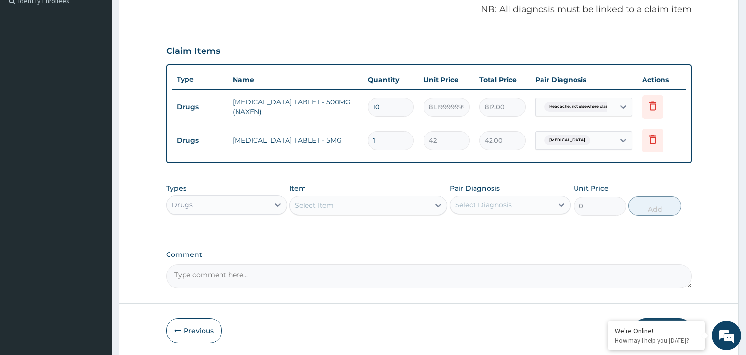
drag, startPoint x: 388, startPoint y: 138, endPoint x: 333, endPoint y: 146, distance: 55.5
click at [368, 146] on input "1" at bounding box center [391, 140] width 46 height 19
type input "5"
type input "210.00"
type input "5"
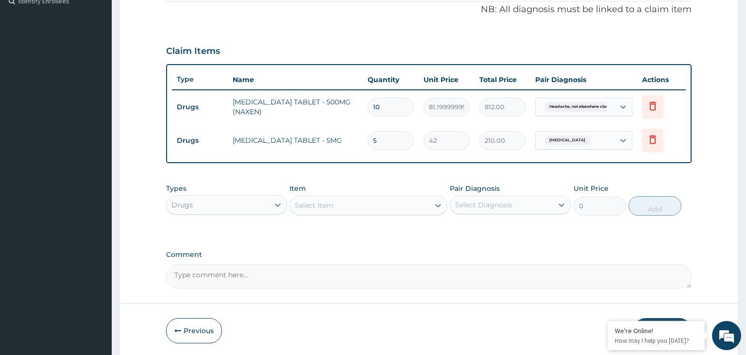
click at [260, 204] on div "Drugs" at bounding box center [218, 205] width 103 height 16
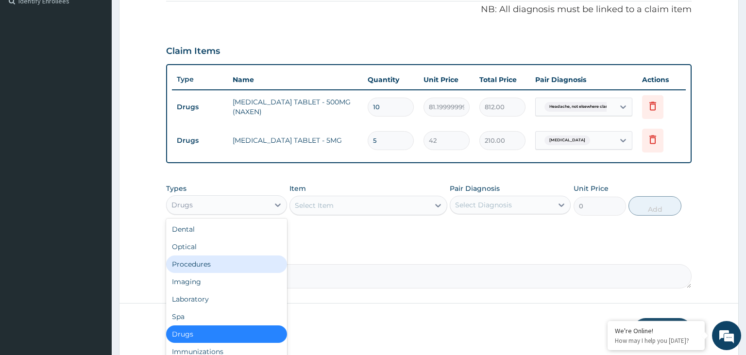
click at [222, 267] on div "Procedures" at bounding box center [226, 264] width 121 height 17
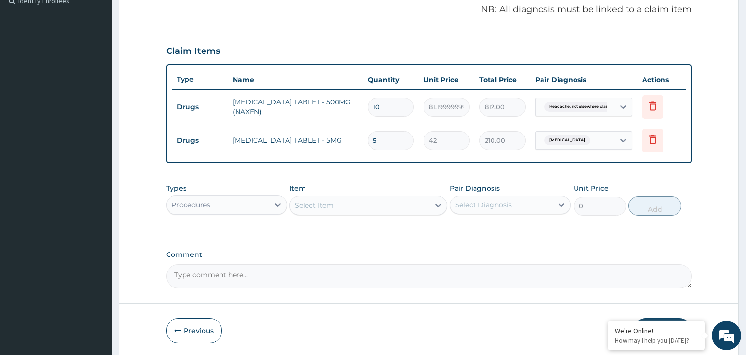
click at [368, 204] on div "Select Item" at bounding box center [359, 206] width 139 height 16
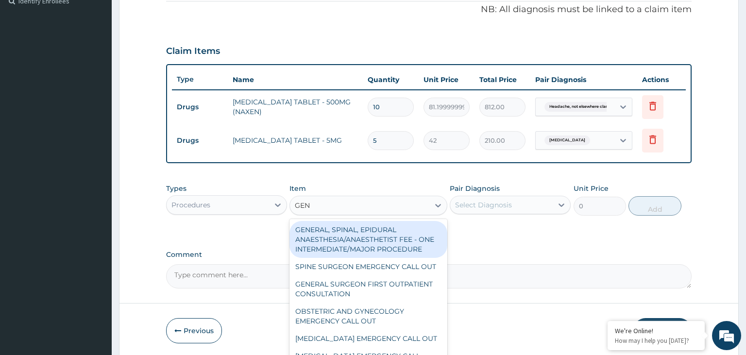
type input "GENE"
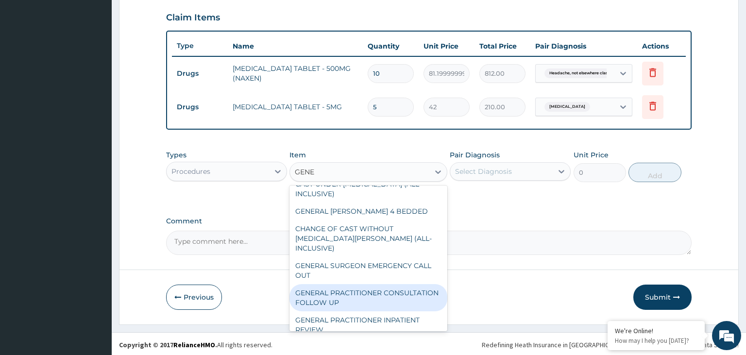
scroll to position [98, 0]
click at [407, 285] on div "GENERAL PRACTITIONER CONSULTATION FOLLOW UP" at bounding box center [369, 295] width 158 height 27
type input "1875"
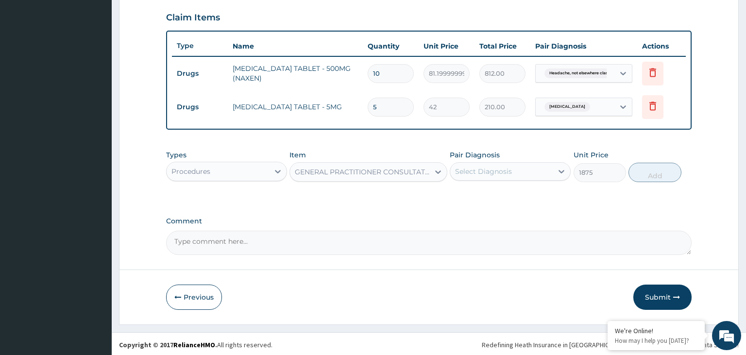
click at [550, 171] on div "Select Diagnosis" at bounding box center [502, 172] width 103 height 16
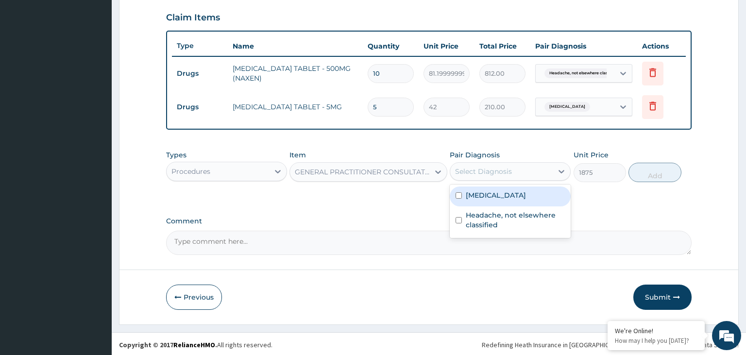
click at [524, 195] on label "Other allergic rhinitis" at bounding box center [496, 196] width 60 height 10
checkbox input "true"
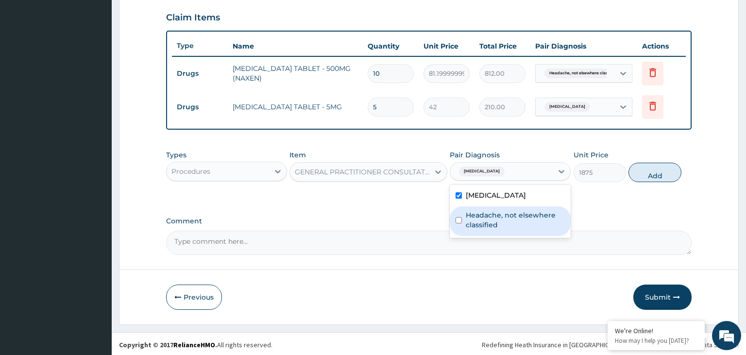
click at [517, 211] on label "Headache, not elsewhere classified" at bounding box center [515, 219] width 99 height 19
checkbox input "true"
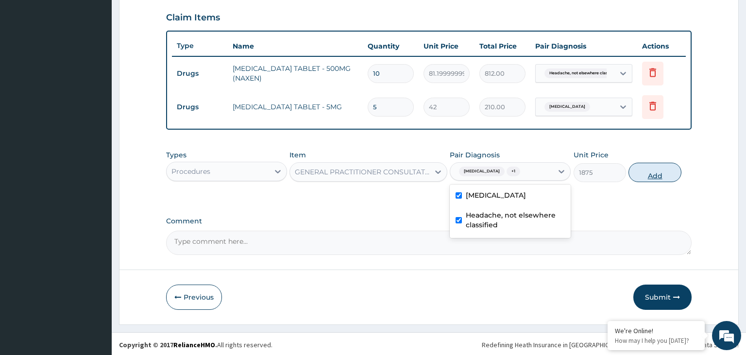
click at [642, 173] on button "Add" at bounding box center [655, 172] width 52 height 19
type input "0"
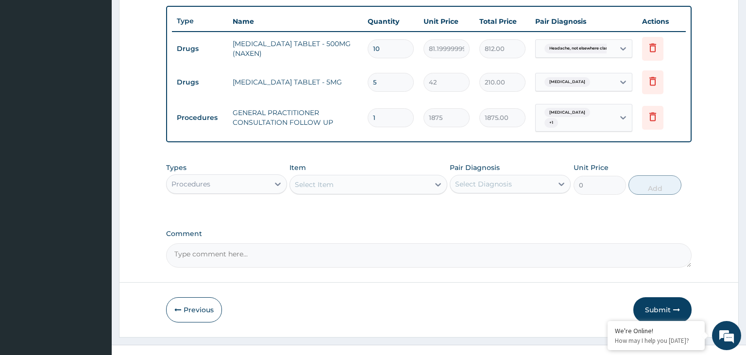
scroll to position [368, 0]
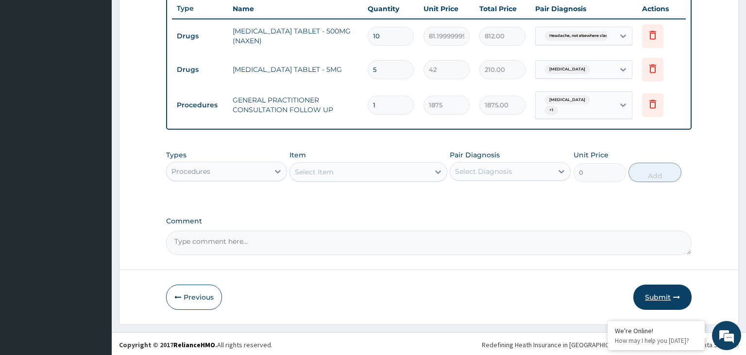
click at [661, 288] on button "Submit" at bounding box center [663, 297] width 58 height 25
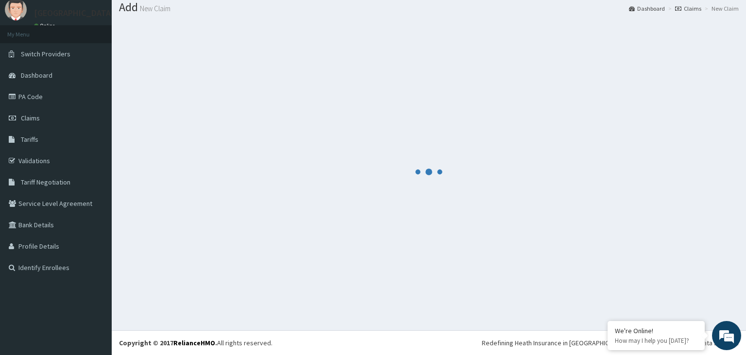
scroll to position [30, 0]
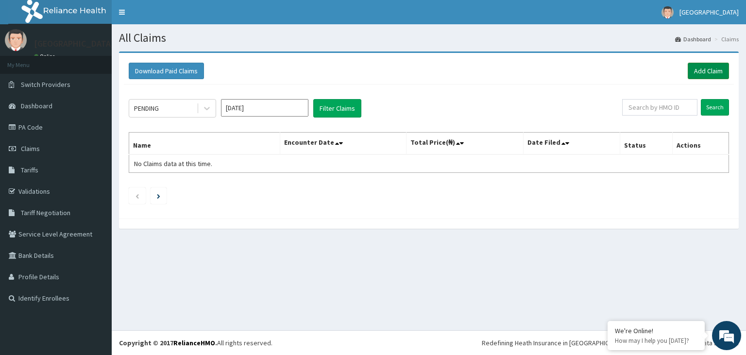
click at [707, 70] on link "Add Claim" at bounding box center [708, 71] width 41 height 17
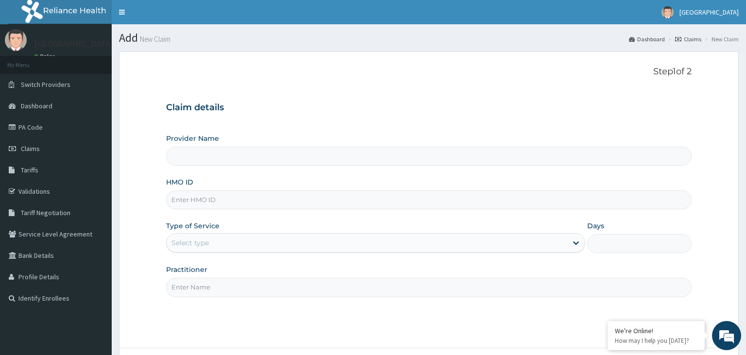
type input "[GEOGRAPHIC_DATA]-KADUNA"
type input "RIS/10095/A"
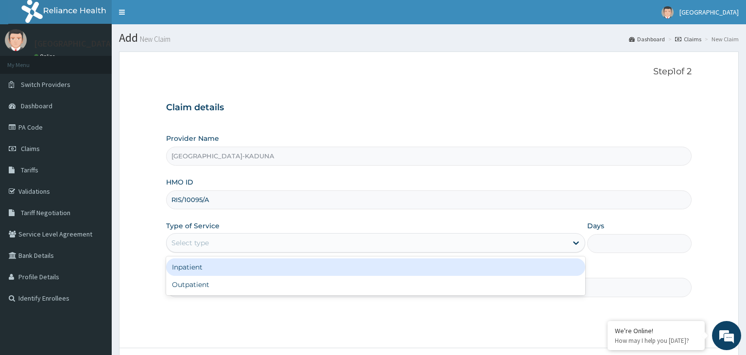
click at [245, 252] on div "Select type" at bounding box center [375, 242] width 419 height 19
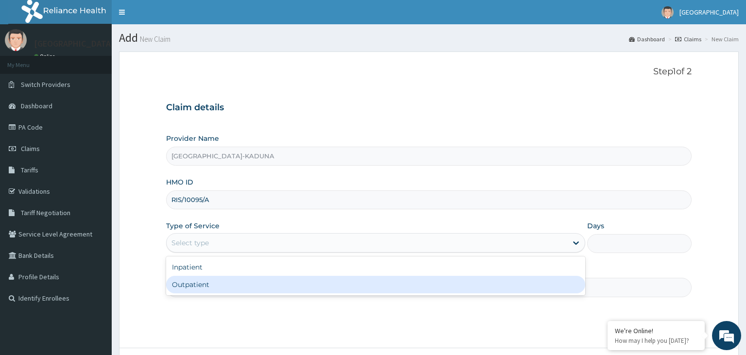
click at [227, 291] on div "Outpatient" at bounding box center [375, 284] width 419 height 17
type input "1"
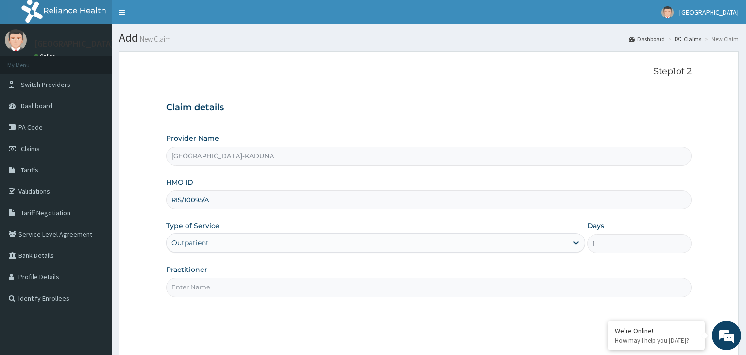
click at [227, 291] on input "Practitioner" at bounding box center [429, 287] width 526 height 19
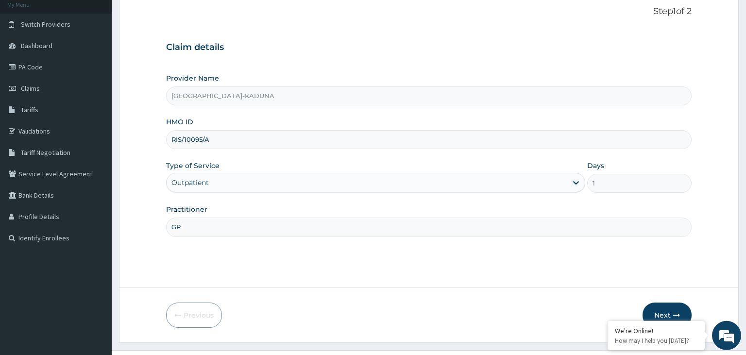
scroll to position [80, 0]
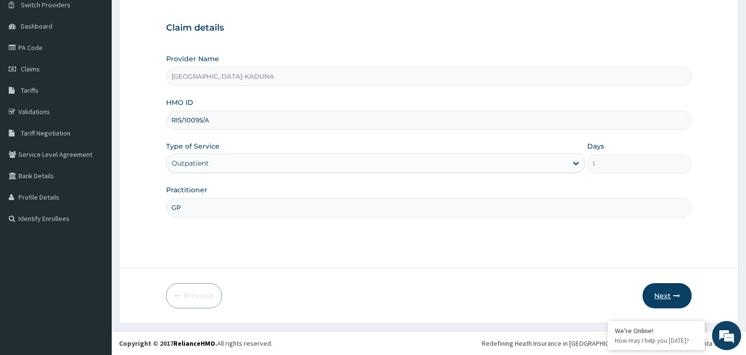
type input "GP"
click at [656, 298] on button "Next" at bounding box center [667, 295] width 49 height 25
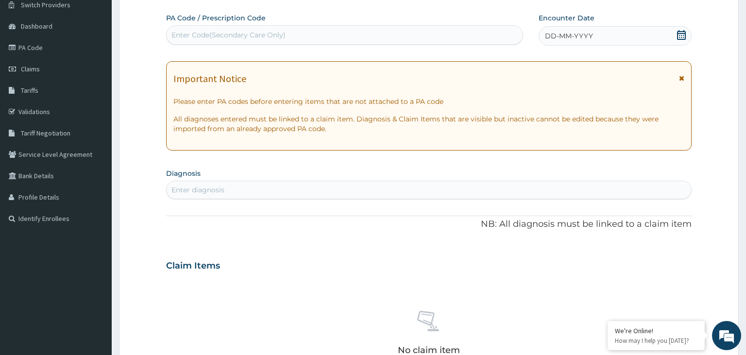
scroll to position [0, 0]
click at [682, 29] on div "DD-MM-YYYY" at bounding box center [615, 35] width 153 height 19
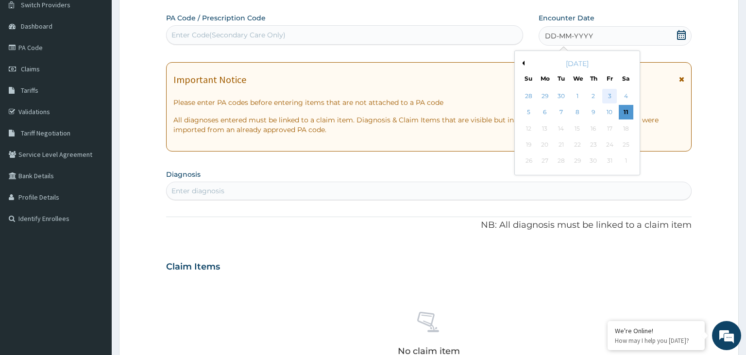
click at [609, 100] on div "3" at bounding box center [610, 96] width 15 height 15
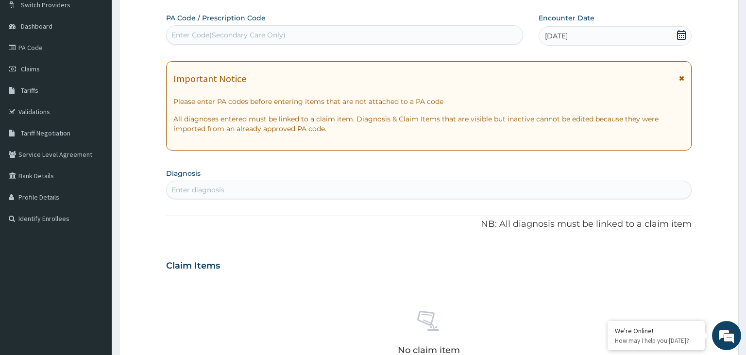
click at [228, 190] on div "Enter diagnosis" at bounding box center [429, 190] width 525 height 16
type input "[MEDICAL_DATA]"
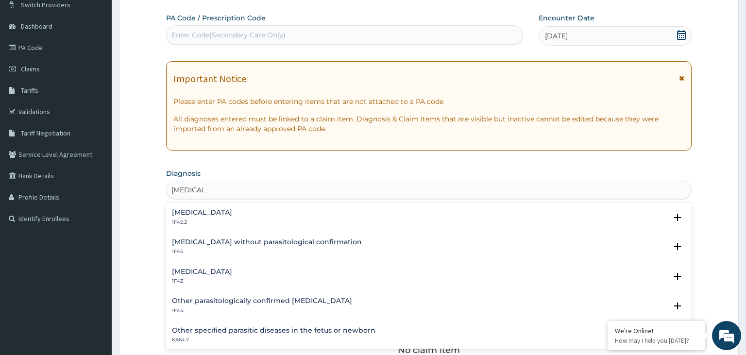
click at [213, 266] on div "Malaria, unspecified 1F4Z Select Status Query Query covers suspected (?), Keep …" at bounding box center [429, 279] width 526 height 30
click at [213, 277] on div "Malaria, unspecified 1F4Z" at bounding box center [202, 276] width 60 height 17
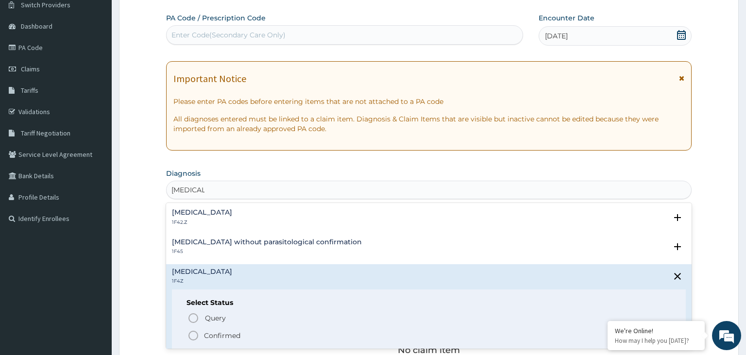
click at [209, 338] on p "Confirmed" at bounding box center [222, 336] width 36 height 10
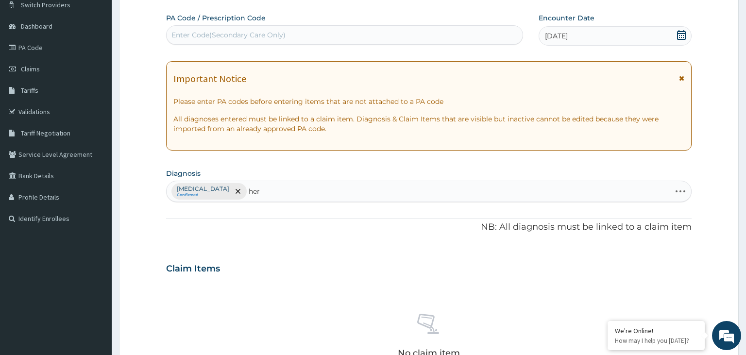
type input "herp"
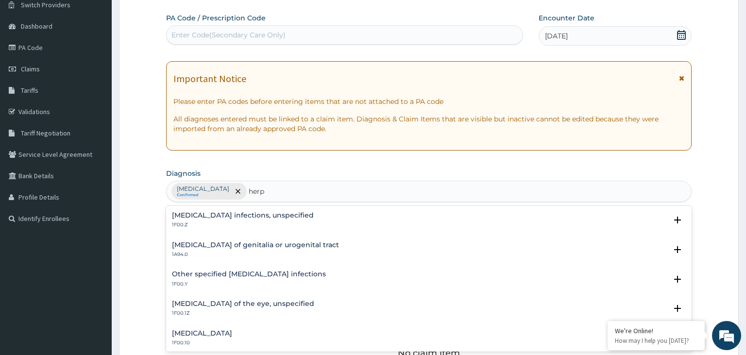
click at [289, 221] on div "Herpes simplex infections, unspecified 1F00.Z" at bounding box center [243, 220] width 142 height 17
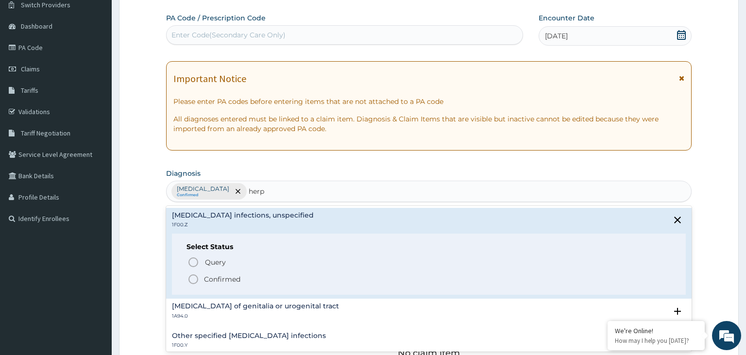
click at [236, 276] on p "Confirmed" at bounding box center [222, 280] width 36 height 10
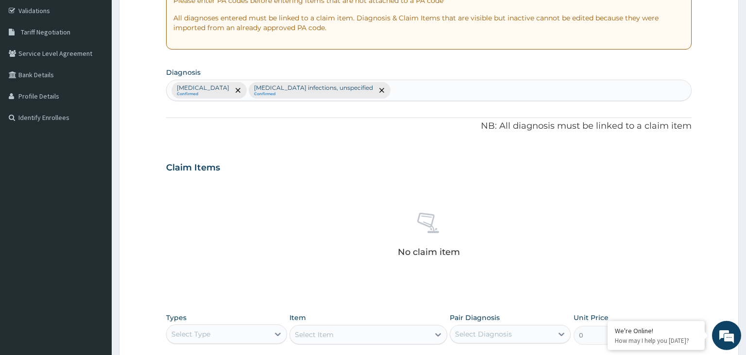
scroll to position [182, 0]
type input "ulcer"
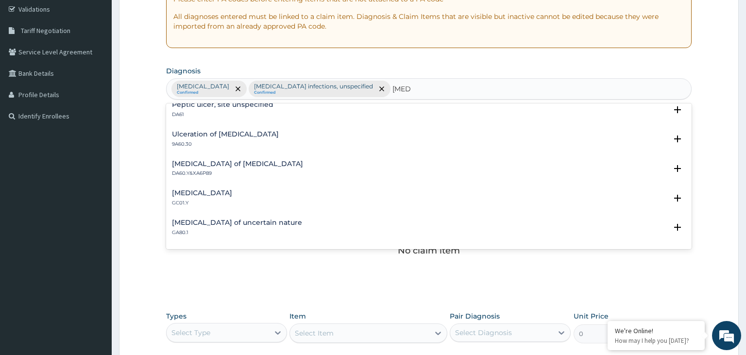
scroll to position [245, 0]
click at [197, 170] on p "DA60.Y&XA6P89" at bounding box center [237, 172] width 131 height 7
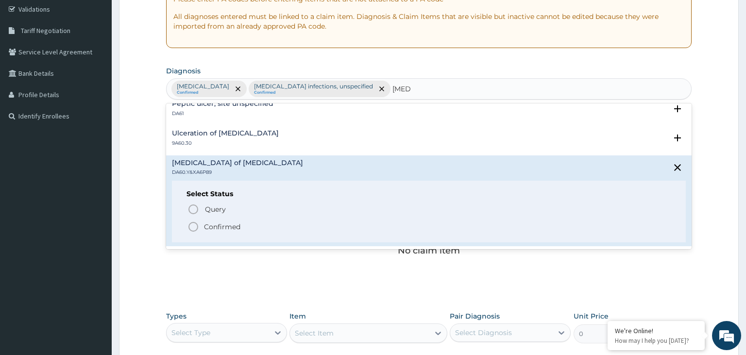
drag, startPoint x: 199, startPoint y: 225, endPoint x: 214, endPoint y: 225, distance: 14.6
click at [199, 225] on span "Confirmed" at bounding box center [430, 227] width 485 height 12
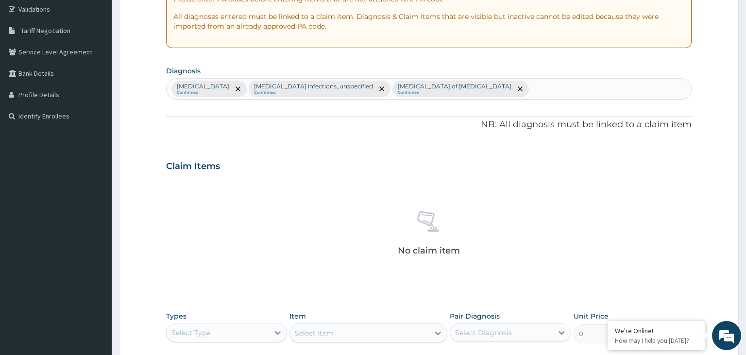
scroll to position [336, 0]
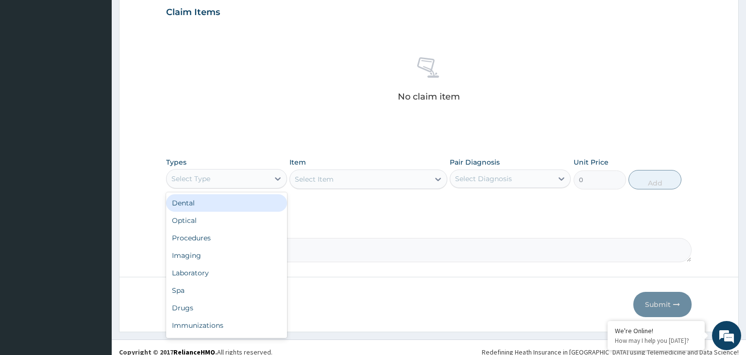
click at [252, 181] on div "Select Type" at bounding box center [218, 179] width 103 height 16
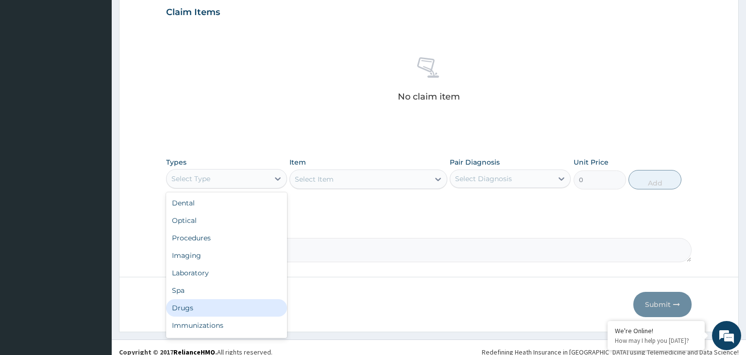
click at [203, 311] on div "Drugs" at bounding box center [226, 307] width 121 height 17
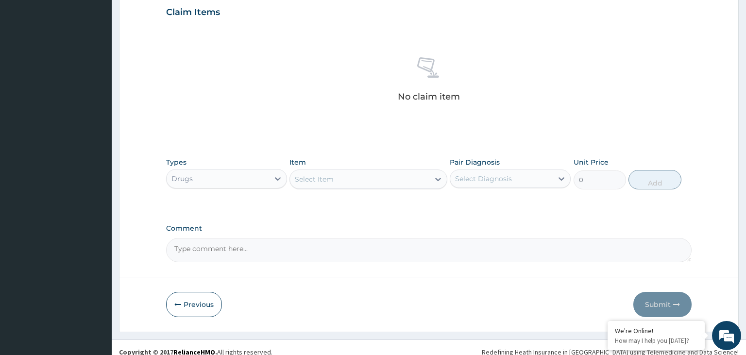
click at [413, 177] on div "Select Item" at bounding box center [359, 180] width 139 height 16
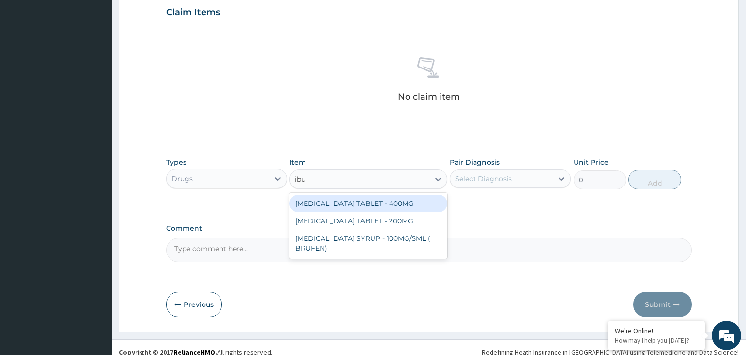
type input "ibup"
click at [368, 203] on div "[MEDICAL_DATA] TABLET - 400MG" at bounding box center [369, 203] width 158 height 17
type input "560"
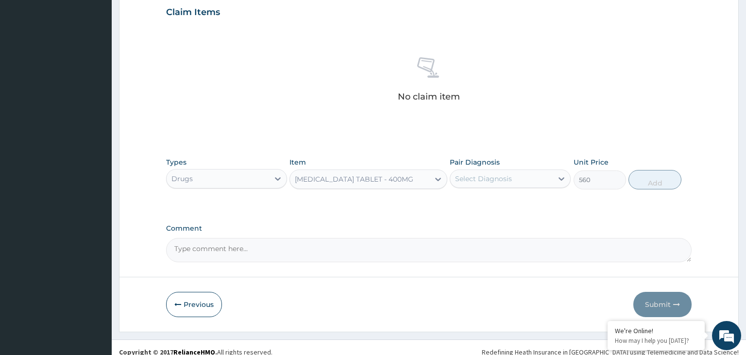
click at [502, 178] on div "Select Diagnosis" at bounding box center [483, 179] width 57 height 10
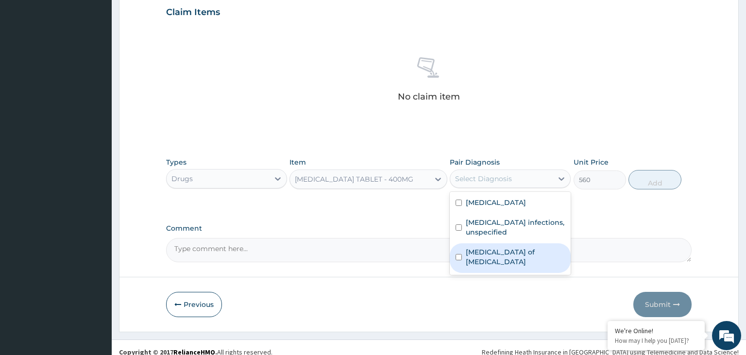
click at [487, 254] on label "Ulcer of pylorus" at bounding box center [515, 256] width 99 height 19
checkbox input "true"
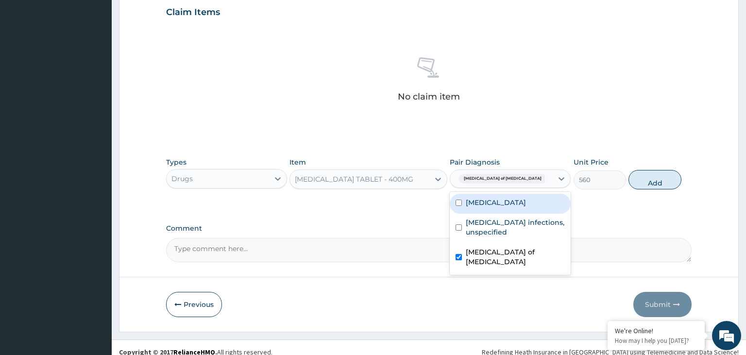
click at [519, 203] on label "[MEDICAL_DATA]" at bounding box center [496, 203] width 60 height 10
checkbox input "true"
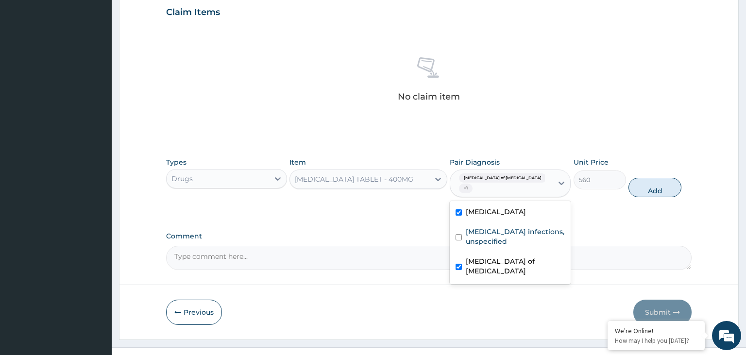
click at [674, 185] on button "Add" at bounding box center [655, 187] width 52 height 19
type input "0"
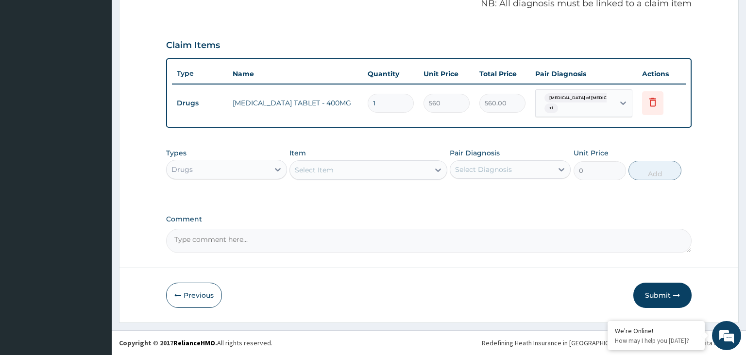
scroll to position [297, 0]
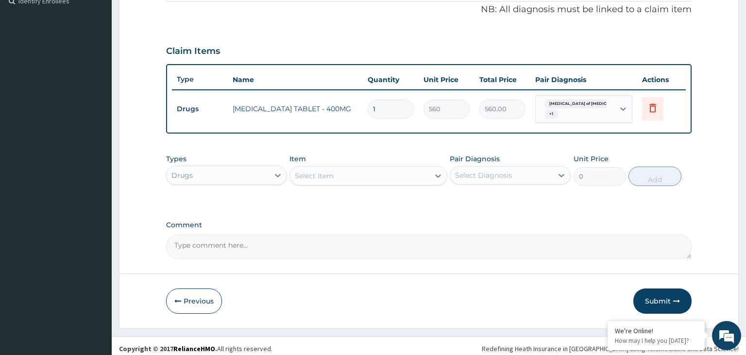
drag, startPoint x: 384, startPoint y: 106, endPoint x: 359, endPoint y: 113, distance: 26.2
click at [368, 113] on input "1" at bounding box center [391, 109] width 46 height 19
type input "6"
type input "3360.00"
type input "6"
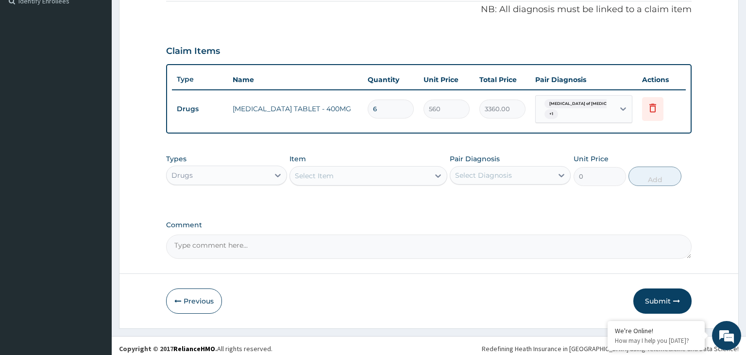
click at [357, 178] on div "Select Item" at bounding box center [369, 175] width 158 height 19
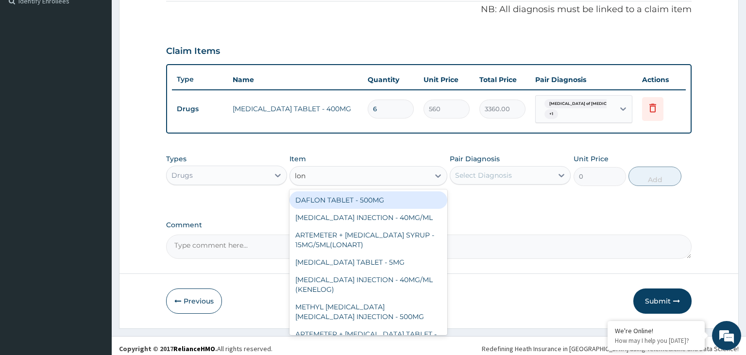
type input "lona"
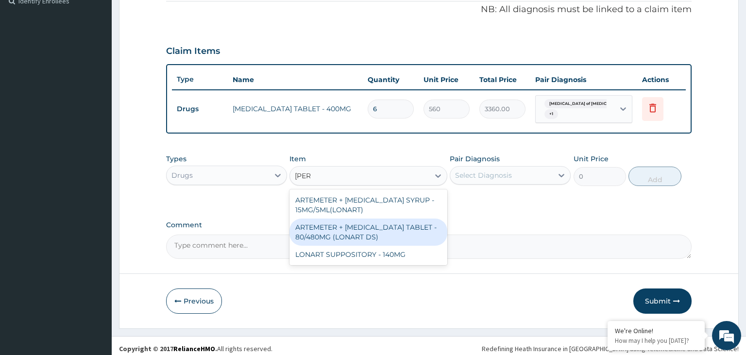
click at [368, 225] on div "ARTEMETER + [MEDICAL_DATA] TABLET - 80/480MG (LONART DS)" at bounding box center [369, 232] width 158 height 27
type input "588"
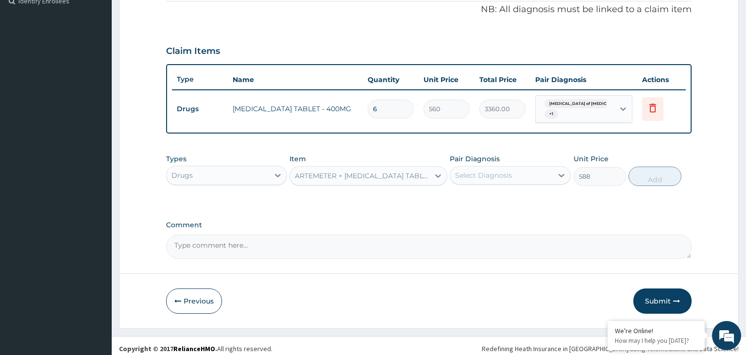
click at [515, 168] on div "Select Diagnosis" at bounding box center [502, 176] width 103 height 16
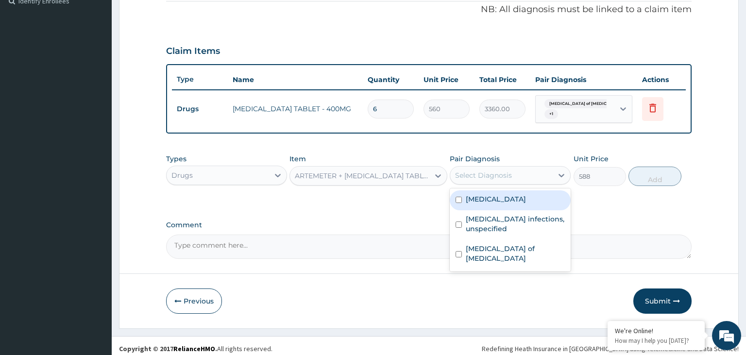
click at [512, 197] on label "[MEDICAL_DATA]" at bounding box center [496, 199] width 60 height 10
checkbox input "true"
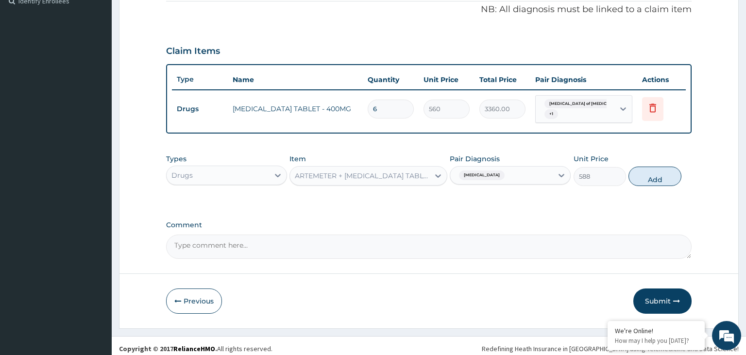
drag, startPoint x: 672, startPoint y: 173, endPoint x: 657, endPoint y: 173, distance: 14.6
click at [672, 172] on button "Add" at bounding box center [655, 176] width 52 height 19
type input "0"
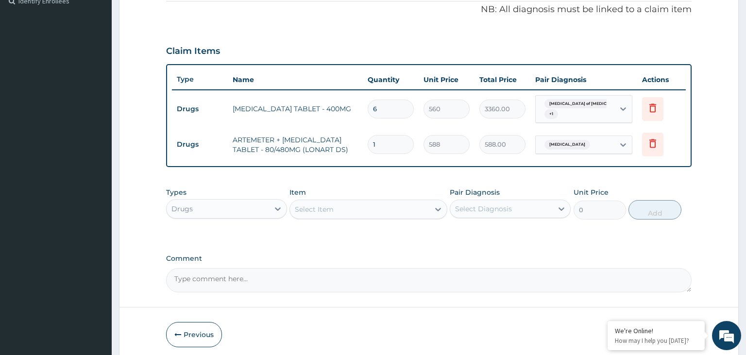
drag, startPoint x: 393, startPoint y: 145, endPoint x: 333, endPoint y: 144, distance: 59.8
click at [368, 144] on input "1" at bounding box center [391, 144] width 46 height 19
type input "6"
type input "3528.00"
type input "6"
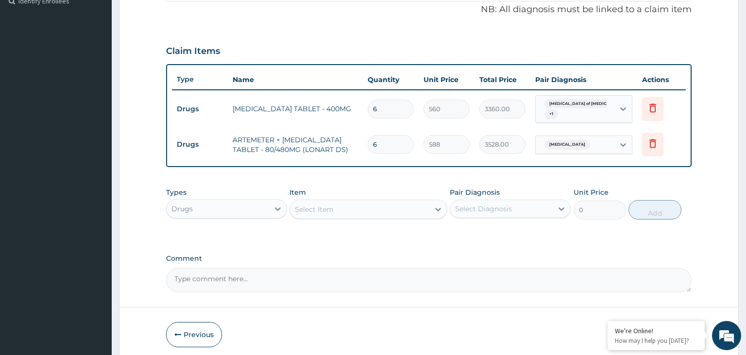
click at [364, 202] on div "Select Item" at bounding box center [359, 210] width 139 height 16
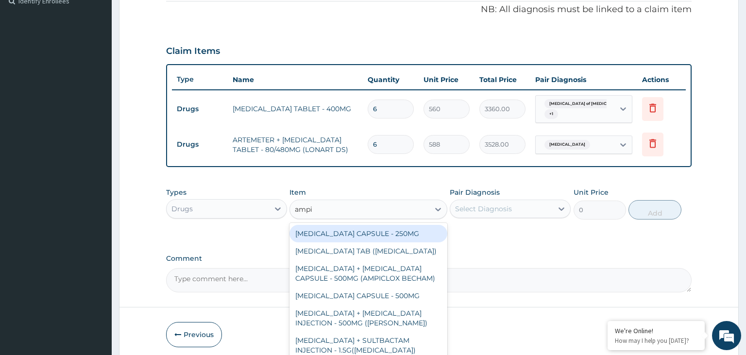
type input "ampic"
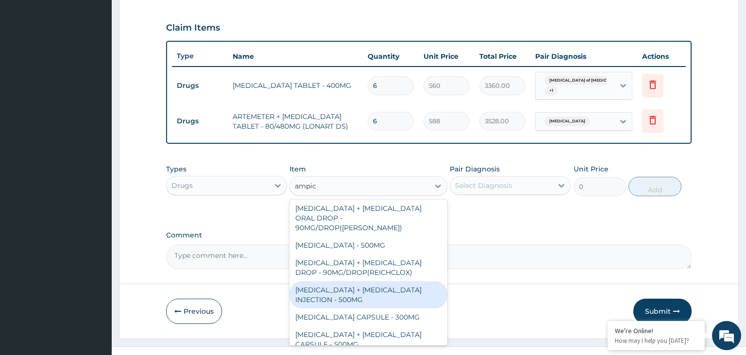
scroll to position [331, 0]
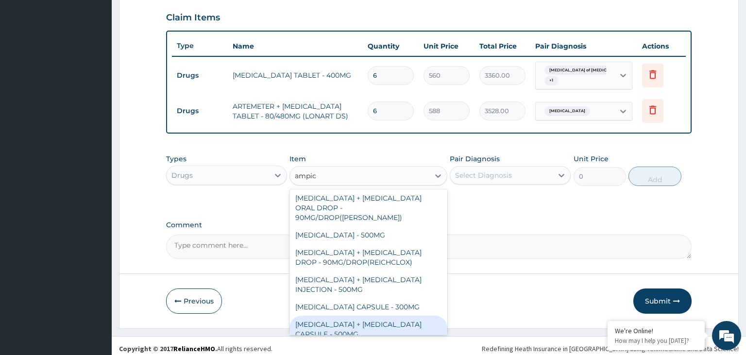
click at [409, 316] on div "[MEDICAL_DATA] + [MEDICAL_DATA] CAPSULE - 500MG" at bounding box center [369, 329] width 158 height 27
type input "56"
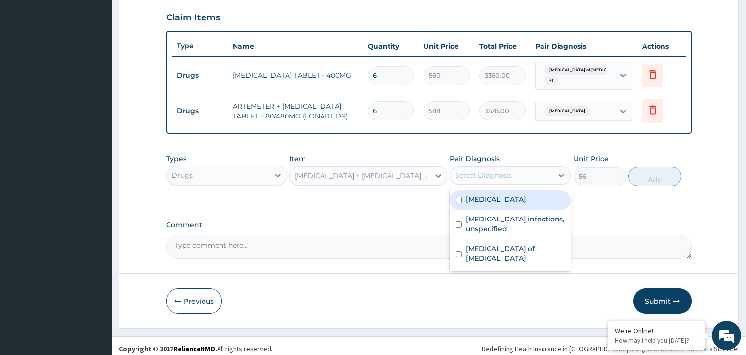
click at [528, 168] on div "Select Diagnosis" at bounding box center [502, 176] width 103 height 16
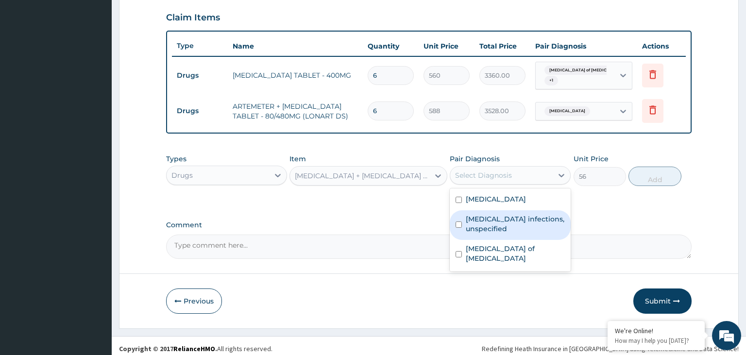
click at [486, 219] on label "Herpes simplex infections, unspecified" at bounding box center [515, 223] width 99 height 19
checkbox input "true"
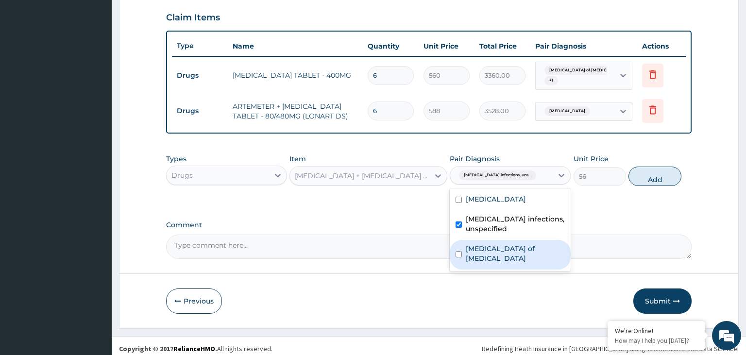
click at [477, 244] on label "Ulcer of pylorus" at bounding box center [515, 253] width 99 height 19
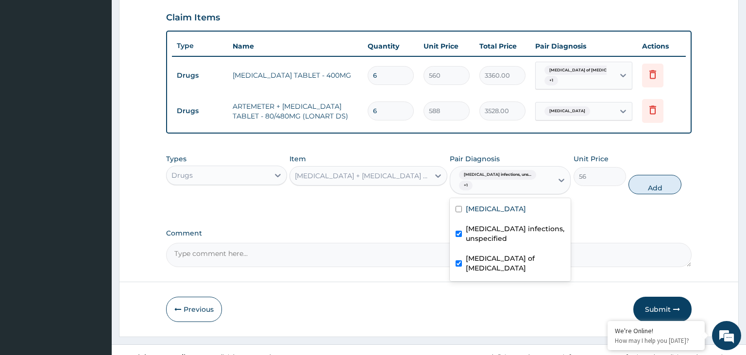
checkbox input "true"
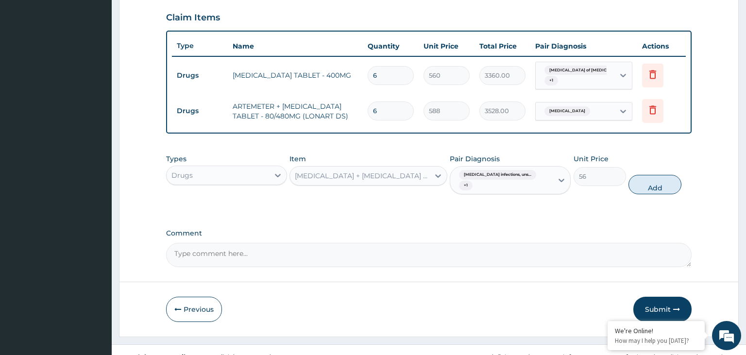
click at [678, 169] on div "Types Drugs Item AMPICILLIN + CLOXACILLIN CAPSULE - 500MG Pair Diagnosis Herpes…" at bounding box center [429, 174] width 526 height 50
click at [654, 184] on button "Add" at bounding box center [655, 184] width 52 height 19
type input "0"
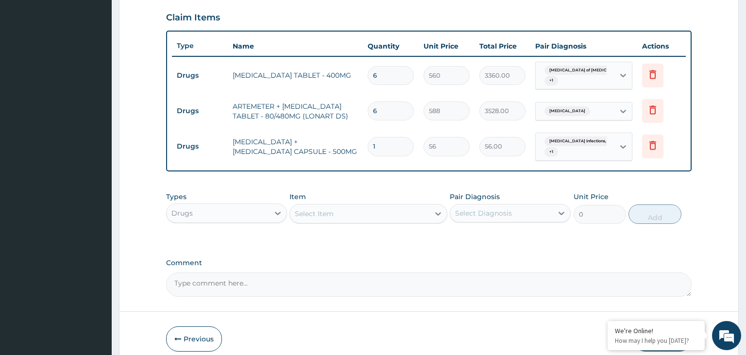
drag, startPoint x: 382, startPoint y: 146, endPoint x: 353, endPoint y: 155, distance: 30.3
click at [368, 152] on input "1" at bounding box center [391, 146] width 46 height 19
type input "2"
type input "112.00"
type input "21"
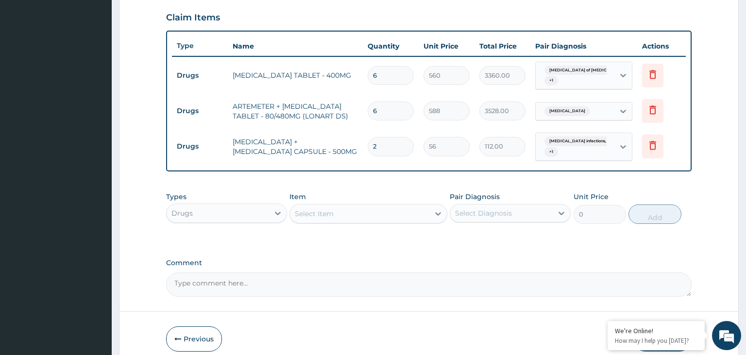
type input "1176.00"
type input "21"
click at [322, 209] on div "Select Item" at bounding box center [314, 214] width 39 height 10
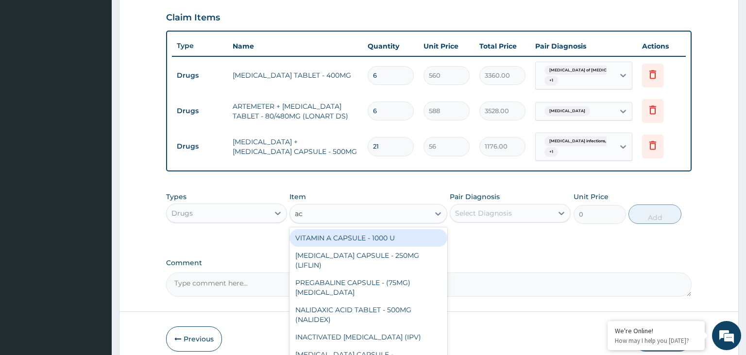
type input "acy"
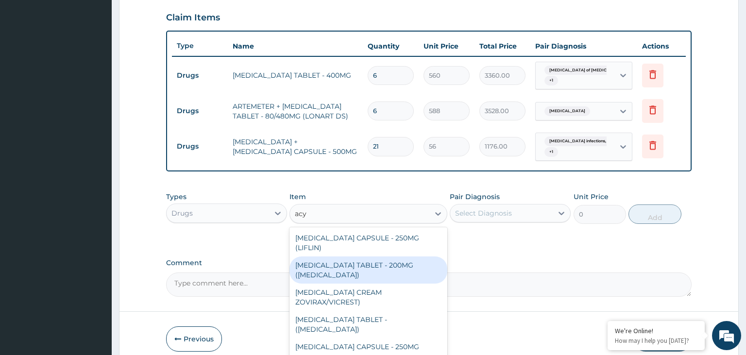
click at [344, 257] on div "[MEDICAL_DATA] TABLET - 200MG ([MEDICAL_DATA])" at bounding box center [369, 270] width 158 height 27
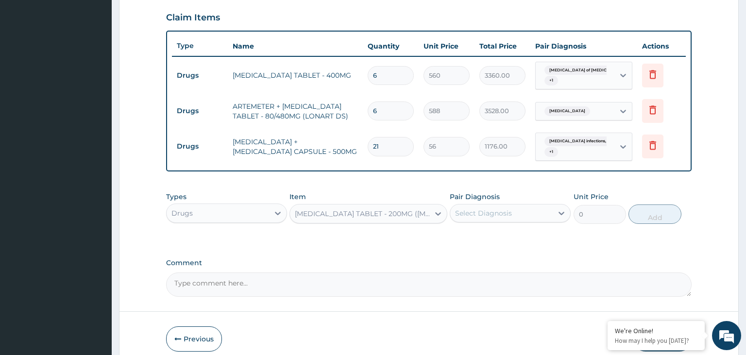
type input "560"
click at [347, 210] on div "[MEDICAL_DATA] TABLET - 200MG ([MEDICAL_DATA])" at bounding box center [363, 214] width 136 height 10
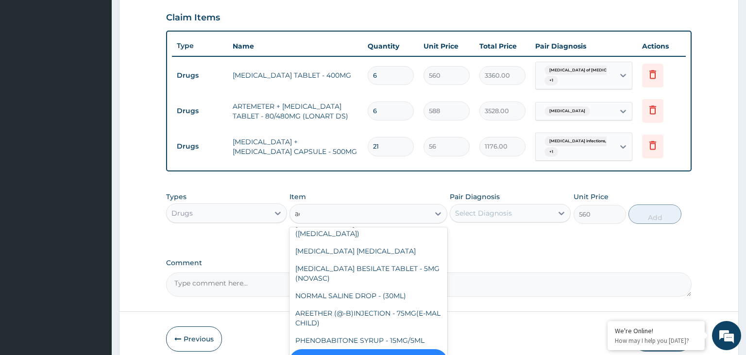
scroll to position [477, 0]
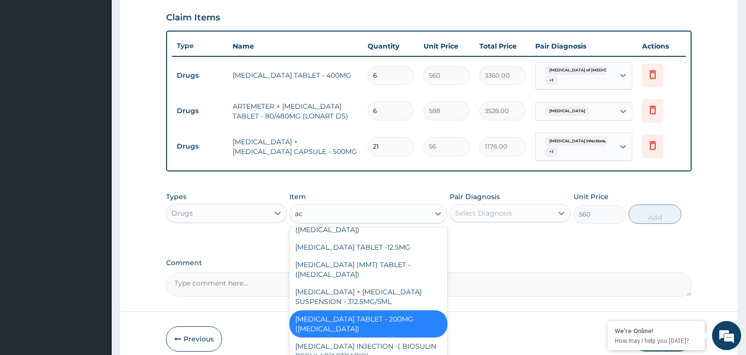
type input "acy"
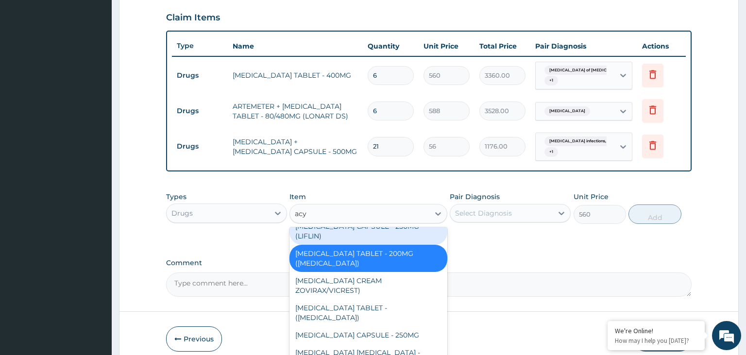
scroll to position [0, 0]
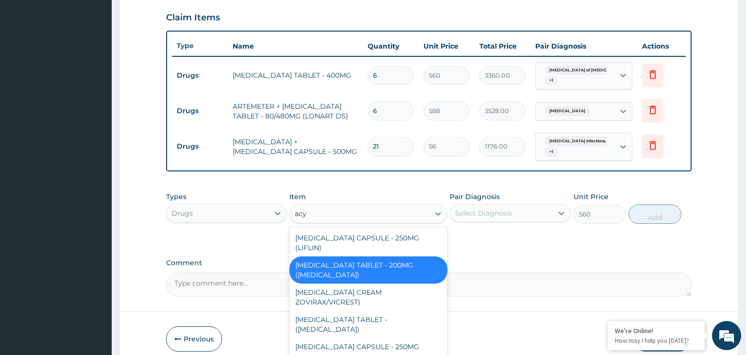
click at [384, 257] on div "[MEDICAL_DATA] TABLET - 200MG ([MEDICAL_DATA])" at bounding box center [369, 270] width 158 height 27
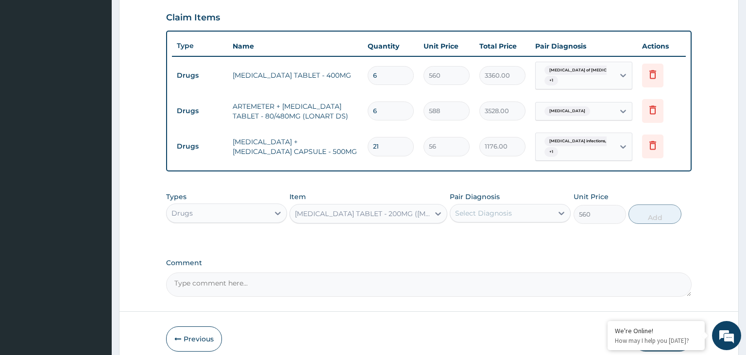
click at [345, 210] on div "[MEDICAL_DATA] TABLET - 200MG ([MEDICAL_DATA])" at bounding box center [363, 214] width 136 height 10
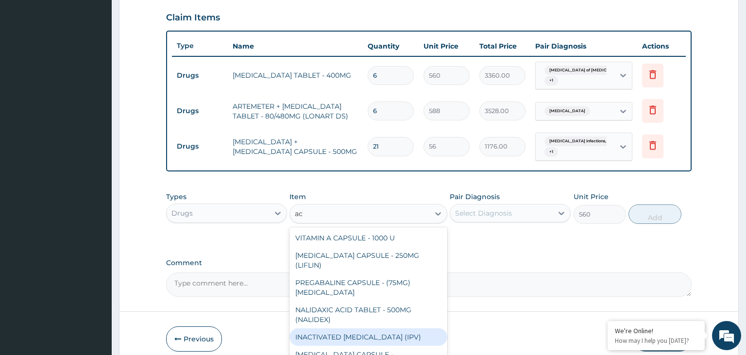
type input "acy"
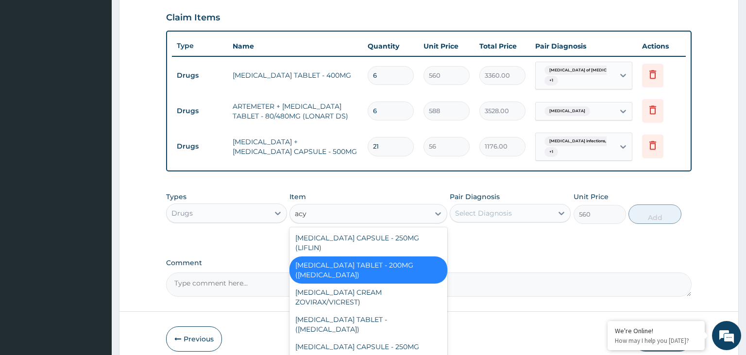
click at [417, 257] on div "[MEDICAL_DATA] TABLET - 200MG ([MEDICAL_DATA])" at bounding box center [369, 270] width 158 height 27
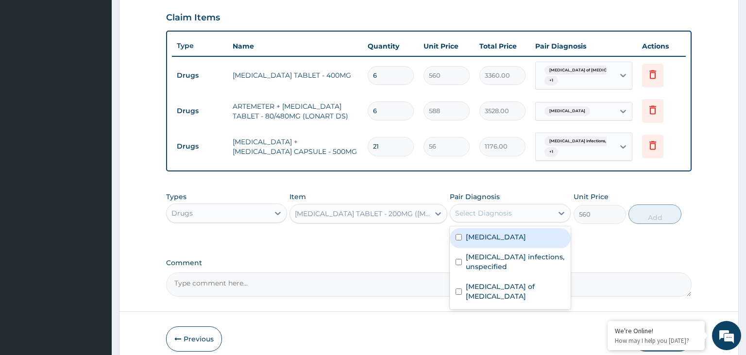
click at [532, 209] on div "Select Diagnosis" at bounding box center [502, 214] width 103 height 16
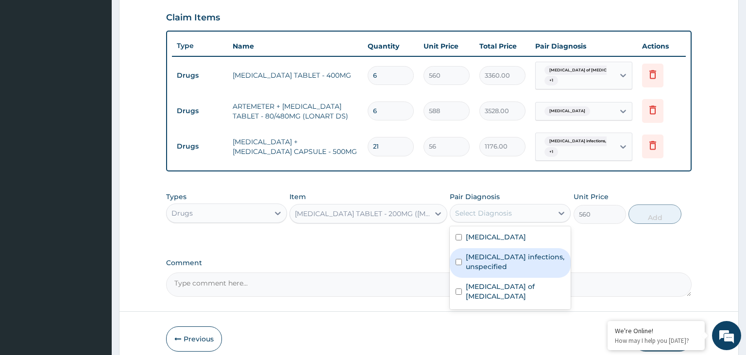
click at [498, 260] on label "Herpes simplex infections, unspecified" at bounding box center [515, 261] width 99 height 19
checkbox input "true"
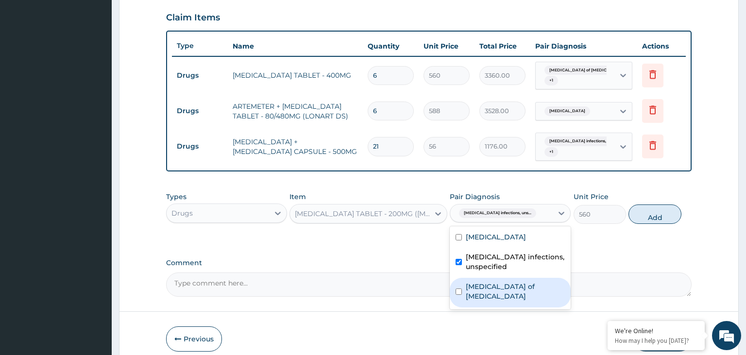
click at [499, 283] on label "Ulcer of pylorus" at bounding box center [515, 291] width 99 height 19
checkbox input "true"
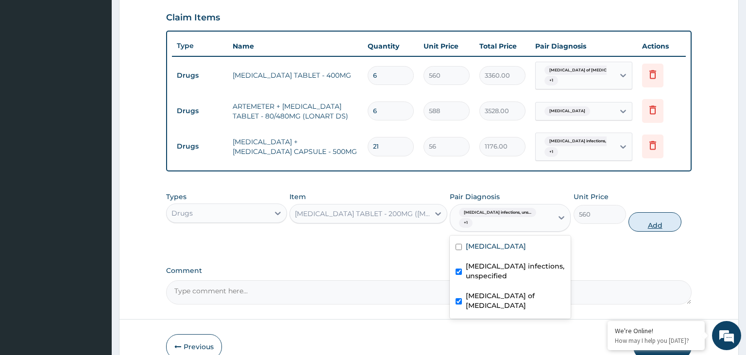
click at [647, 213] on button "Add" at bounding box center [655, 221] width 52 height 19
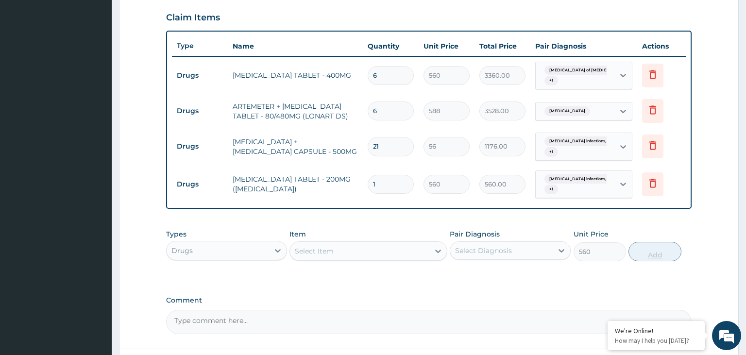
type input "0"
type input "15"
type input "8400.00"
type input "15"
click at [236, 244] on div "Drugs" at bounding box center [218, 251] width 103 height 16
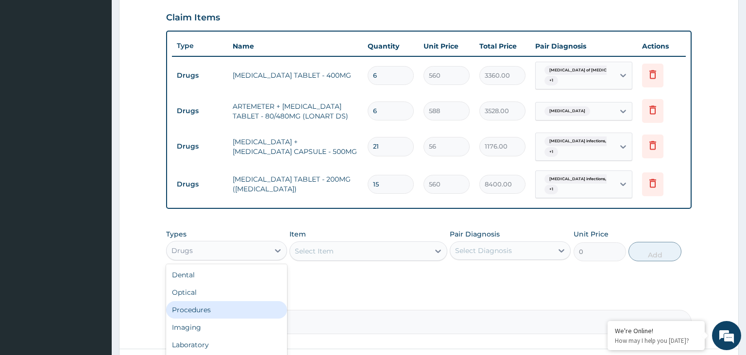
click at [227, 307] on div "Procedures" at bounding box center [226, 309] width 121 height 17
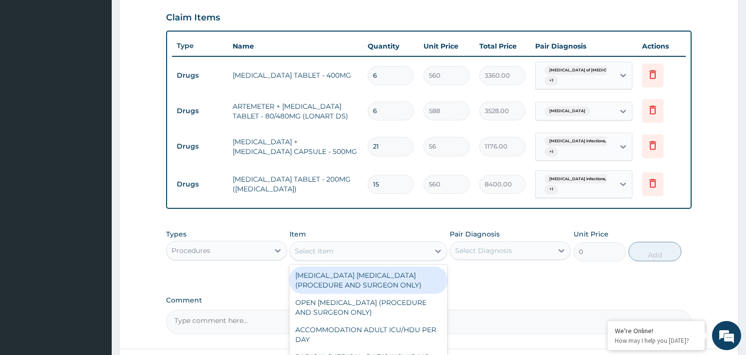
click at [381, 247] on div "Select Item" at bounding box center [359, 251] width 139 height 16
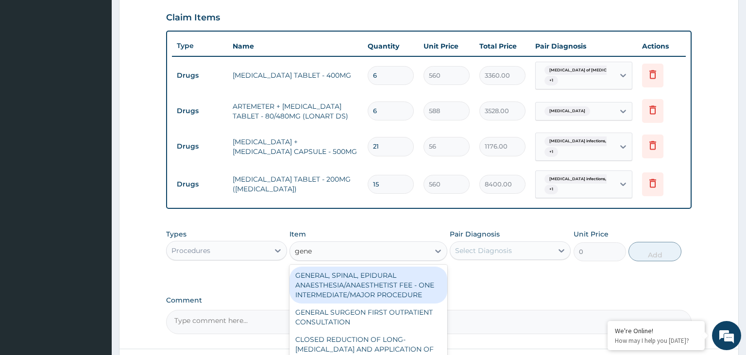
type input "gener"
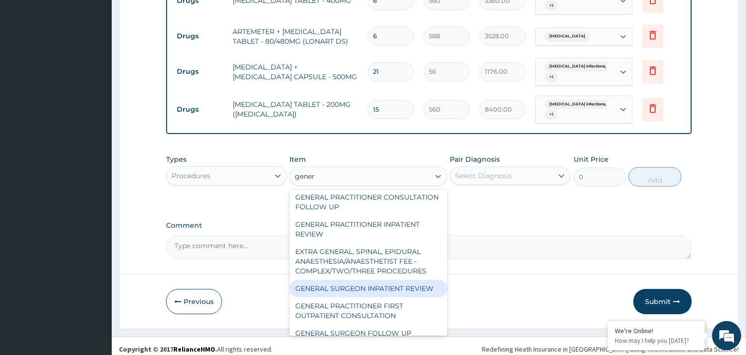
scroll to position [204, 0]
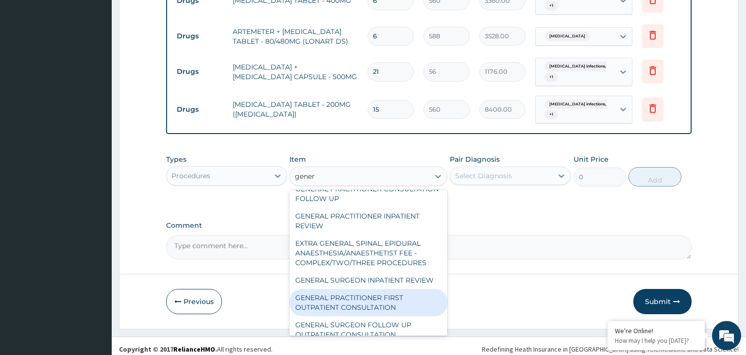
click at [394, 289] on div "GENERAL PRACTITIONER FIRST OUTPATIENT CONSULTATION" at bounding box center [369, 302] width 158 height 27
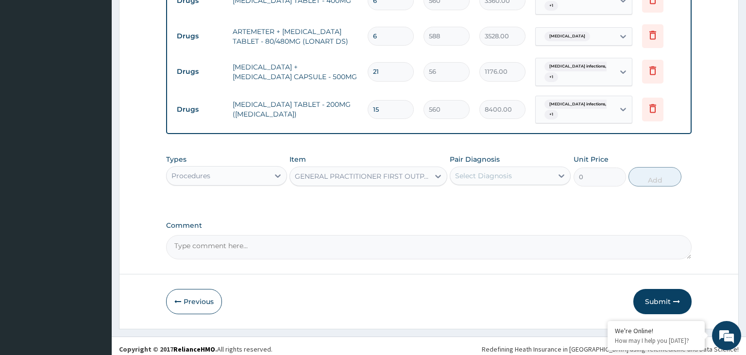
type input "3750"
click at [503, 171] on div "Select Diagnosis" at bounding box center [483, 176] width 57 height 10
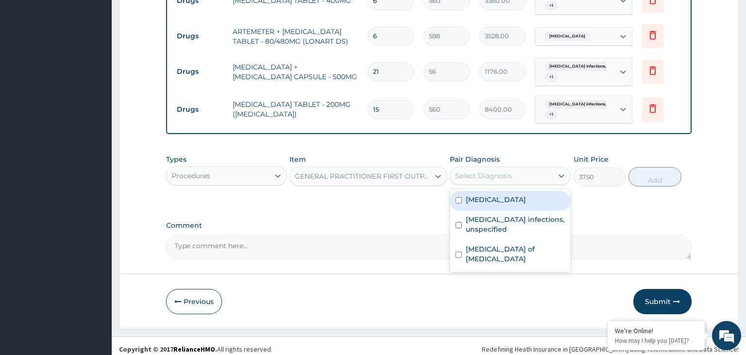
click at [489, 204] on div "[MEDICAL_DATA]" at bounding box center [510, 201] width 121 height 20
checkbox input "true"
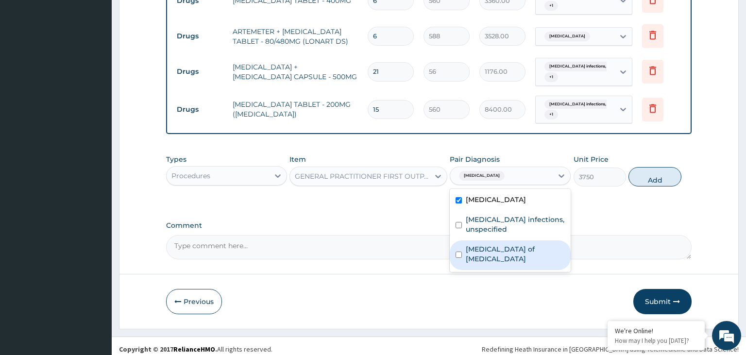
click at [483, 241] on div "Ulcer of pylorus" at bounding box center [510, 256] width 121 height 30
checkbox input "true"
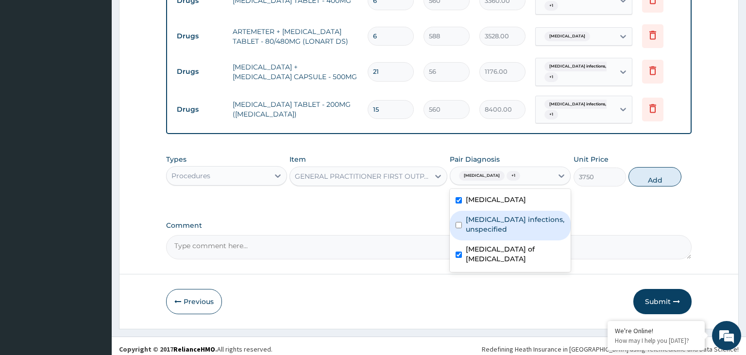
click at [491, 215] on label "Herpes simplex infections, unspecified" at bounding box center [515, 224] width 99 height 19
checkbox input "true"
click at [642, 175] on button "Add" at bounding box center [655, 176] width 52 height 19
type input "0"
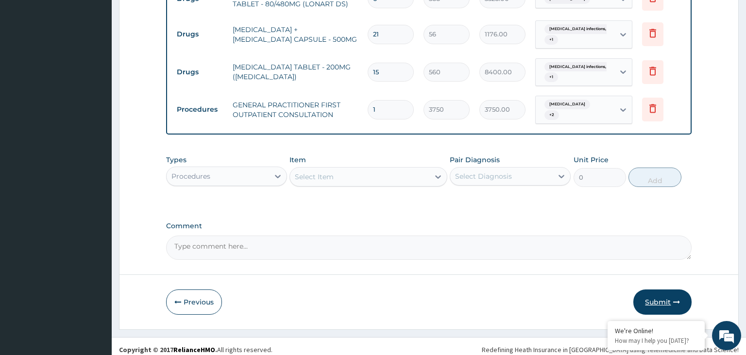
click at [654, 304] on button "Submit" at bounding box center [663, 302] width 58 height 25
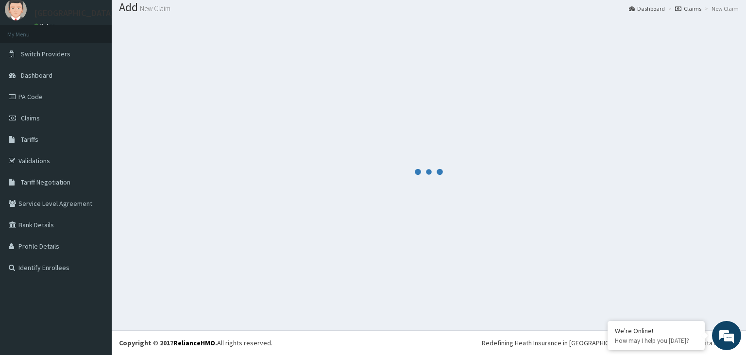
scroll to position [30, 0]
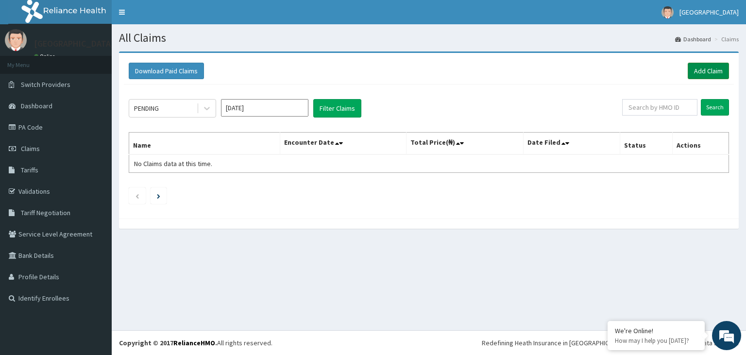
click at [711, 71] on link "Add Claim" at bounding box center [708, 71] width 41 height 17
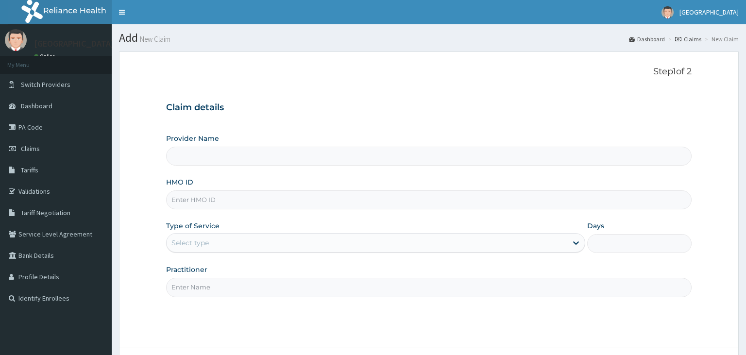
type input "AKU/10055/D"
click at [185, 197] on input "AKU/10055/D" at bounding box center [429, 200] width 526 height 19
type input "[GEOGRAPHIC_DATA]-KADUNA"
click at [188, 201] on input "AKU/10055/D" at bounding box center [429, 200] width 526 height 19
type input "AKU/10055/D"
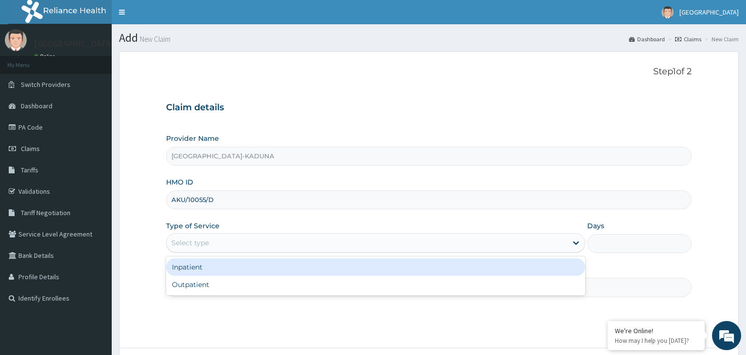
click at [237, 243] on div "Select type" at bounding box center [367, 243] width 401 height 16
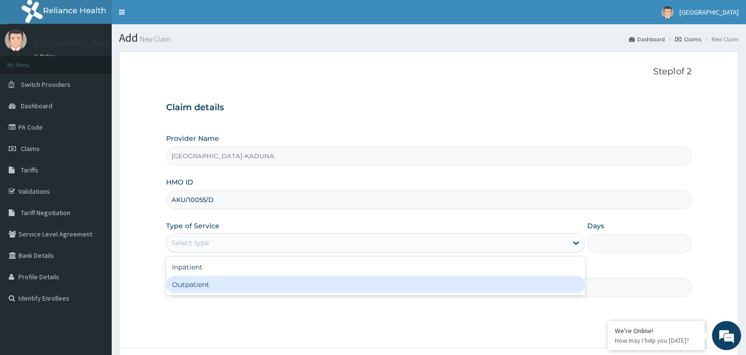
click at [222, 291] on div "Outpatient" at bounding box center [375, 284] width 419 height 17
type input "1"
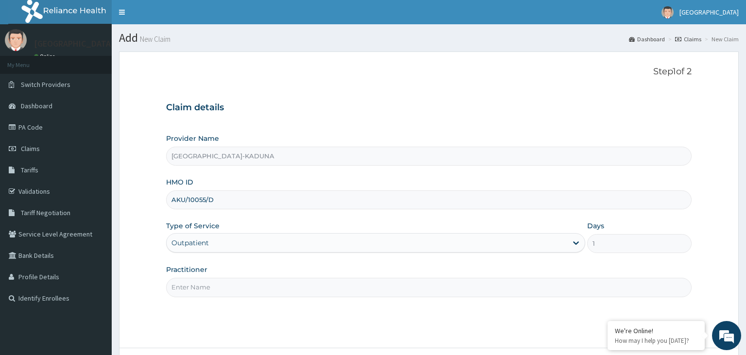
click at [225, 290] on input "Practitioner" at bounding box center [429, 287] width 526 height 19
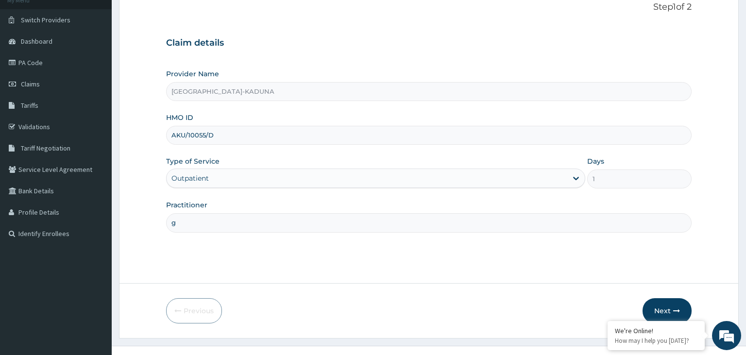
scroll to position [80, 0]
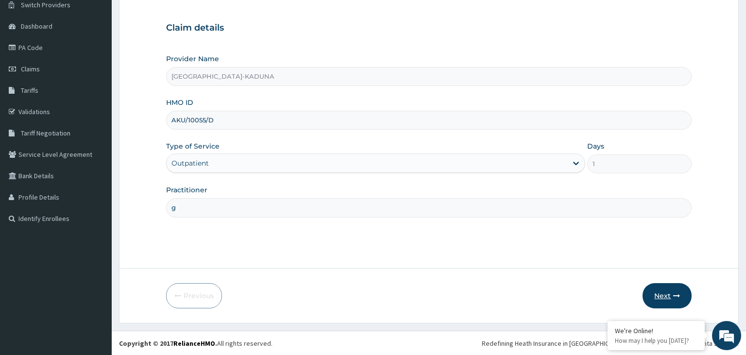
type input "g"
click at [668, 293] on button "Next" at bounding box center [667, 295] width 49 height 25
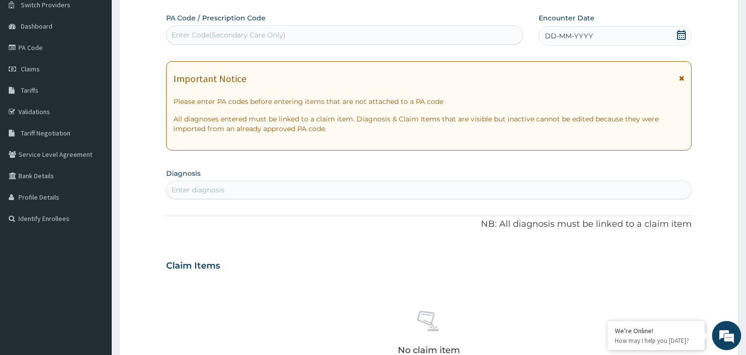
click at [214, 30] on div "Enter Code(Secondary Care Only)" at bounding box center [345, 35] width 357 height 16
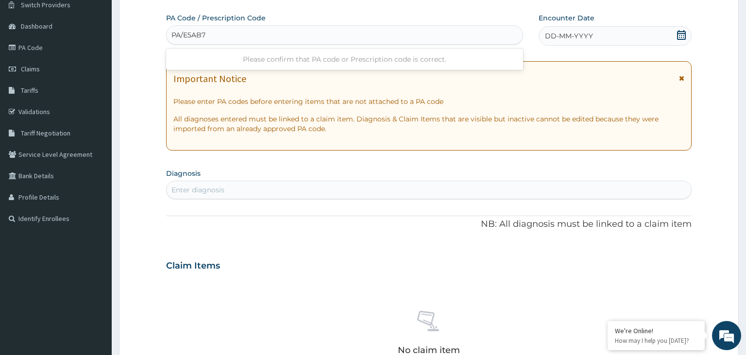
type input "PA/E5AB7A"
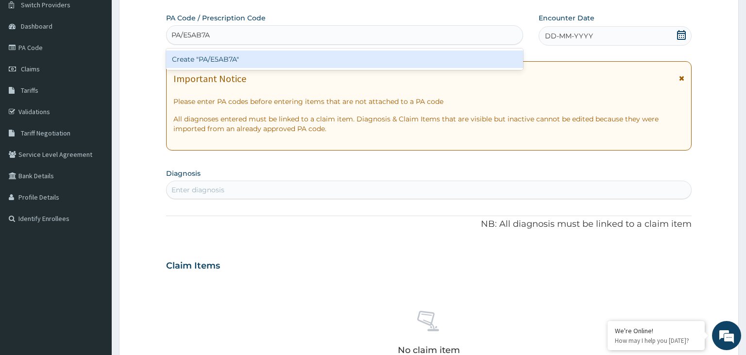
click at [217, 66] on div "Create "PA/E5AB7A"" at bounding box center [345, 59] width 358 height 17
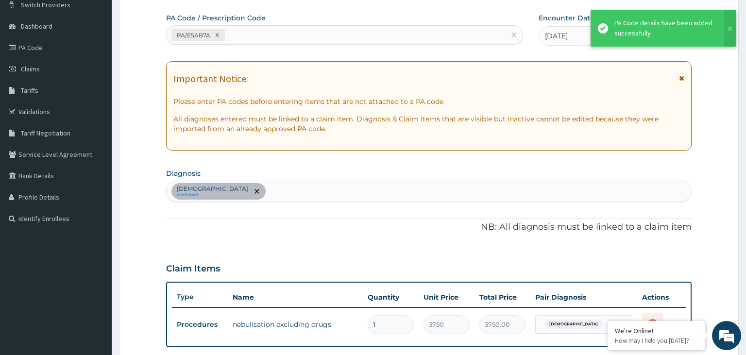
click at [276, 198] on div "[DEMOGRAPHIC_DATA] confirmed" at bounding box center [429, 191] width 525 height 20
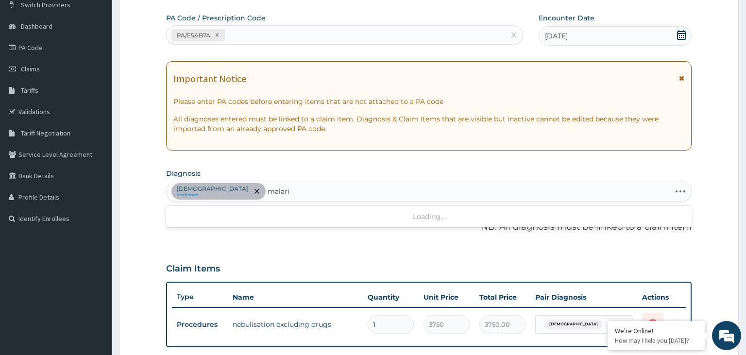
type input "[MEDICAL_DATA]"
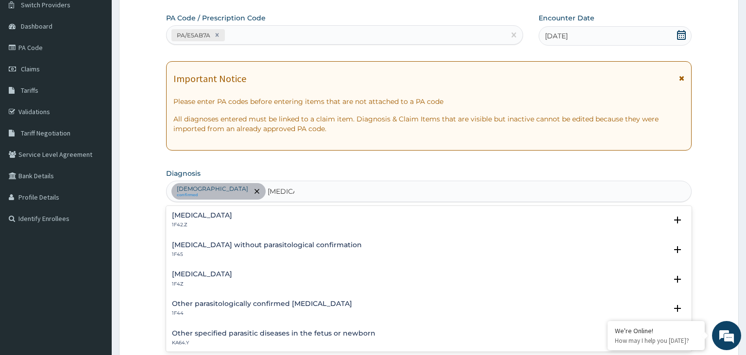
click at [210, 277] on h4 "[MEDICAL_DATA]" at bounding box center [202, 274] width 60 height 7
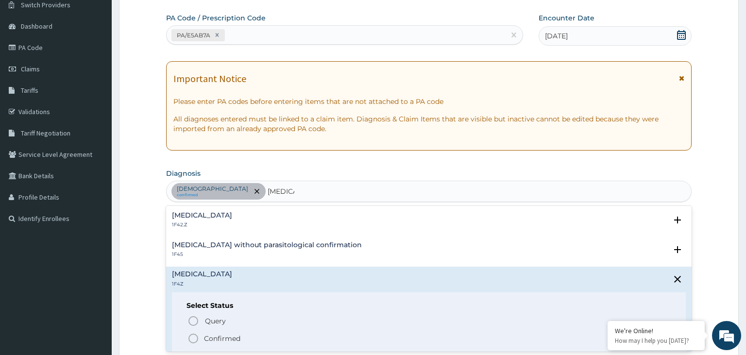
click at [221, 335] on p "Confirmed" at bounding box center [222, 339] width 36 height 10
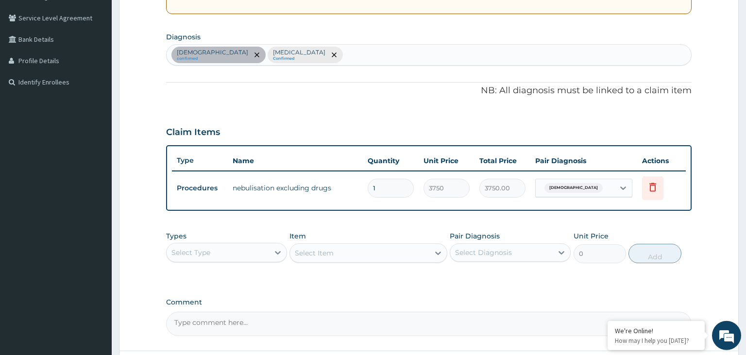
scroll to position [233, 0]
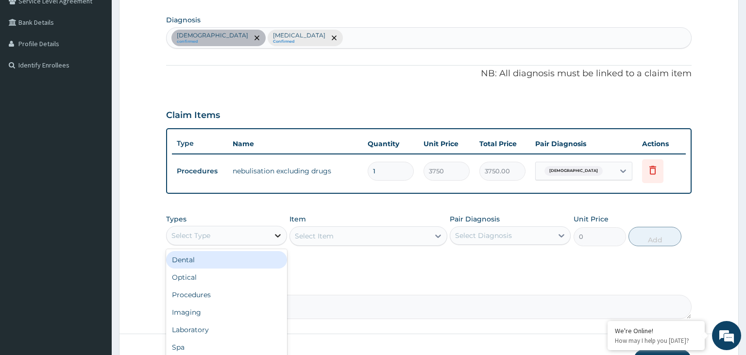
click at [277, 231] on icon at bounding box center [278, 236] width 10 height 10
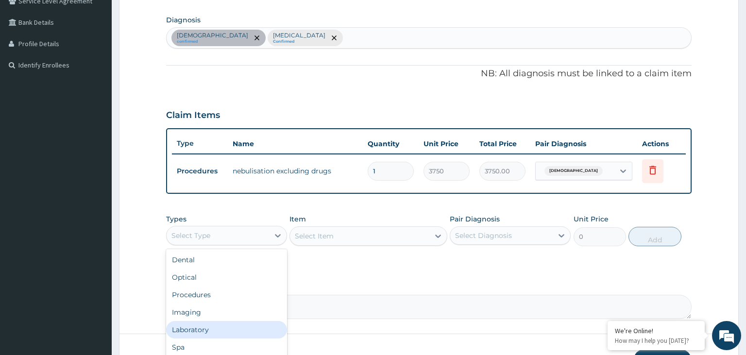
click at [222, 328] on div "Laboratory" at bounding box center [226, 329] width 121 height 17
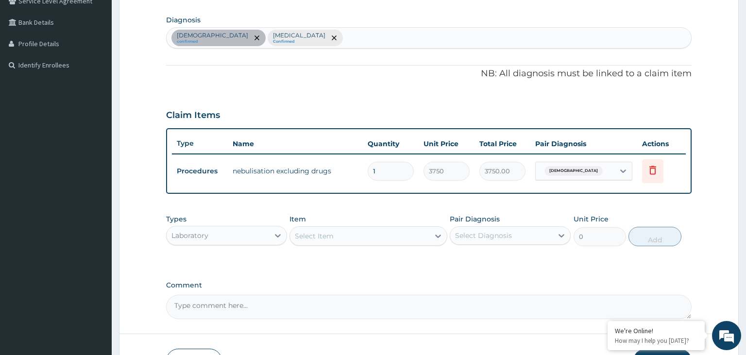
click at [397, 236] on div "Select Item" at bounding box center [359, 236] width 139 height 16
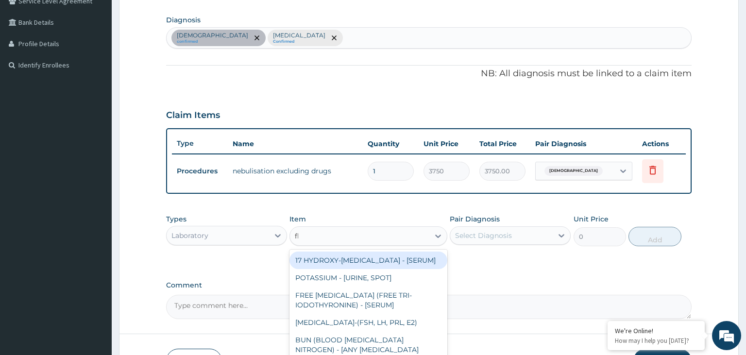
type input "fbc"
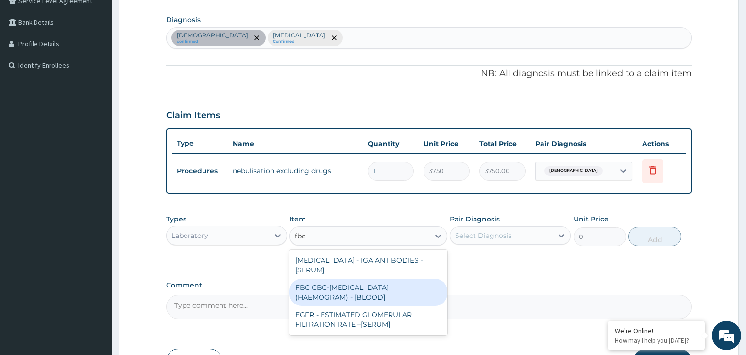
click at [398, 283] on div "FBC CBC-[MEDICAL_DATA] (HAEMOGRAM) - [BLOOD]" at bounding box center [369, 292] width 158 height 27
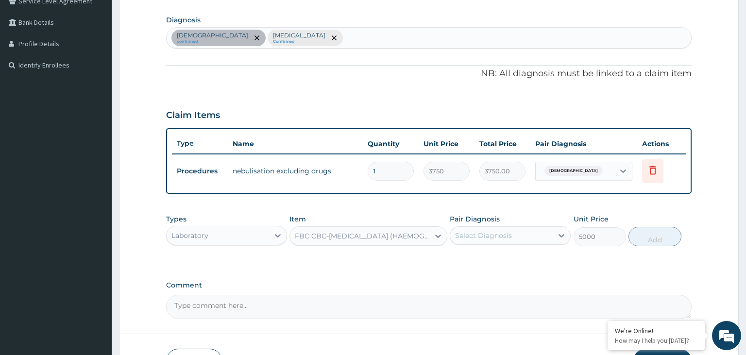
type input "5000"
click at [526, 232] on div "Select Diagnosis" at bounding box center [502, 236] width 103 height 16
click at [505, 261] on div "[DEMOGRAPHIC_DATA]" at bounding box center [510, 261] width 121 height 20
checkbox input "true"
click at [638, 237] on button "Add" at bounding box center [655, 236] width 52 height 19
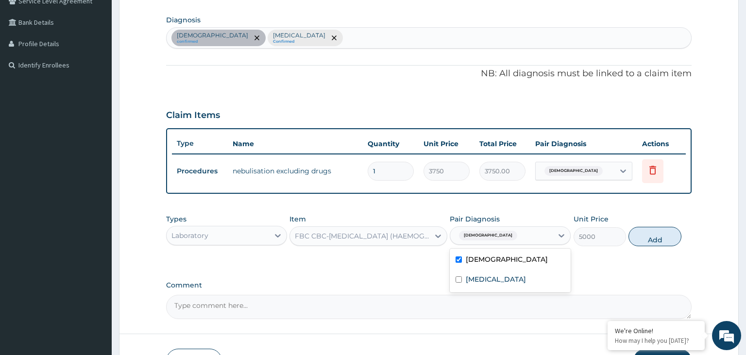
type input "0"
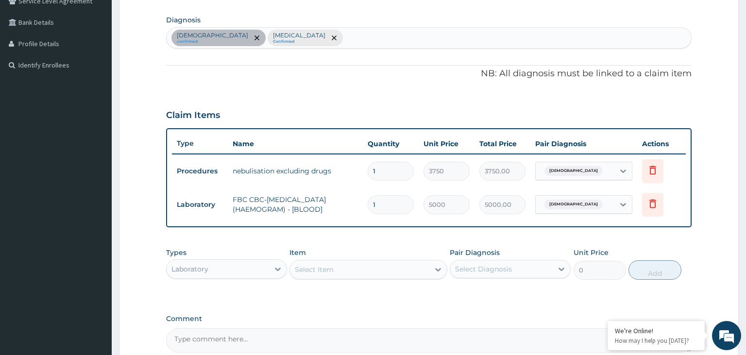
click at [416, 257] on div "Item Select Item" at bounding box center [369, 264] width 158 height 32
click at [413, 263] on div "Select Item" at bounding box center [359, 270] width 139 height 16
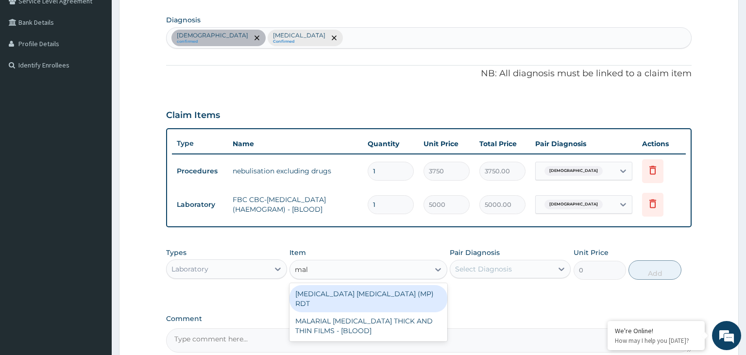
type input "mala"
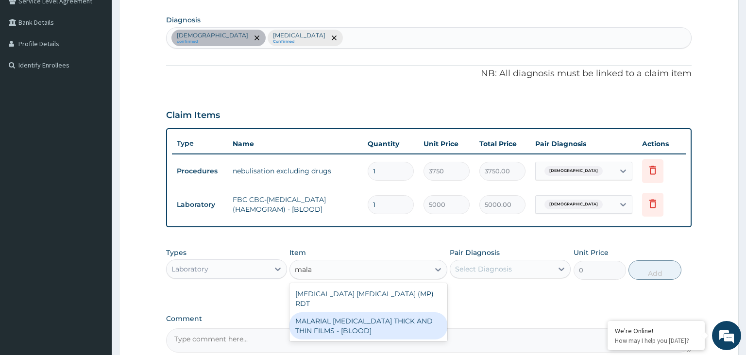
click at [388, 326] on div "MALARIAL [MEDICAL_DATA] THICK AND THIN FILMS - [BLOOD]" at bounding box center [369, 325] width 158 height 27
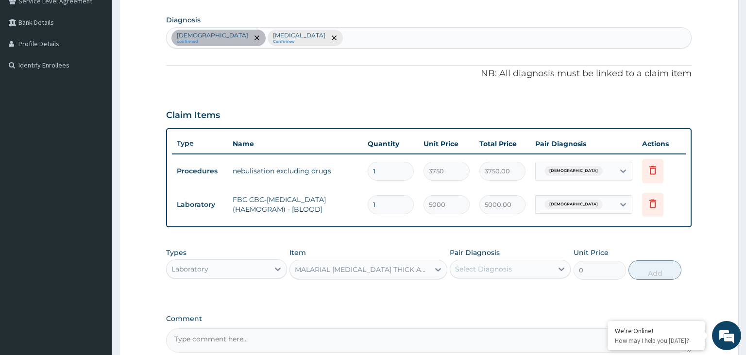
type input "2187.5"
click at [542, 262] on div "Select Diagnosis" at bounding box center [502, 269] width 103 height 16
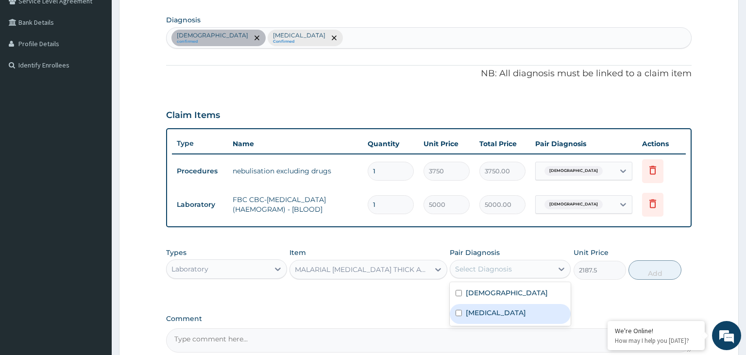
click at [518, 308] on label "[MEDICAL_DATA]" at bounding box center [496, 313] width 60 height 10
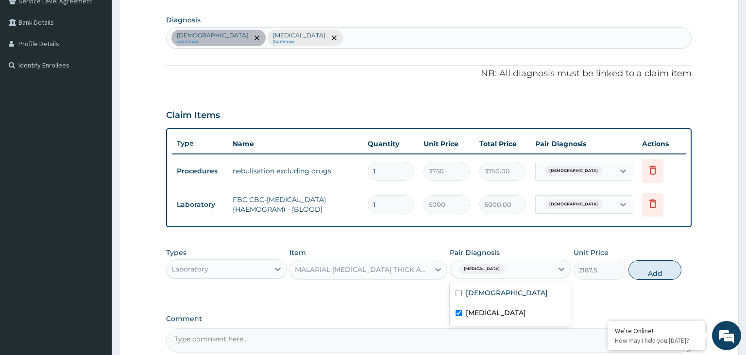
checkbox input "true"
click at [651, 265] on button "Add" at bounding box center [655, 269] width 52 height 19
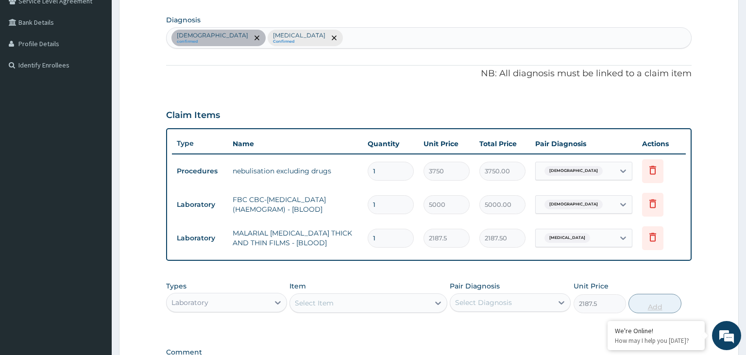
type input "0"
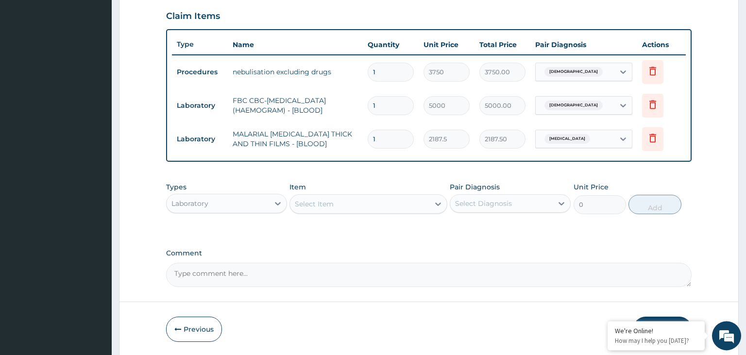
scroll to position [364, 0]
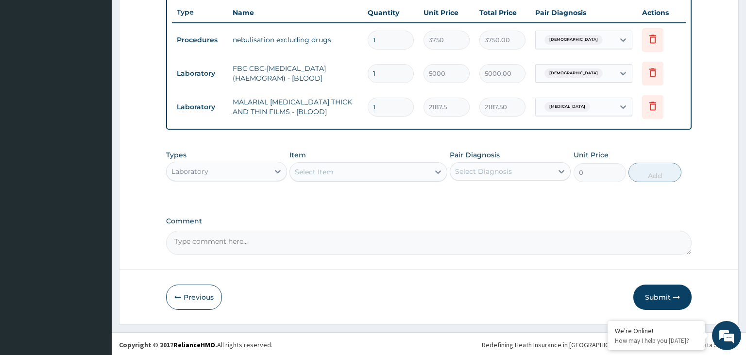
click at [238, 171] on div "Laboratory" at bounding box center [218, 172] width 103 height 16
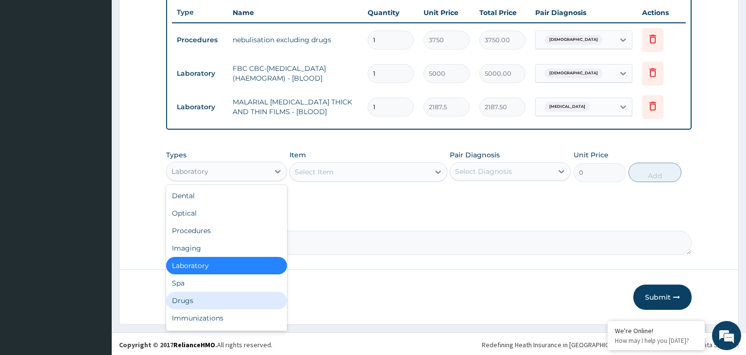
click at [205, 298] on div "Drugs" at bounding box center [226, 300] width 121 height 17
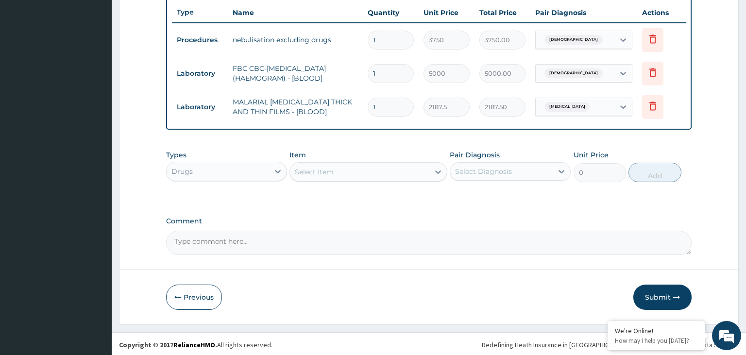
click at [373, 173] on div "Select Item" at bounding box center [359, 172] width 139 height 16
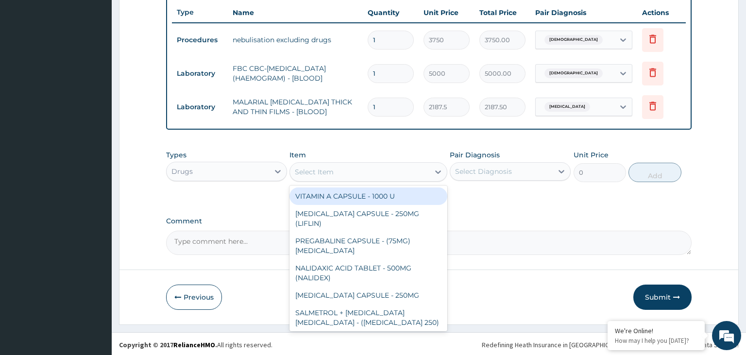
type input "h"
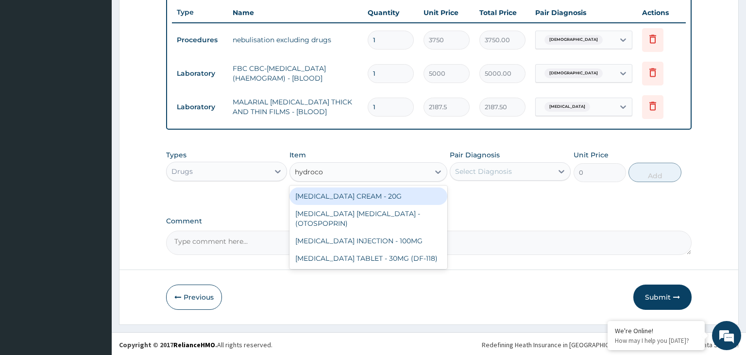
type input "hydrocor"
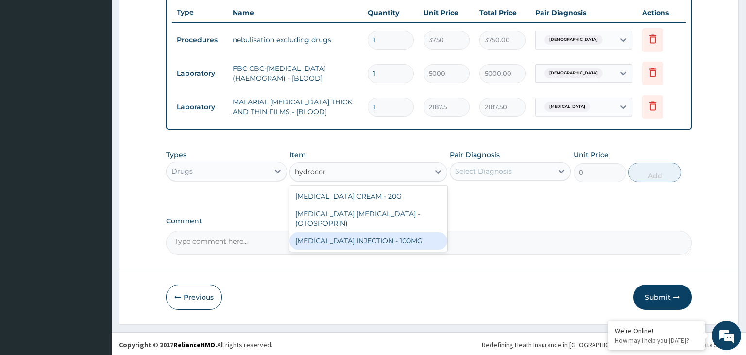
click at [433, 242] on div "[MEDICAL_DATA] INJECTION - 100MG" at bounding box center [369, 240] width 158 height 17
type input "840"
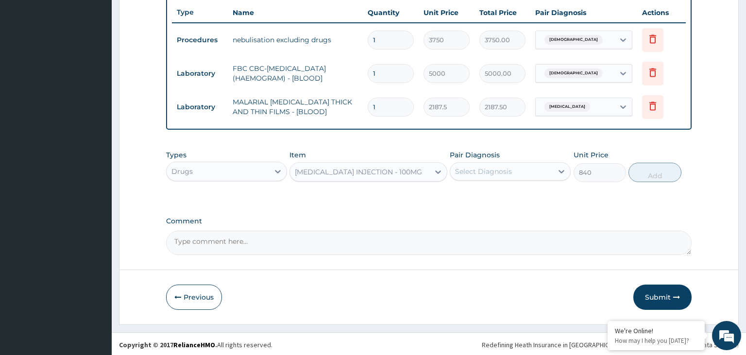
click at [526, 178] on div "Select Diagnosis" at bounding box center [510, 171] width 121 height 18
click at [515, 197] on div "[DEMOGRAPHIC_DATA]" at bounding box center [510, 197] width 121 height 20
checkbox input "true"
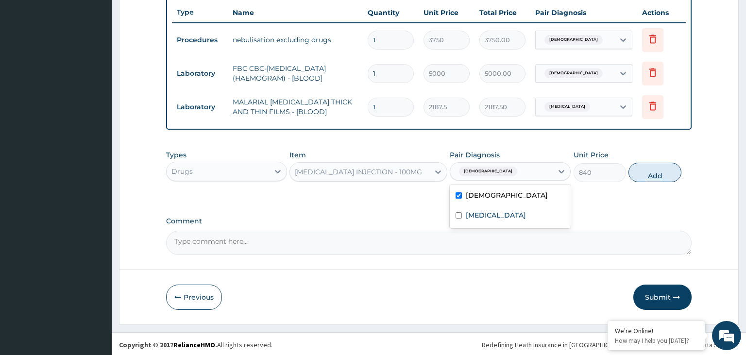
click at [642, 170] on button "Add" at bounding box center [655, 172] width 52 height 19
type input "0"
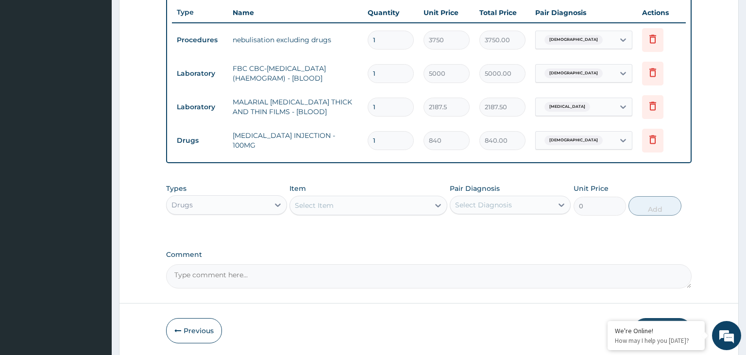
click at [339, 212] on div "Select Item" at bounding box center [369, 205] width 158 height 19
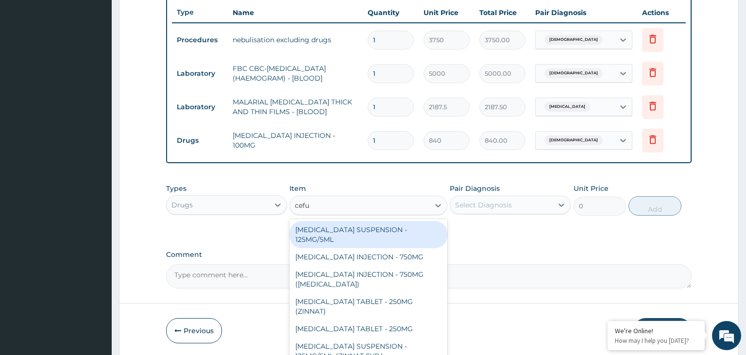
type input "cefur"
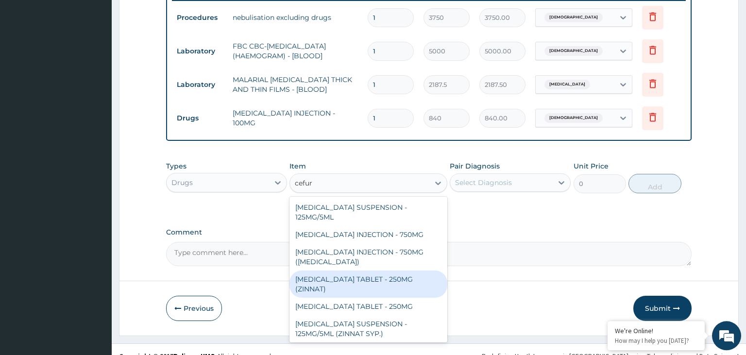
scroll to position [398, 0]
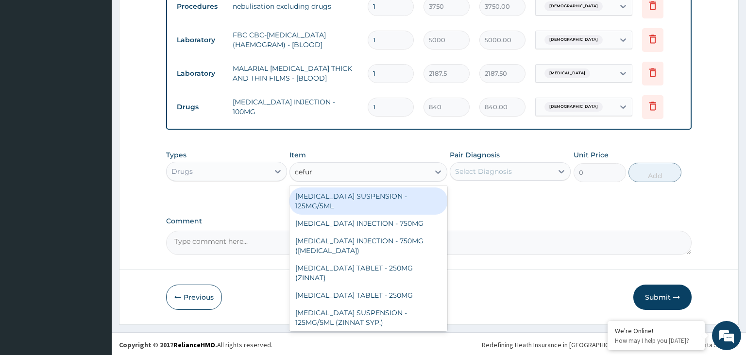
click at [406, 194] on div "[MEDICAL_DATA] SUSPENSION - 125MG/5ML" at bounding box center [369, 201] width 158 height 27
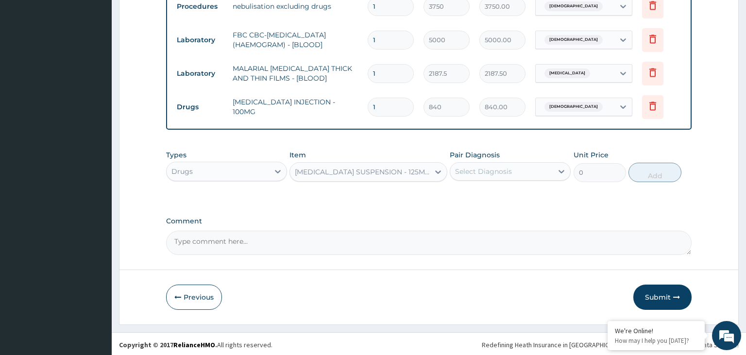
type input "3920"
click at [506, 173] on div "Select Diagnosis" at bounding box center [483, 172] width 57 height 10
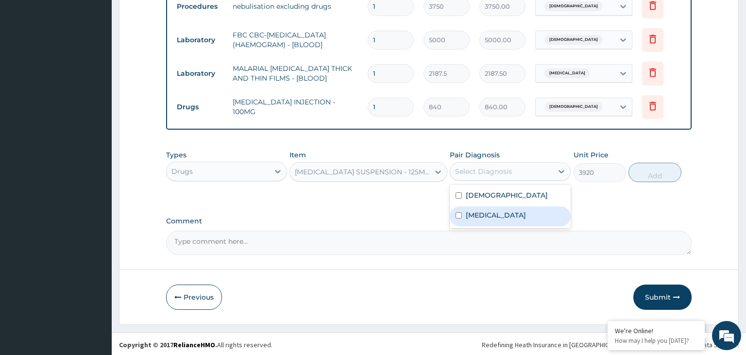
click at [503, 192] on div "[DEMOGRAPHIC_DATA]" at bounding box center [510, 197] width 121 height 20
checkbox input "true"
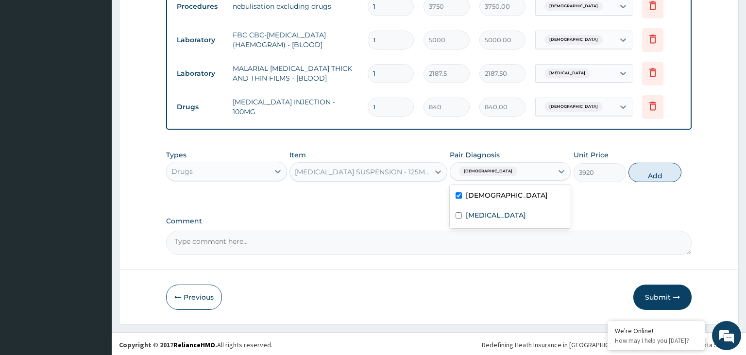
click at [644, 174] on button "Add" at bounding box center [655, 172] width 52 height 19
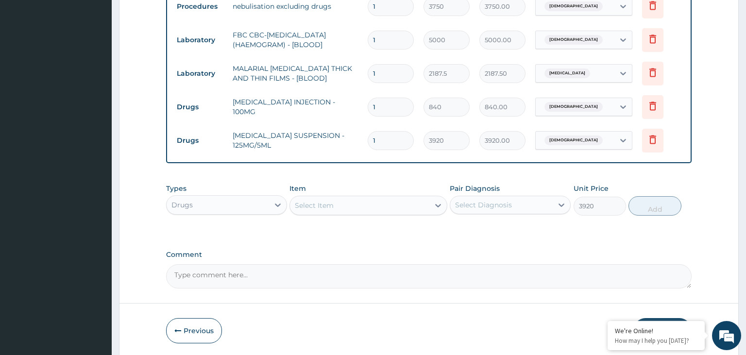
type input "0"
click at [348, 191] on div "Item Select Item" at bounding box center [369, 200] width 158 height 32
click at [349, 201] on div "Select Item" at bounding box center [359, 206] width 139 height 16
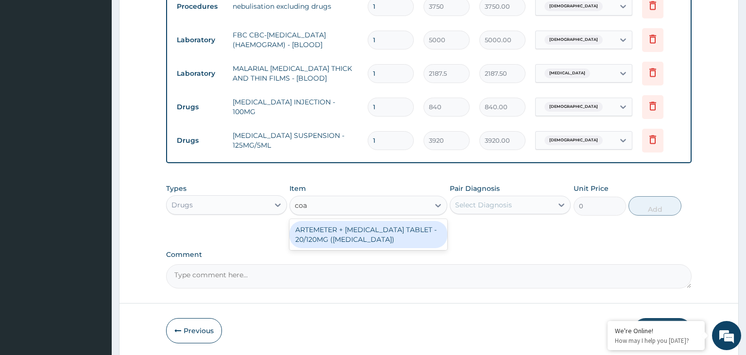
type input "[PERSON_NAME]"
drag, startPoint x: 355, startPoint y: 227, endPoint x: 462, endPoint y: 232, distance: 107.0
click at [356, 228] on div "ARTEMETER + [MEDICAL_DATA] TABLET - 20/120MG ([MEDICAL_DATA])" at bounding box center [369, 234] width 158 height 27
type input "210"
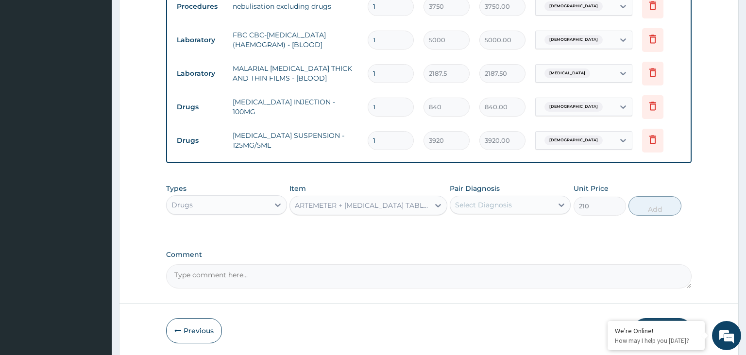
click at [528, 208] on div "Select Diagnosis" at bounding box center [502, 205] width 103 height 16
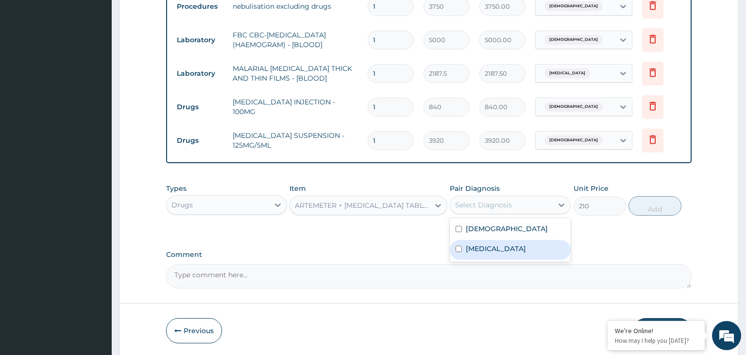
click at [494, 248] on label "[MEDICAL_DATA]" at bounding box center [496, 249] width 60 height 10
checkbox input "true"
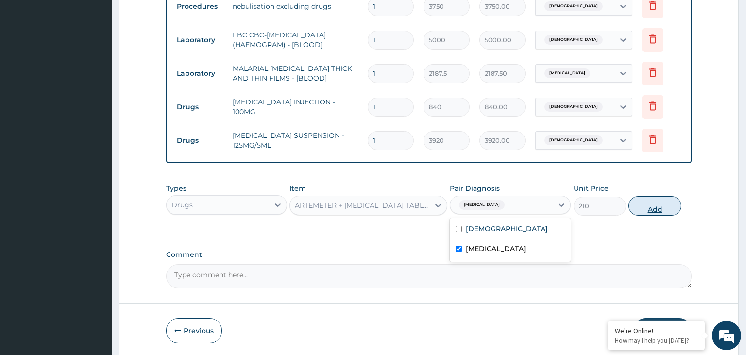
click at [665, 204] on button "Add" at bounding box center [655, 205] width 52 height 19
type input "0"
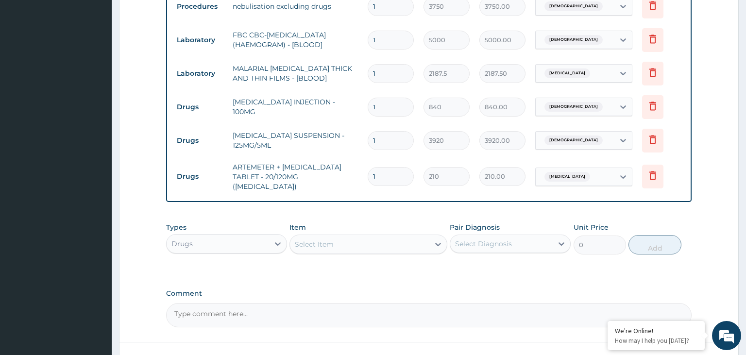
click at [380, 175] on input "1" at bounding box center [391, 176] width 46 height 19
type input "12"
type input "2520.00"
type input "12"
click at [387, 240] on div "Select Item" at bounding box center [359, 245] width 139 height 16
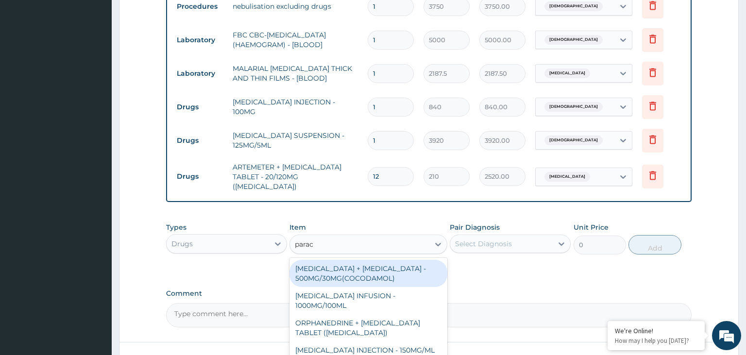
type input "parace"
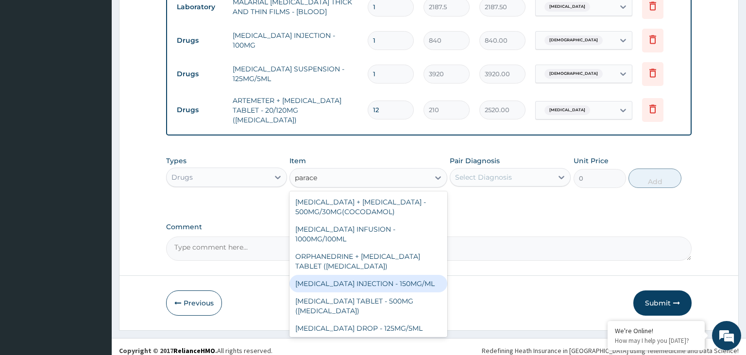
scroll to position [49, 0]
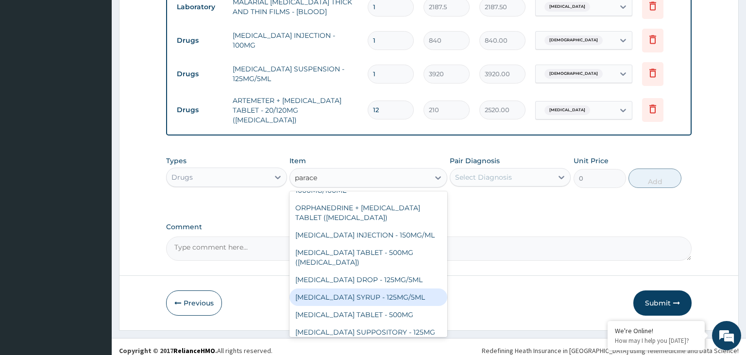
click at [394, 291] on div "[MEDICAL_DATA] SYRUP - 125MG/5ML" at bounding box center [369, 297] width 158 height 17
type input "840"
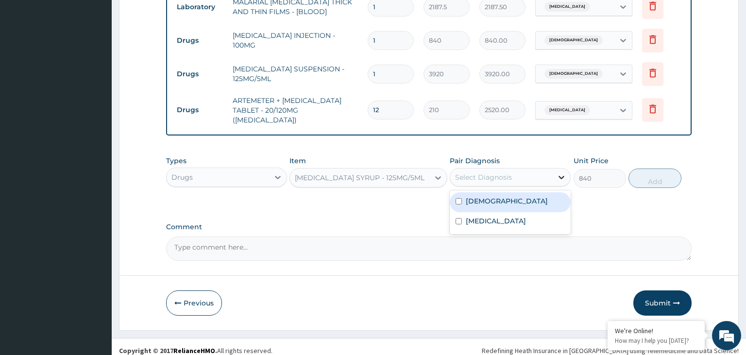
click at [566, 173] on icon at bounding box center [562, 178] width 10 height 10
click at [508, 218] on label "[MEDICAL_DATA]" at bounding box center [496, 221] width 60 height 10
checkbox input "true"
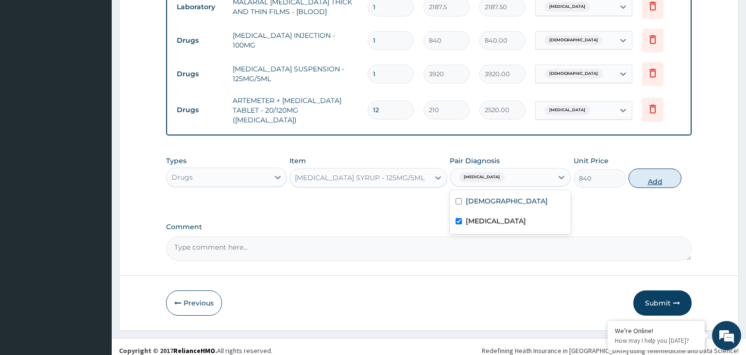
click at [646, 170] on button "Add" at bounding box center [655, 178] width 52 height 19
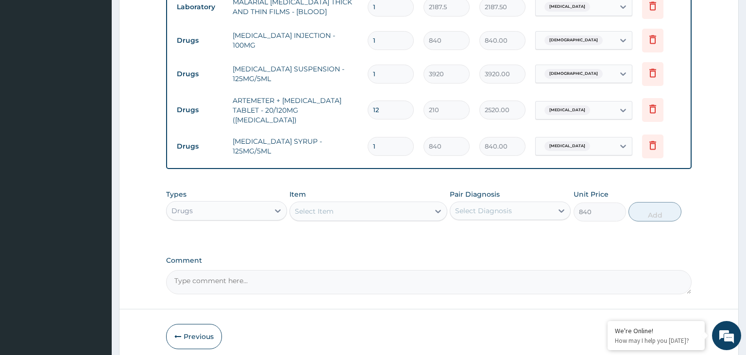
type input "0"
click at [341, 204] on div "Select Item" at bounding box center [359, 212] width 139 height 16
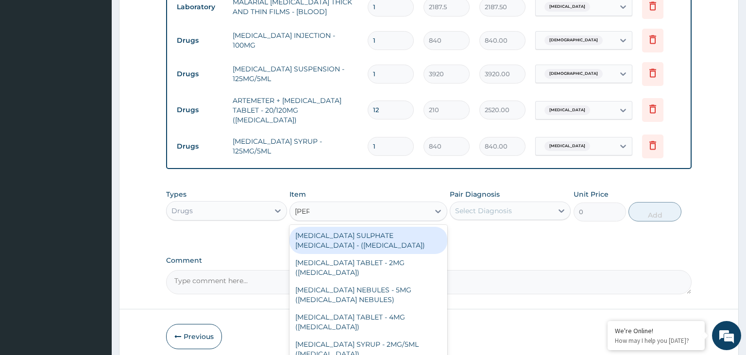
type input "salbu"
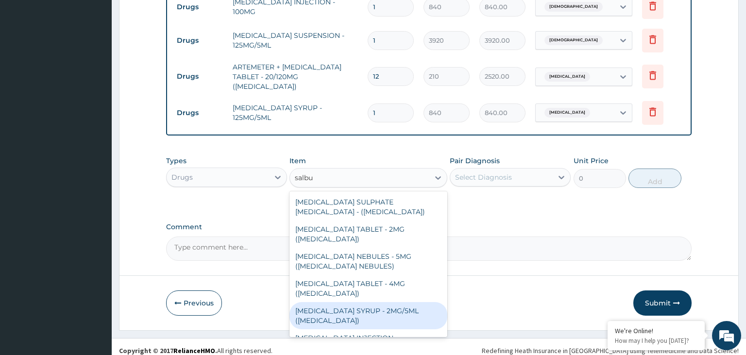
scroll to position [47, 0]
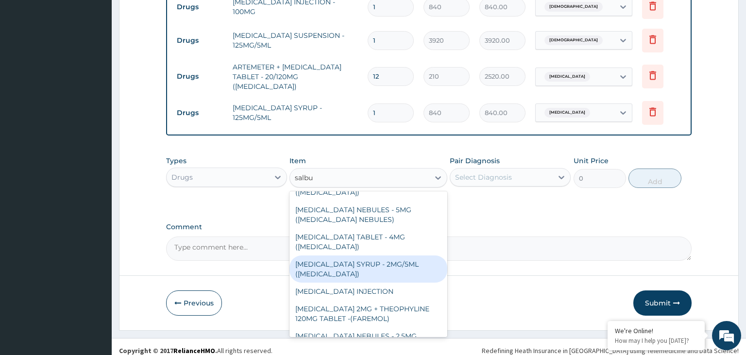
click at [407, 256] on div "[MEDICAL_DATA] SYRUP - 2MG/5ML ([MEDICAL_DATA])" at bounding box center [369, 269] width 158 height 27
type input "1120"
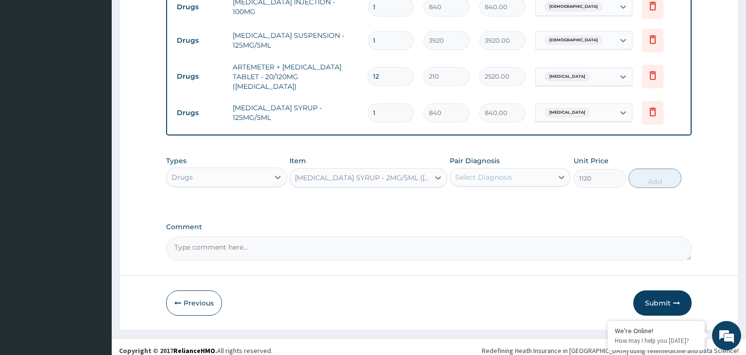
click at [507, 173] on div "Select Diagnosis" at bounding box center [483, 178] width 57 height 10
click at [496, 194] on div "[DEMOGRAPHIC_DATA]" at bounding box center [510, 202] width 121 height 20
checkbox input "true"
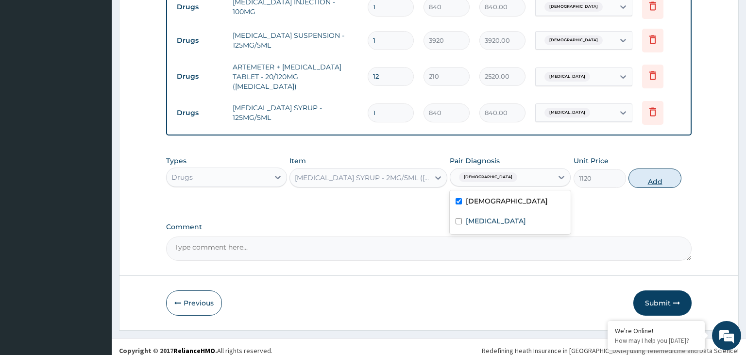
click at [672, 169] on button "Add" at bounding box center [655, 178] width 52 height 19
type input "0"
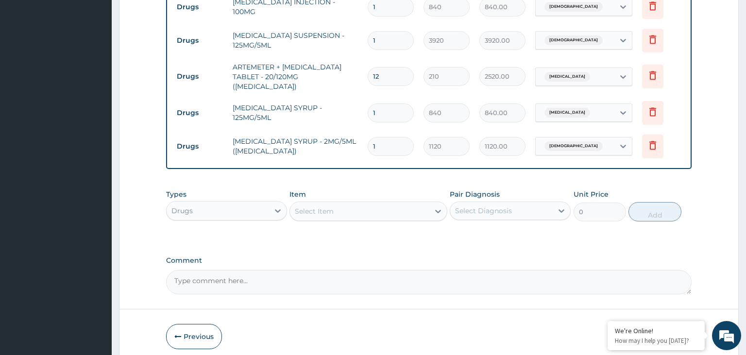
click at [363, 202] on div "Select Item" at bounding box center [369, 211] width 158 height 19
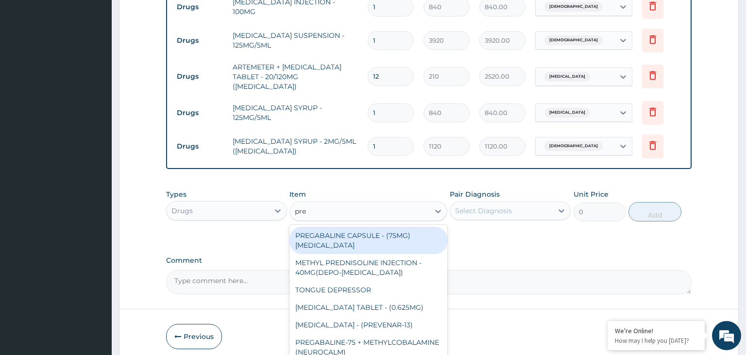
type input "pred"
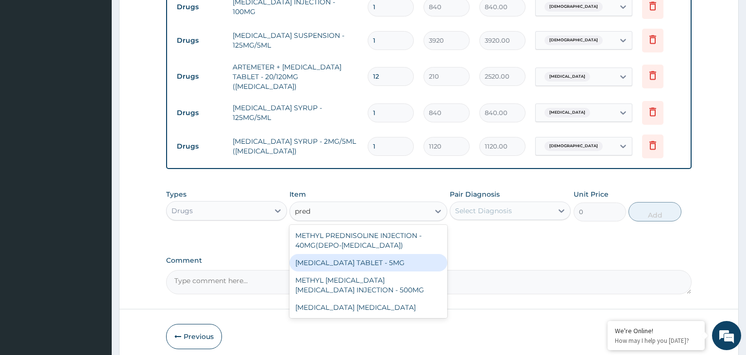
click at [407, 254] on div "[MEDICAL_DATA] TABLET - 5MG" at bounding box center [369, 262] width 158 height 17
type input "42"
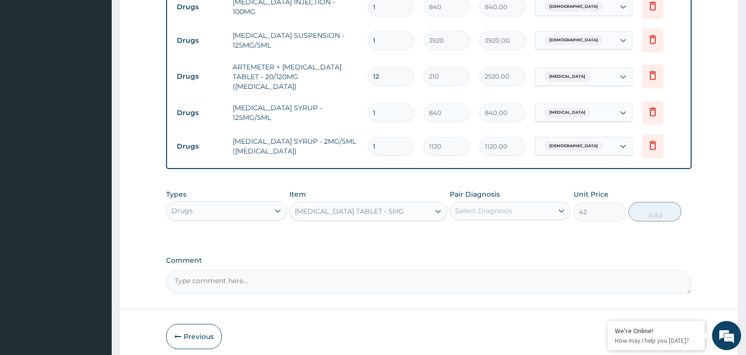
click at [536, 203] on div "Select Diagnosis" at bounding box center [502, 211] width 103 height 16
click at [510, 226] on div "[DEMOGRAPHIC_DATA]" at bounding box center [510, 236] width 121 height 20
checkbox input "true"
click at [674, 191] on div "Types Drugs Item [MEDICAL_DATA] TABLET - 5MG Pair Diagnosis [MEDICAL_DATA] Unit…" at bounding box center [429, 206] width 526 height 42
click at [668, 202] on button "Add" at bounding box center [655, 211] width 52 height 19
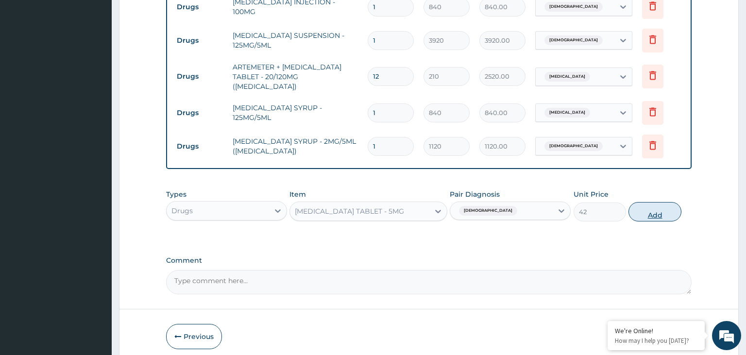
type input "0"
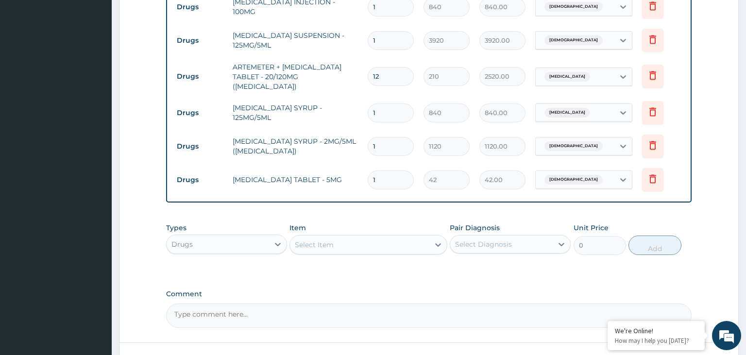
drag, startPoint x: 392, startPoint y: 178, endPoint x: 368, endPoint y: 178, distance: 23.3
click at [368, 178] on input "1" at bounding box center [391, 180] width 46 height 19
type input "5"
type input "210.00"
type input "5"
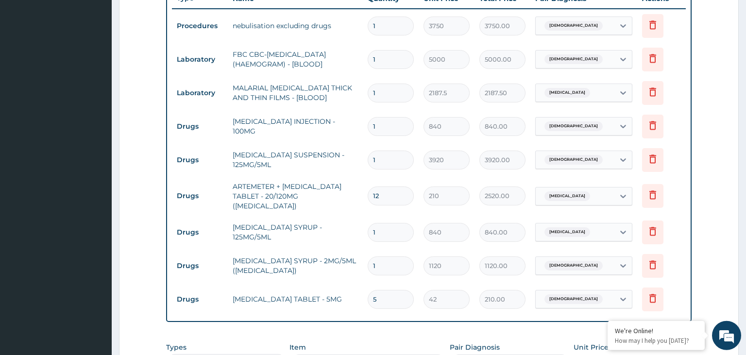
scroll to position [498, 0]
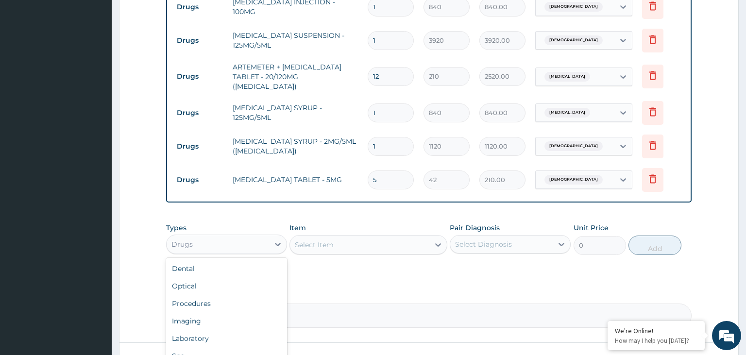
click at [256, 237] on div "Drugs" at bounding box center [218, 245] width 103 height 16
click at [230, 301] on div "Procedures" at bounding box center [226, 303] width 121 height 17
click at [400, 243] on div "Select Item" at bounding box center [359, 245] width 139 height 16
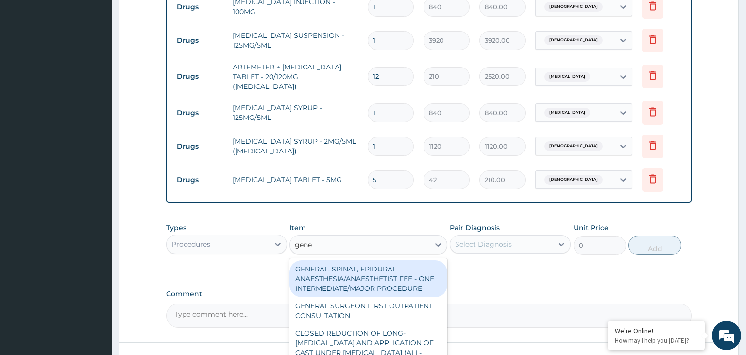
type input "gener"
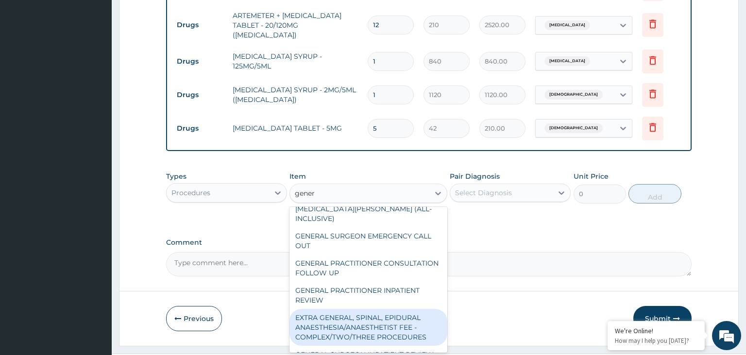
scroll to position [204, 0]
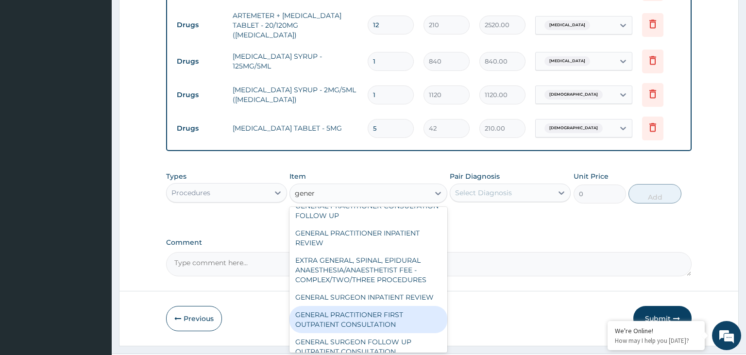
click at [404, 306] on div "GENERAL PRACTITIONER FIRST OUTPATIENT CONSULTATION" at bounding box center [369, 319] width 158 height 27
type input "3750"
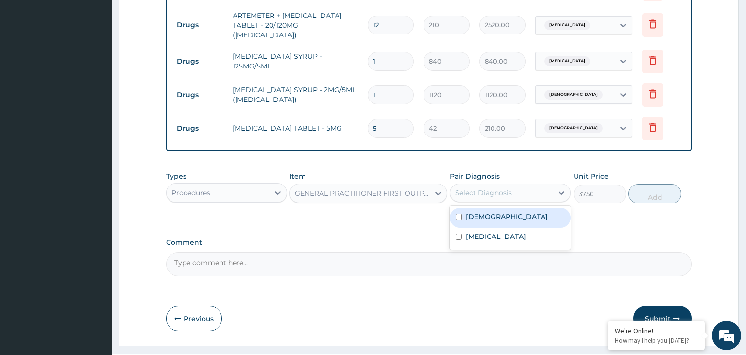
click at [514, 185] on div "Select Diagnosis" at bounding box center [502, 193] width 103 height 16
click at [506, 209] on div "[DEMOGRAPHIC_DATA]" at bounding box center [510, 218] width 121 height 20
checkbox input "true"
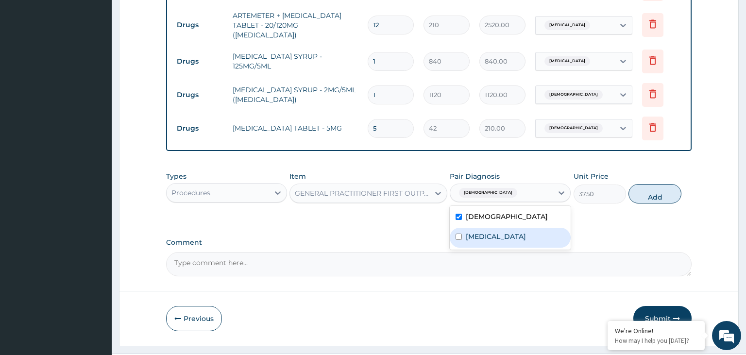
click at [504, 232] on label "[MEDICAL_DATA]" at bounding box center [496, 237] width 60 height 10
checkbox input "true"
click at [657, 184] on button "Add" at bounding box center [655, 193] width 52 height 19
type input "0"
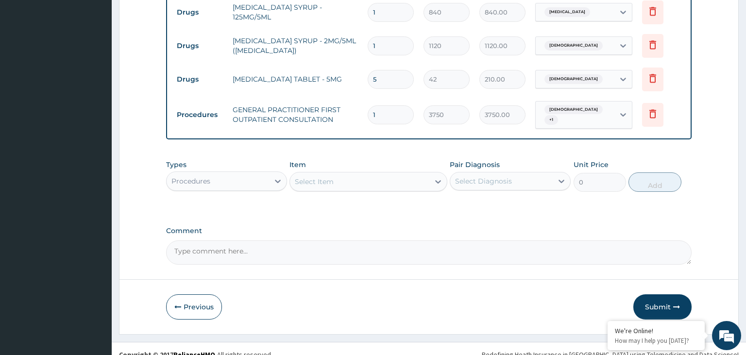
drag, startPoint x: 664, startPoint y: 290, endPoint x: 631, endPoint y: 266, distance: 40.3
click at [664, 295] on button "Submit" at bounding box center [663, 307] width 58 height 25
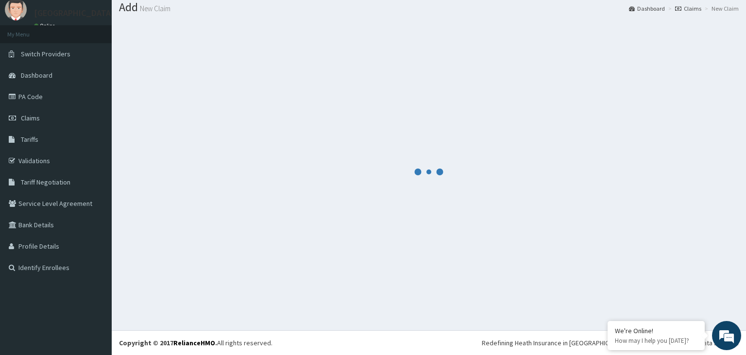
scroll to position [30, 0]
